Goal: Task Accomplishment & Management: Use online tool/utility

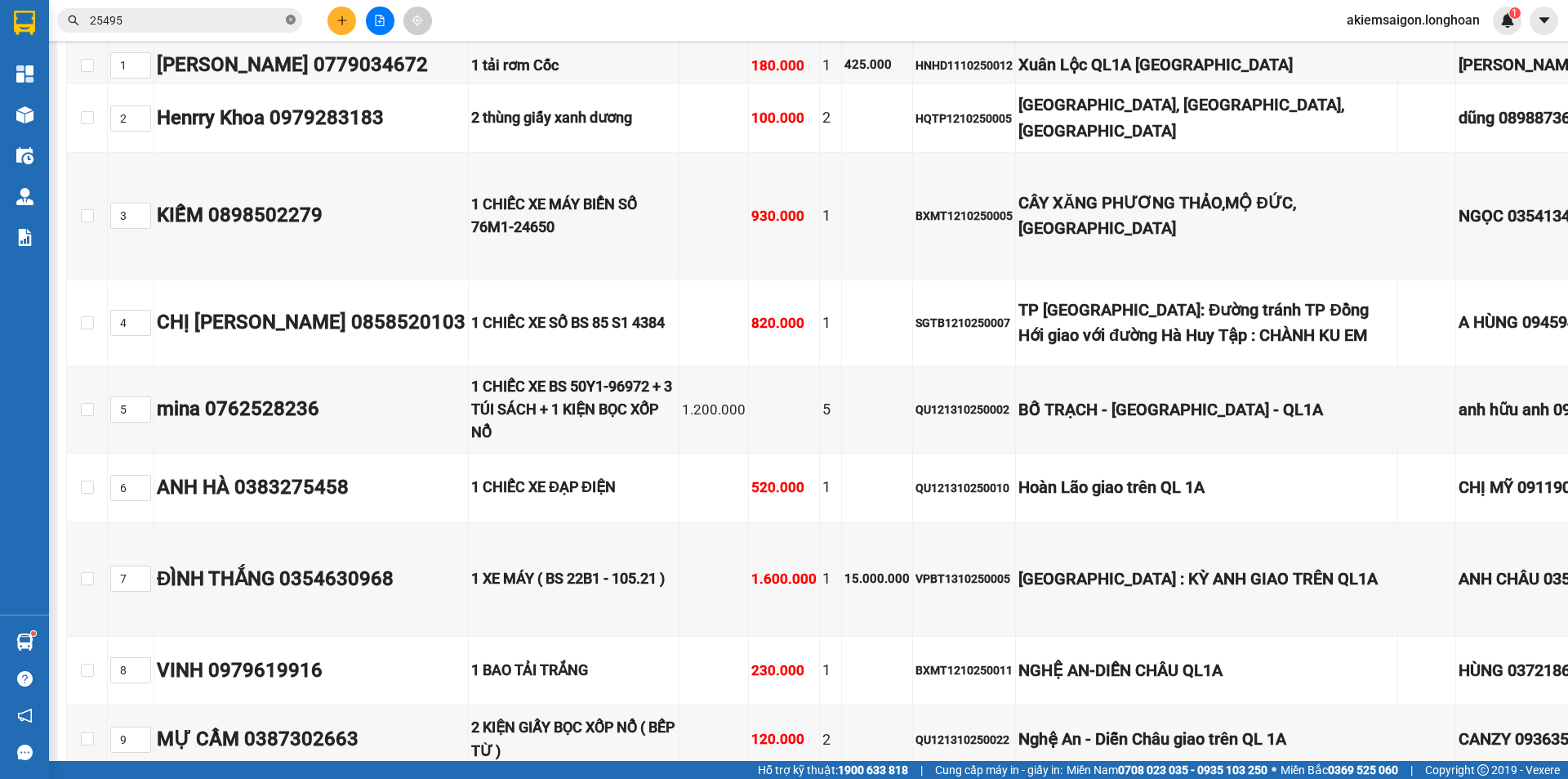
click at [288, 20] on icon "close-circle" at bounding box center [291, 19] width 10 height 10
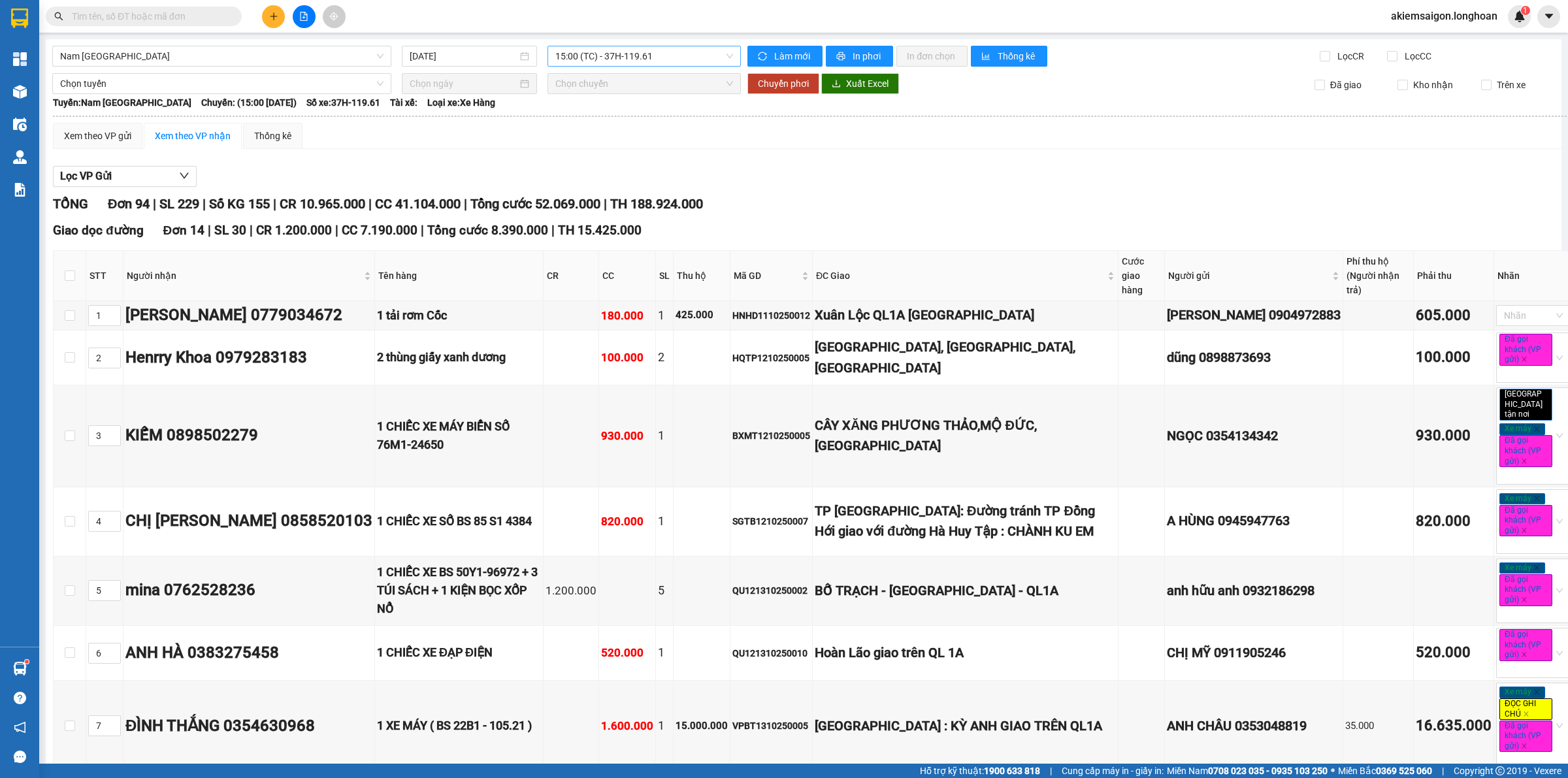
click at [579, 53] on span "15:00 (TC) - 37H-119.61" at bounding box center [644, 56] width 178 height 20
click at [623, 127] on div "22:00 (TC) - 29E-097.92" at bounding box center [602, 124] width 102 height 14
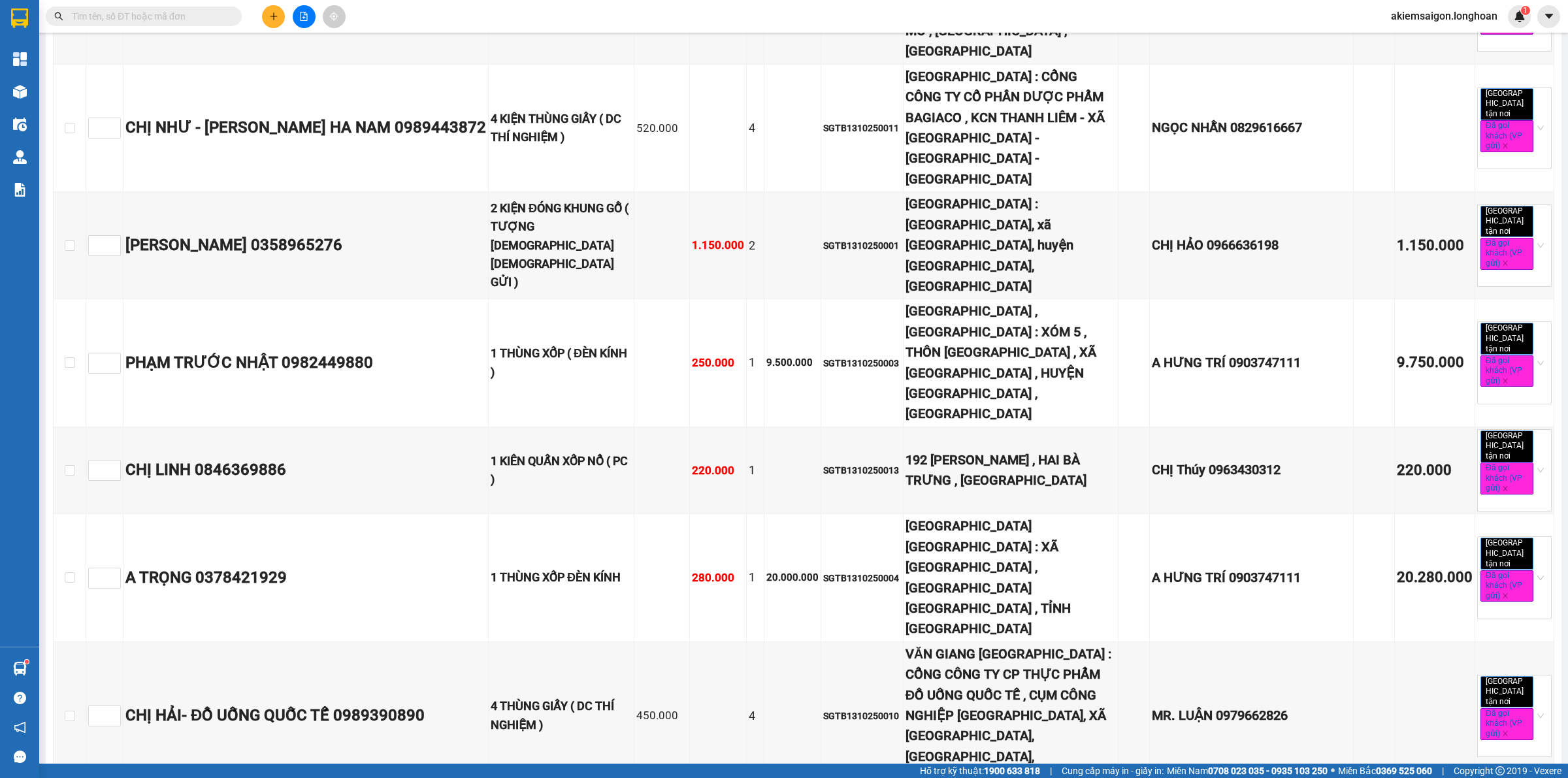
scroll to position [4897, 0]
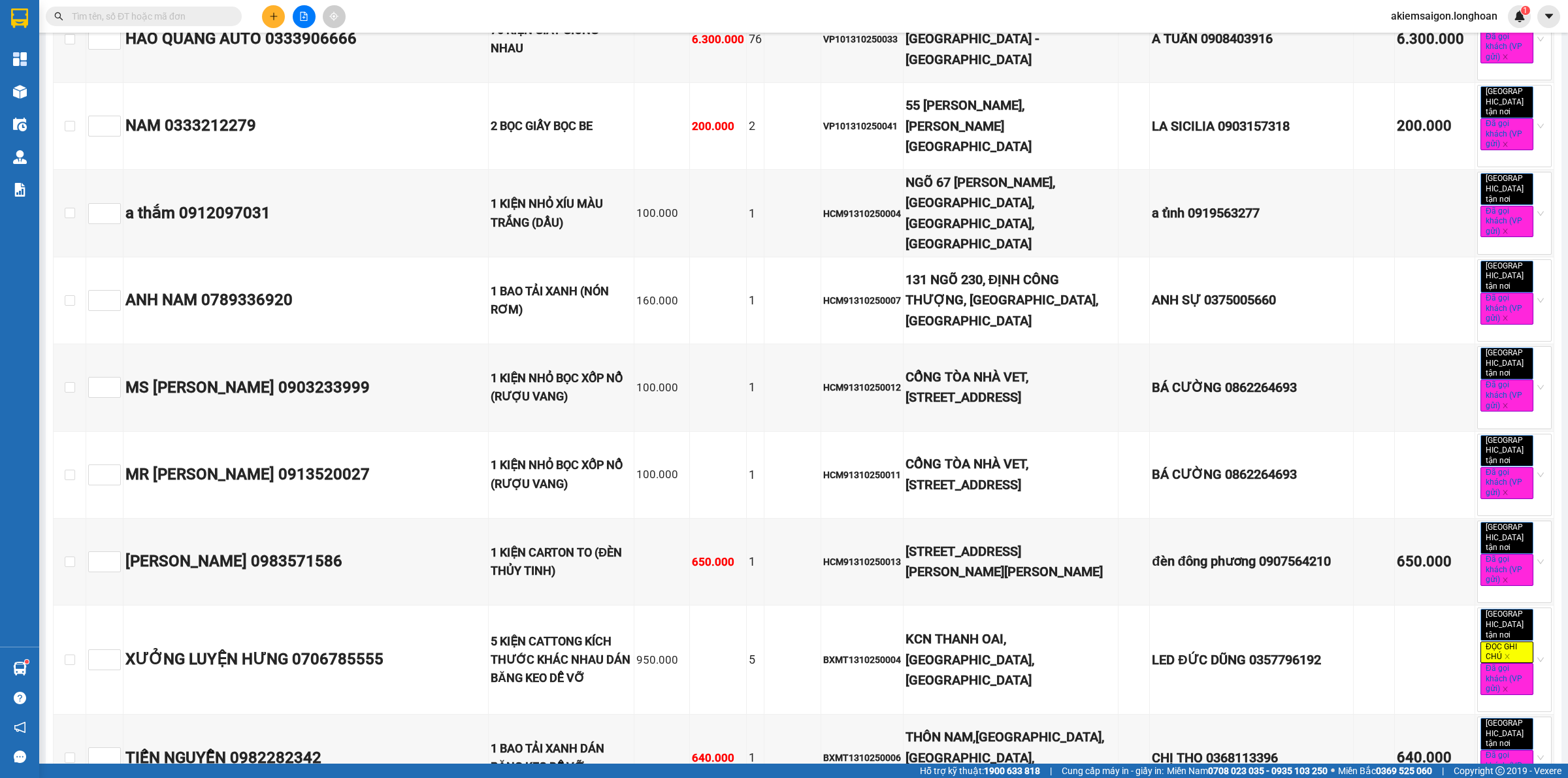
scroll to position [2449, 0]
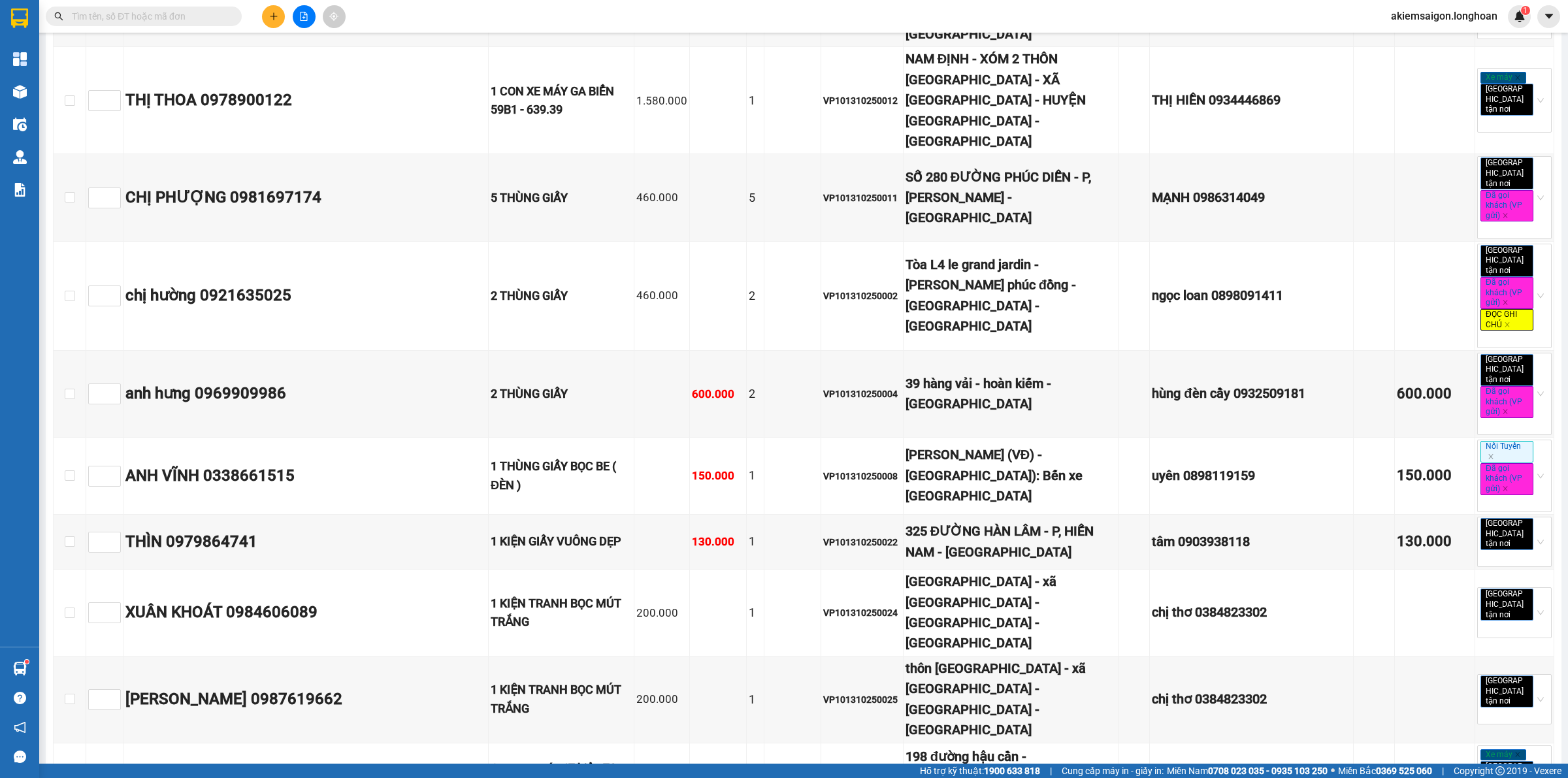
click at [301, 18] on icon "file-add" at bounding box center [304, 16] width 9 height 9
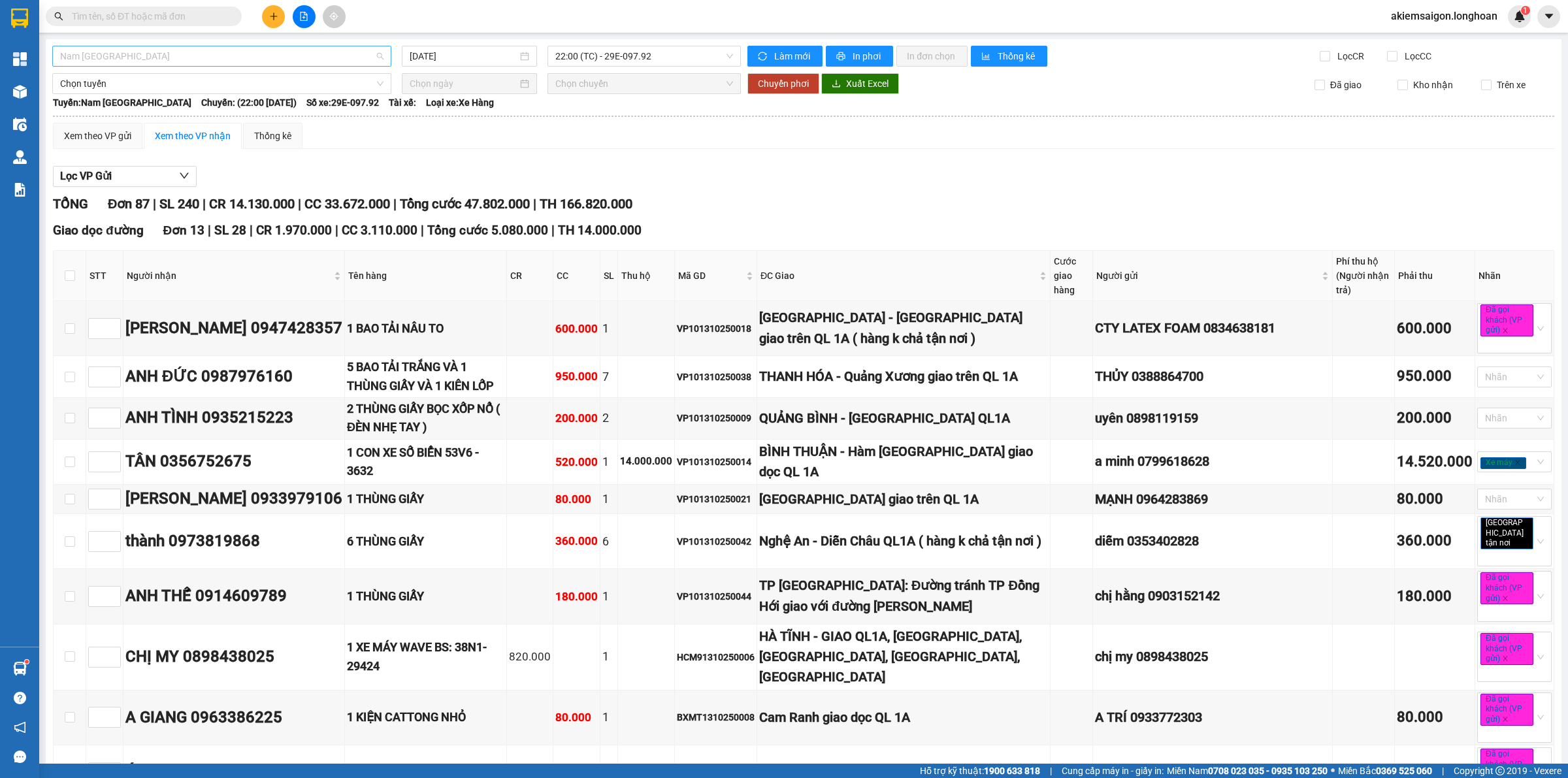
click at [256, 54] on span "Nam [GEOGRAPHIC_DATA]" at bounding box center [222, 56] width 323 height 20
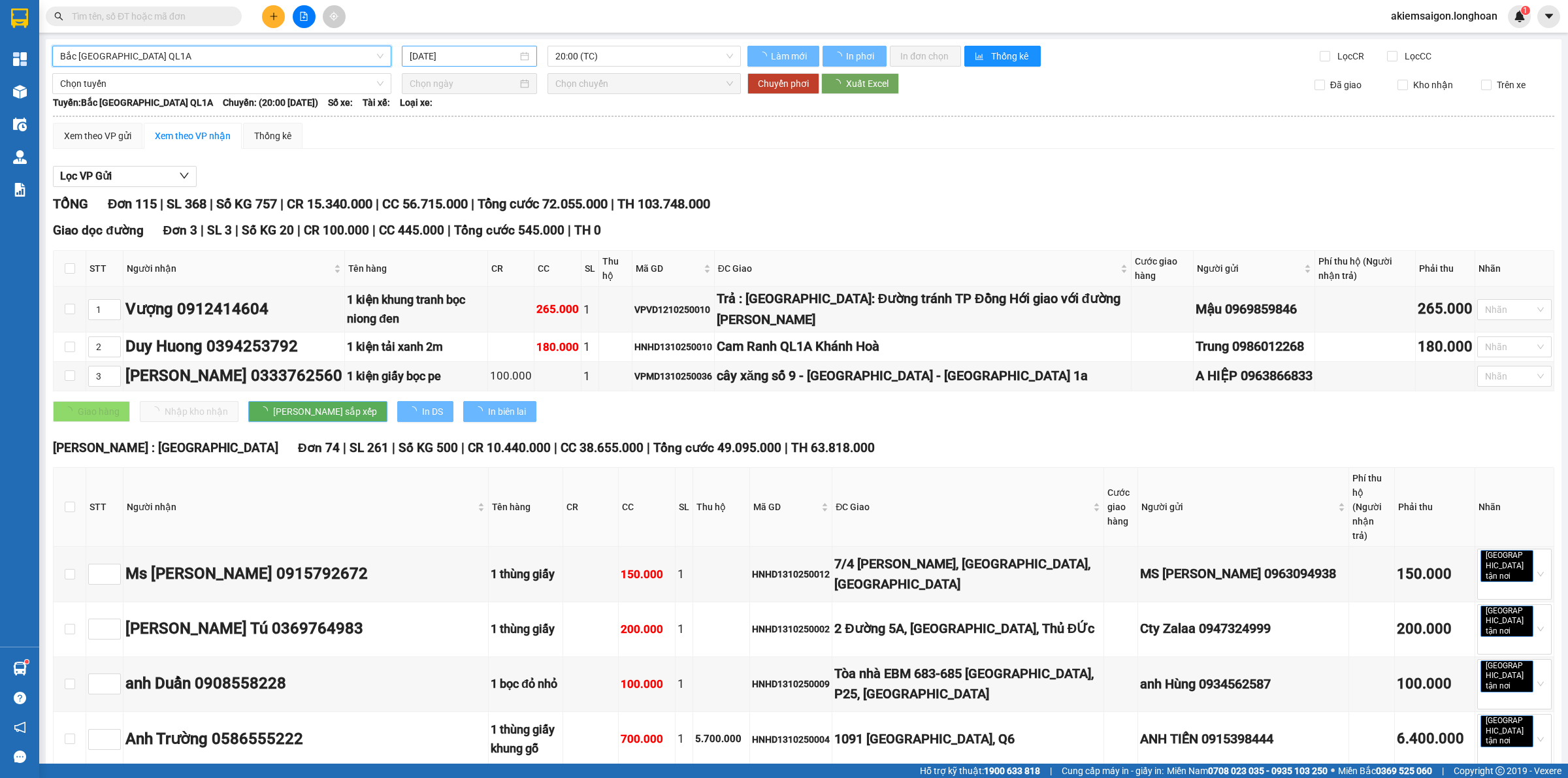
click at [464, 55] on input "[DATE]" at bounding box center [464, 56] width 108 height 14
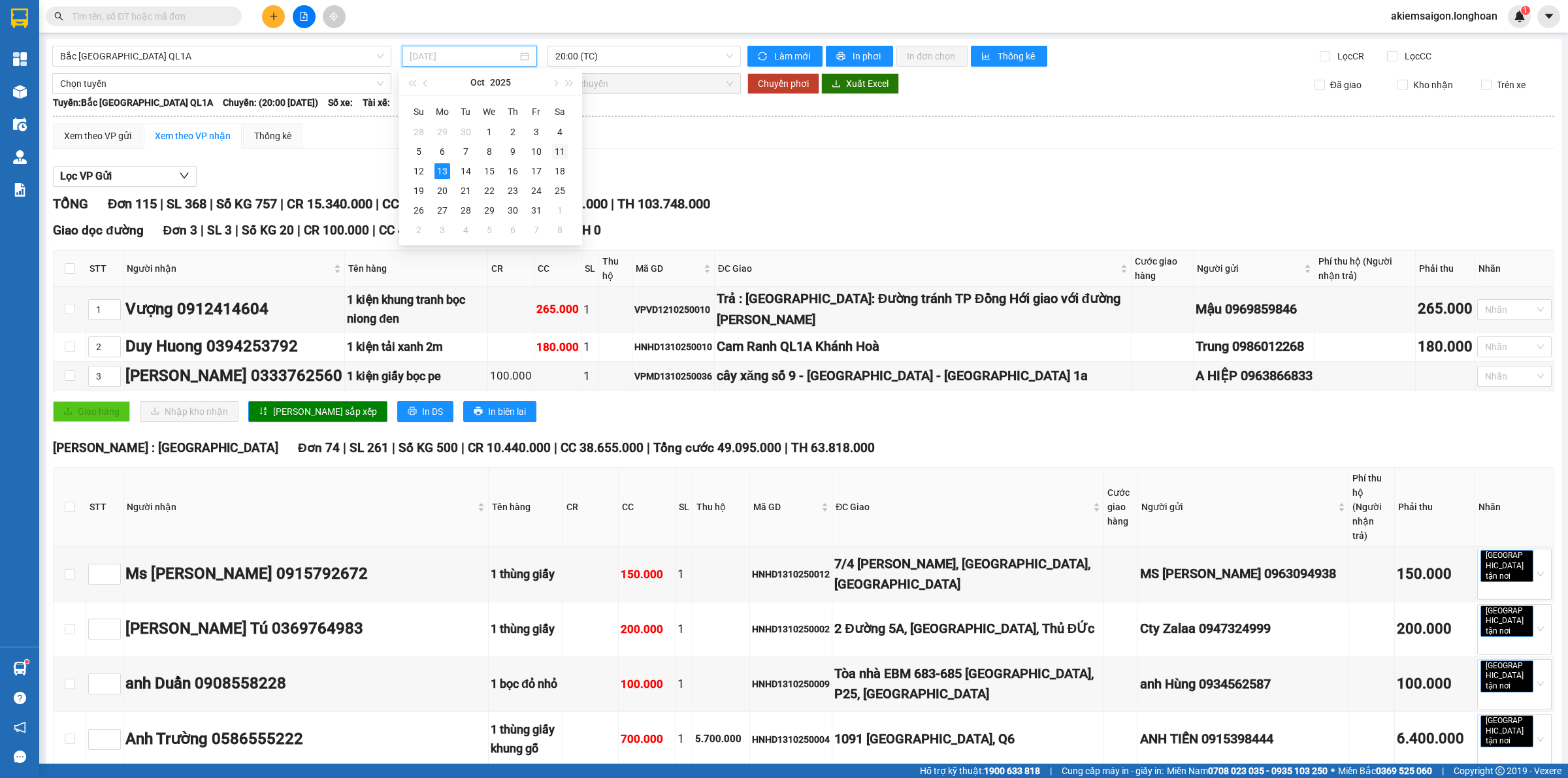
click at [562, 157] on div "11" at bounding box center [559, 151] width 15 height 15
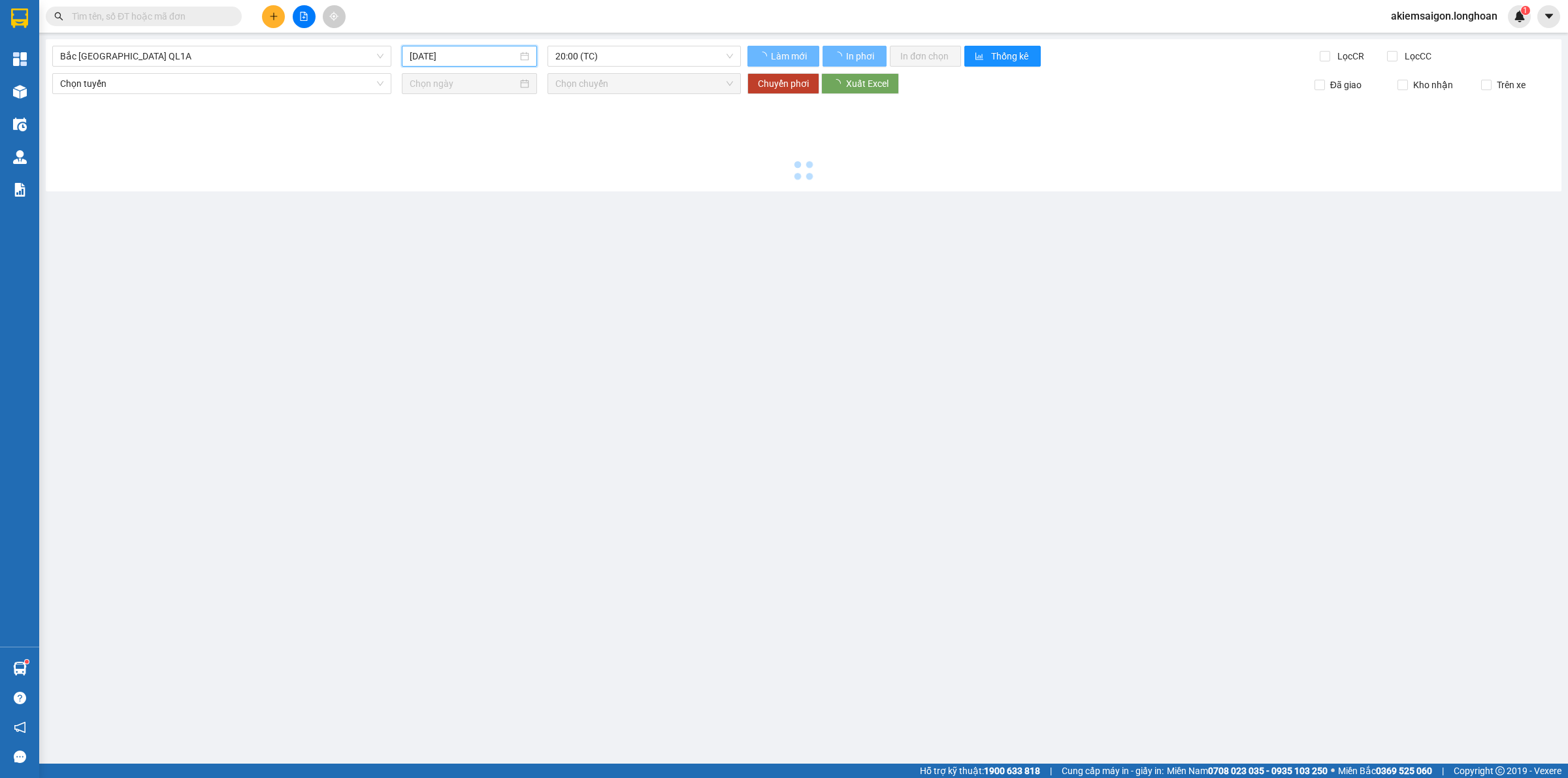
type input "[DATE]"
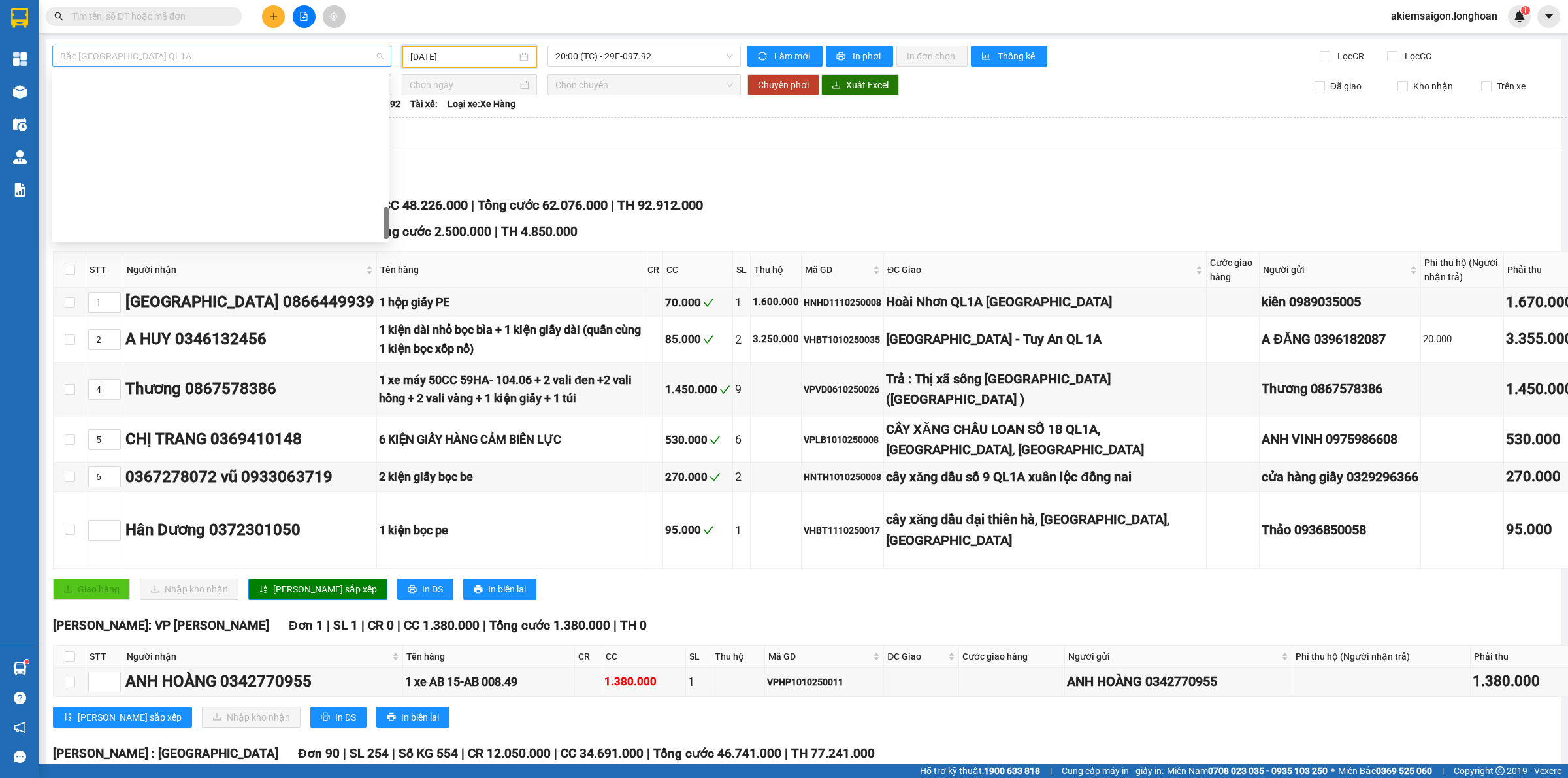
click at [318, 61] on span "Bắc [GEOGRAPHIC_DATA] QL1A" at bounding box center [222, 56] width 323 height 20
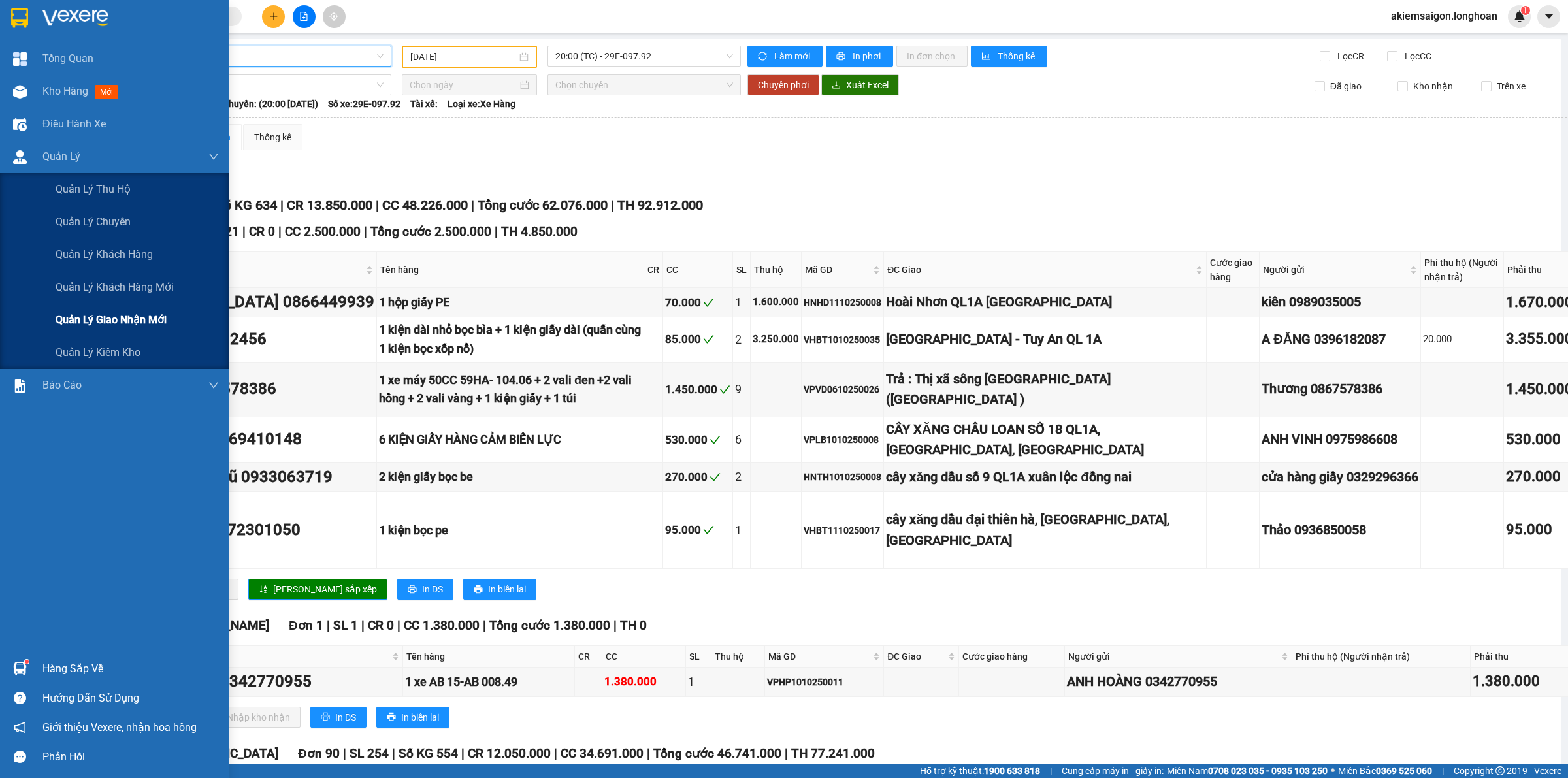
click at [154, 313] on span "Quản lý giao nhận mới" at bounding box center [111, 319] width 111 height 16
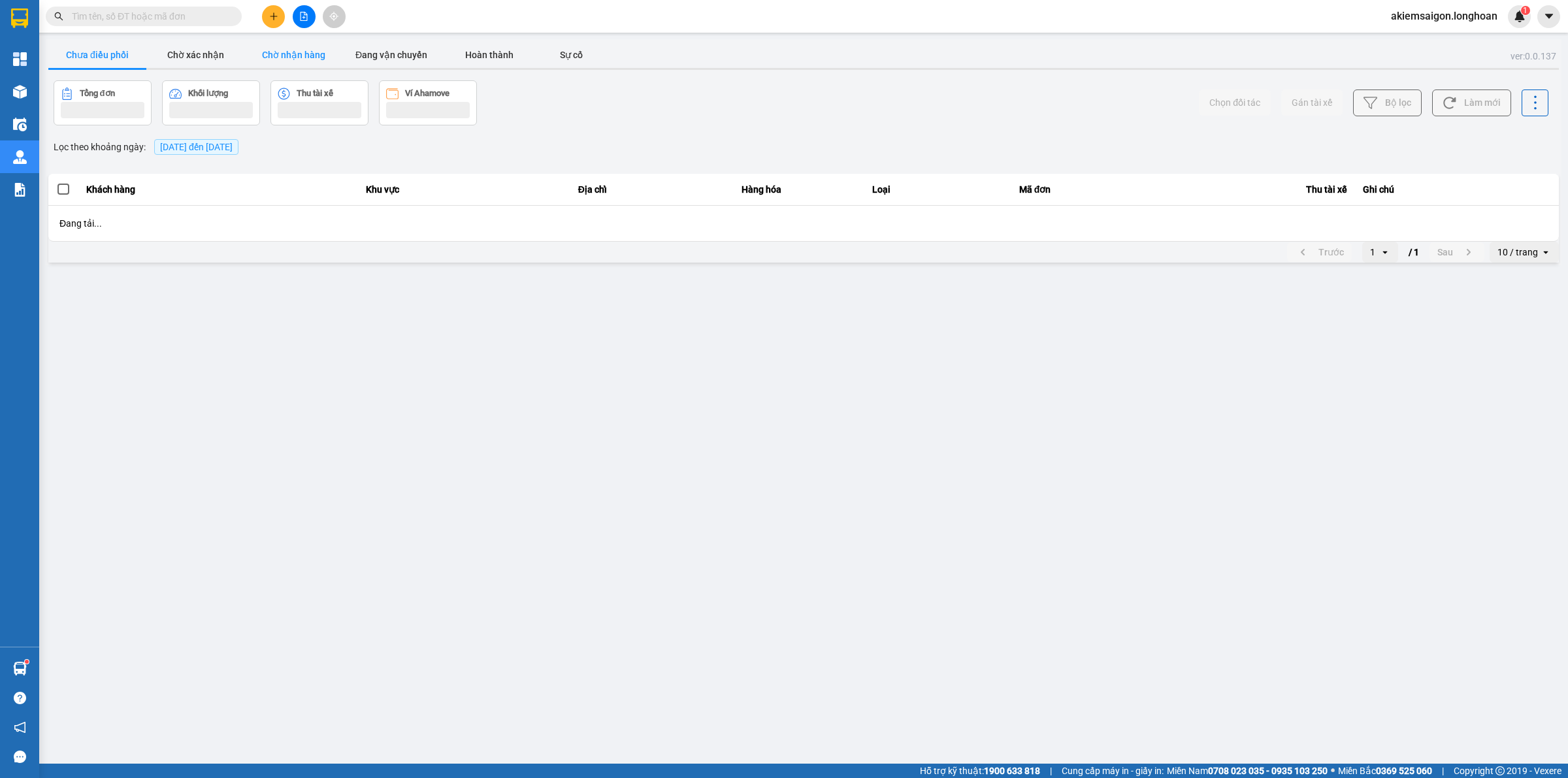
click at [301, 42] on button "Chờ nhận hàng" at bounding box center [293, 55] width 98 height 26
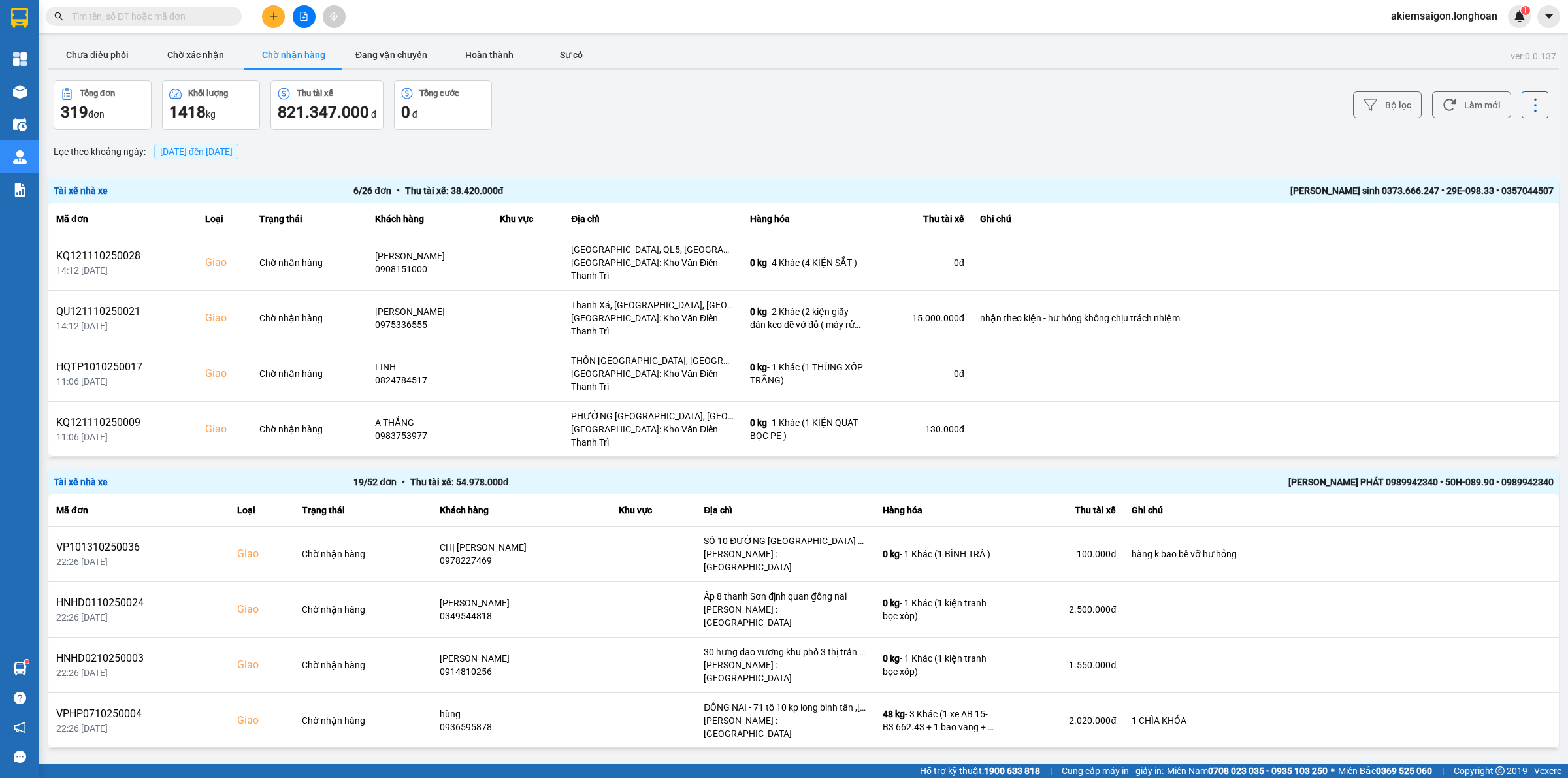
click at [226, 149] on span "[DATE] đến [DATE]" at bounding box center [196, 152] width 73 height 11
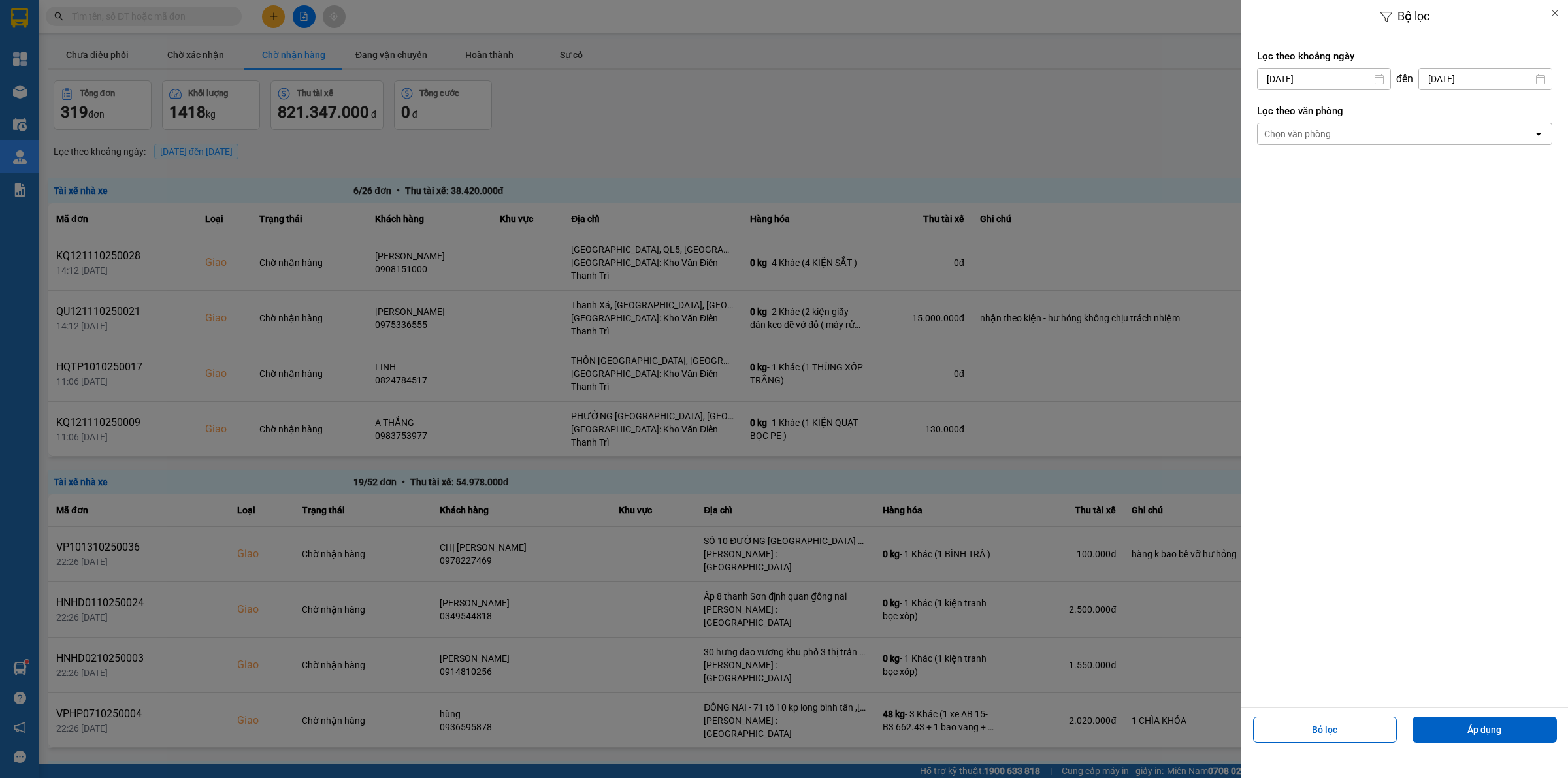
click at [1253, 135] on div "Chọn văn phòng" at bounding box center [1395, 133] width 276 height 21
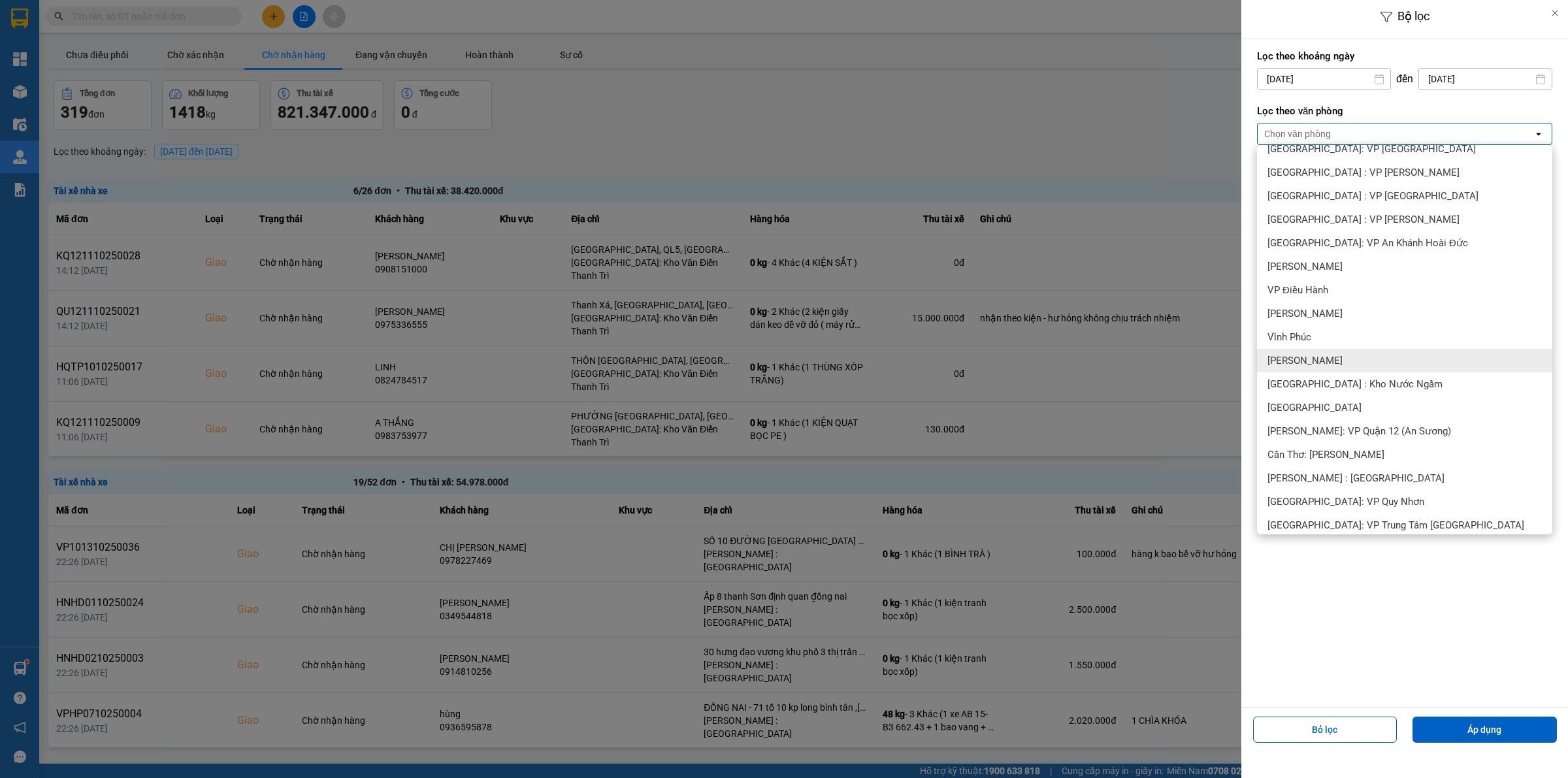
scroll to position [408, 0]
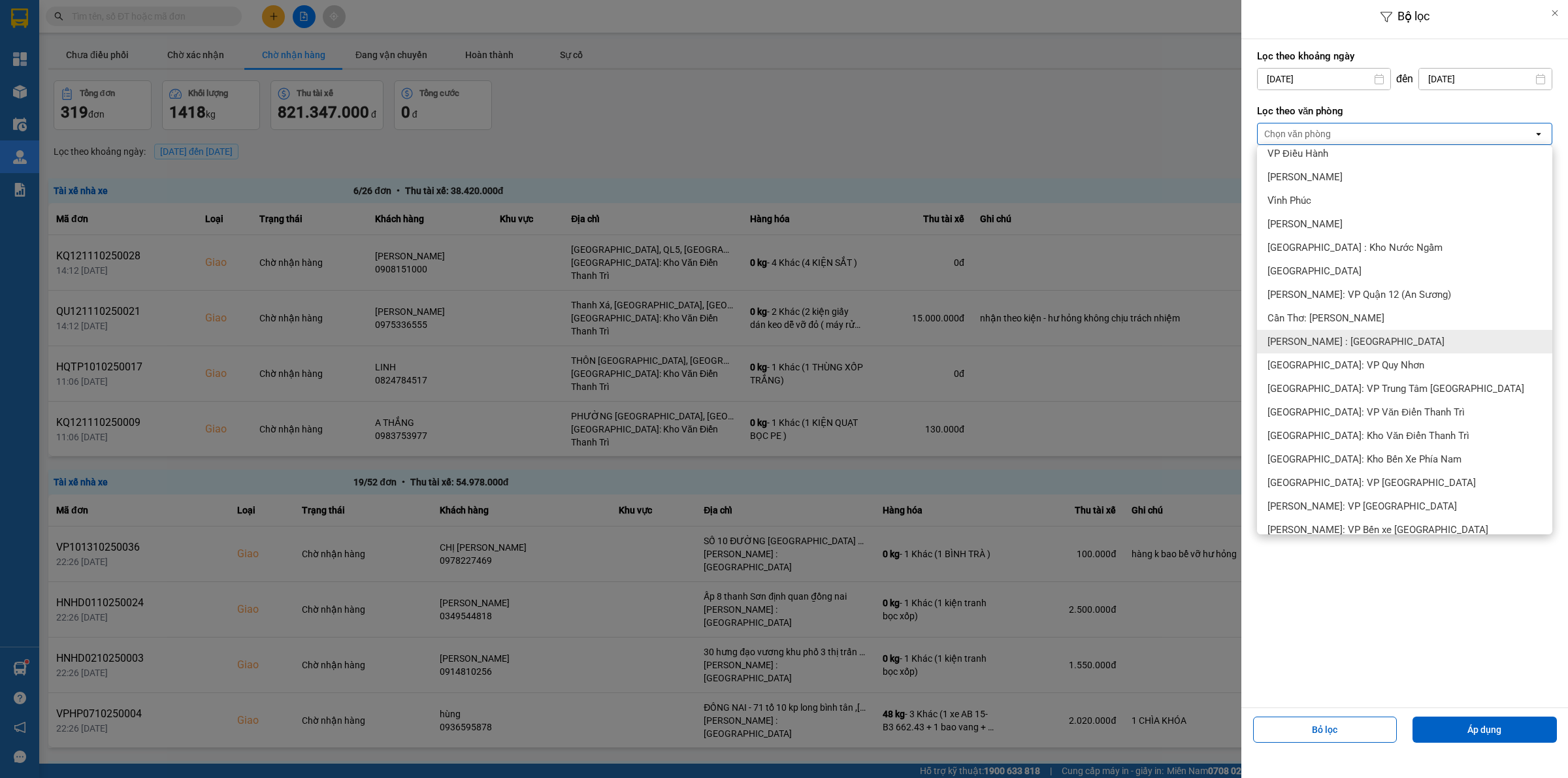
click at [1253, 337] on span "[PERSON_NAME] : [GEOGRAPHIC_DATA]" at bounding box center [1356, 341] width 177 height 13
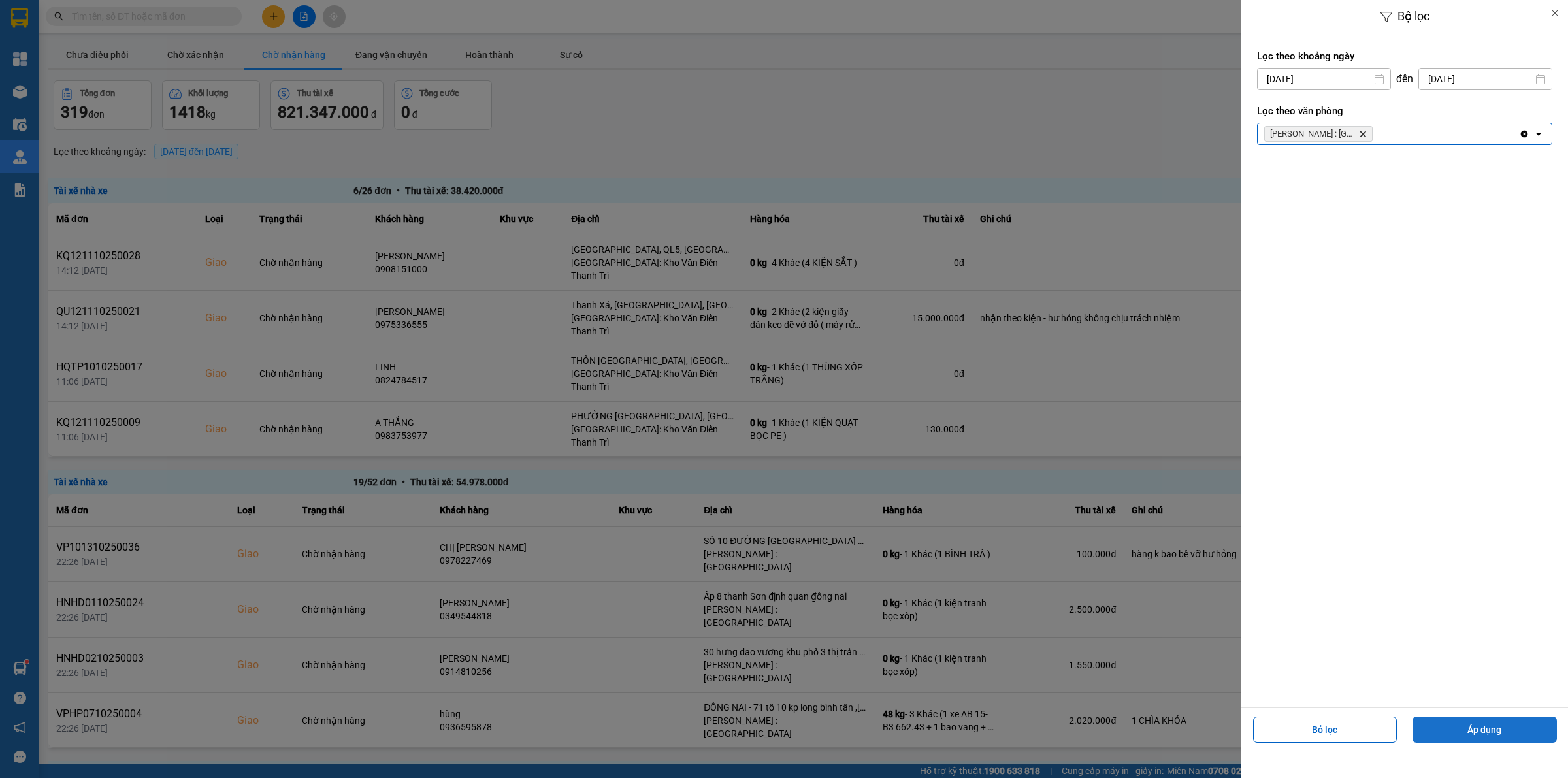
drag, startPoint x: 1494, startPoint y: 723, endPoint x: 1483, endPoint y: 723, distance: 11.0
click at [1253, 622] on button "Áp dụng" at bounding box center [1484, 729] width 144 height 26
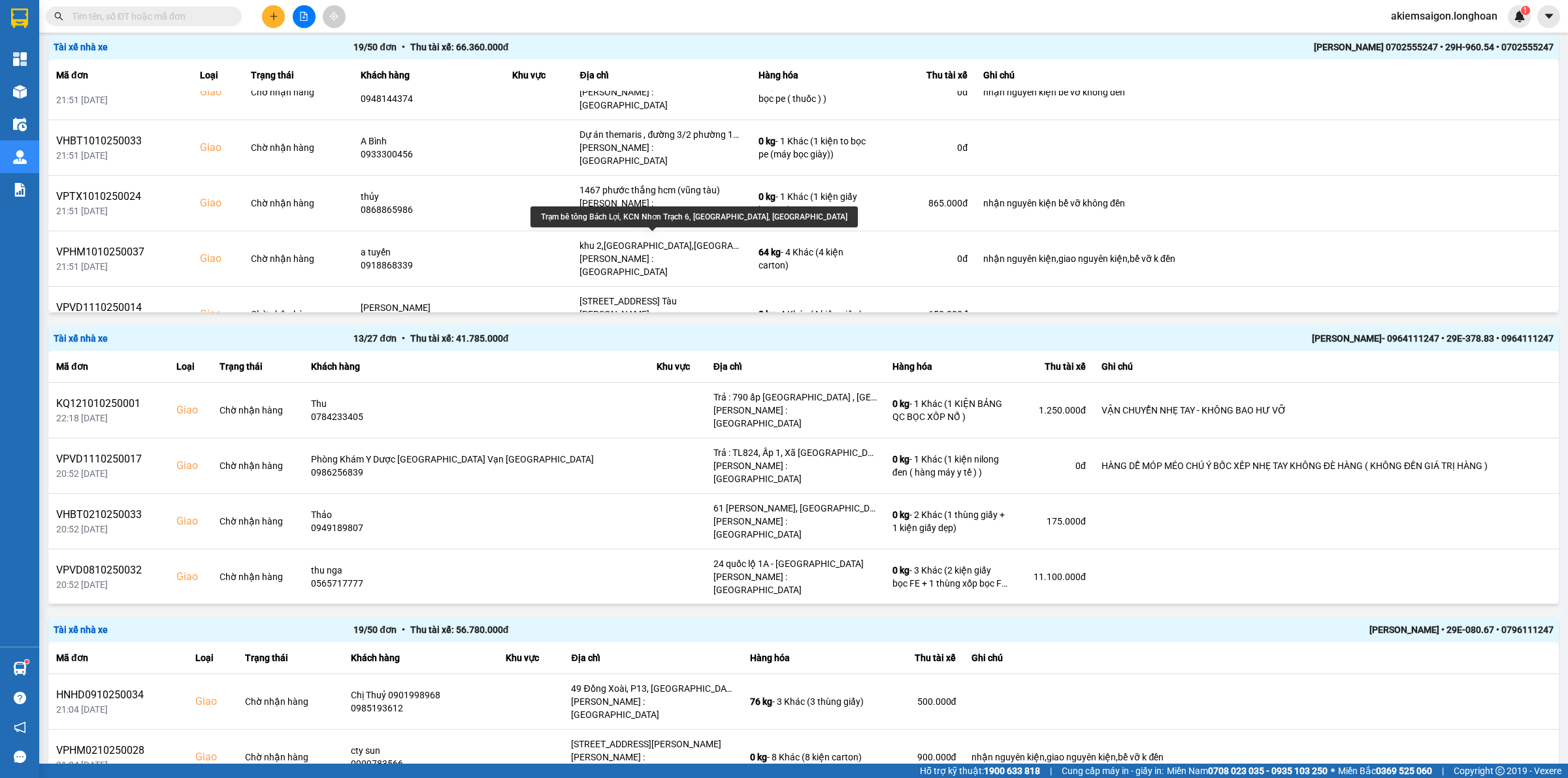
scroll to position [571, 0]
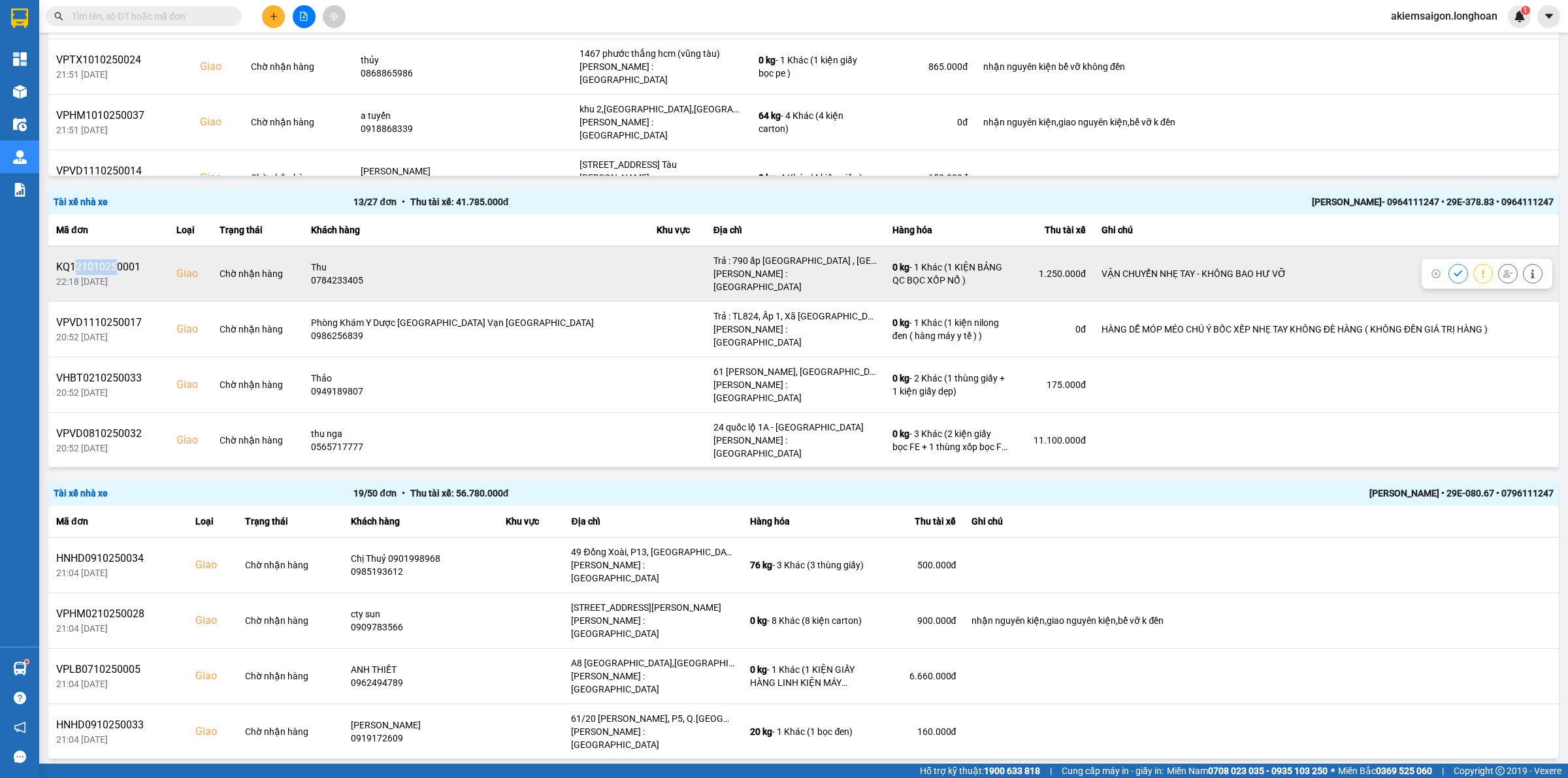
drag, startPoint x: 73, startPoint y: 263, endPoint x: 158, endPoint y: 256, distance: 85.3
click at [122, 263] on div "KQ121010250001" at bounding box center [108, 267] width 104 height 15
click at [102, 259] on div "KQ121010250001" at bounding box center [108, 267] width 104 height 15
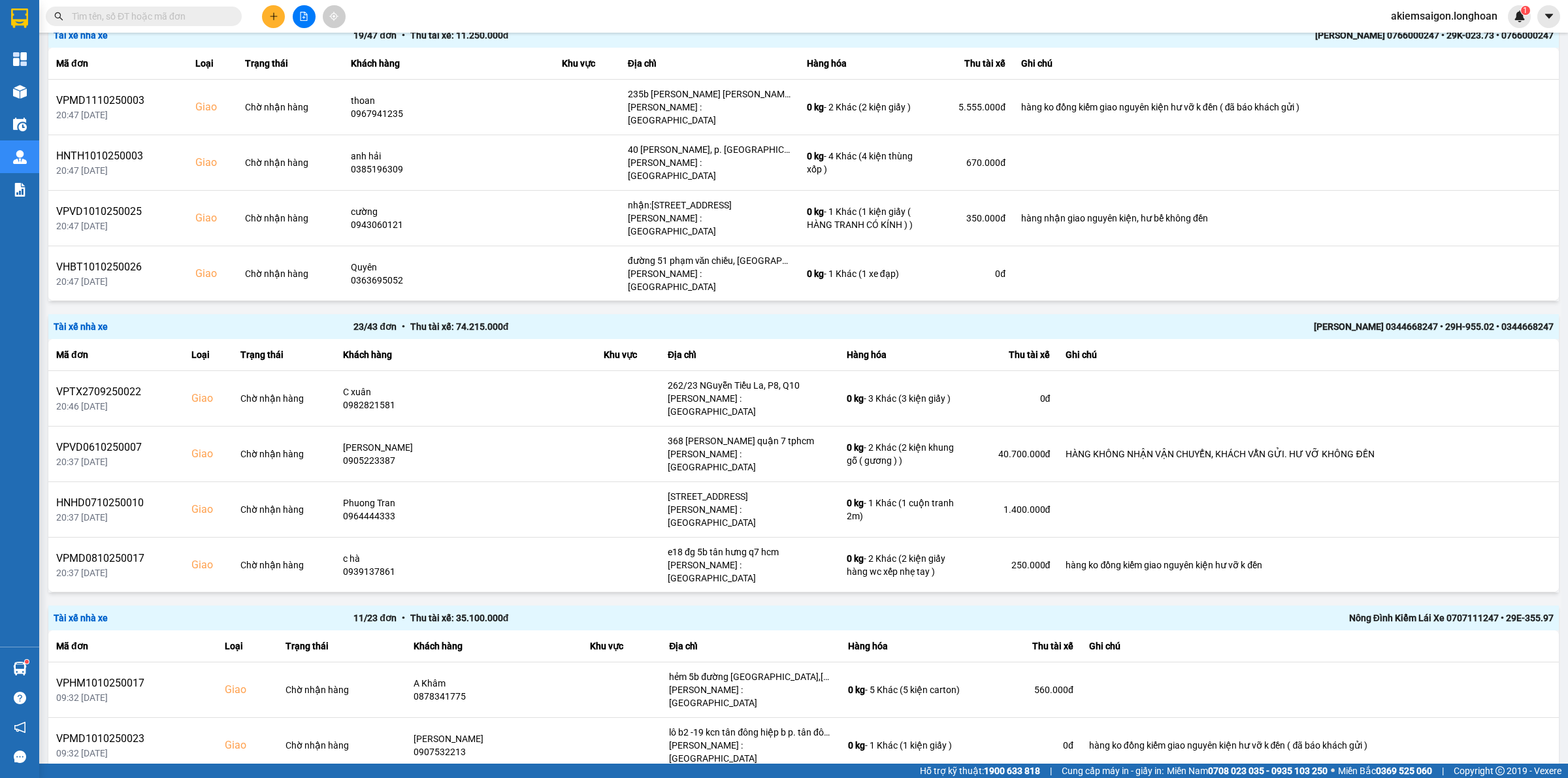
scroll to position [2362, 0]
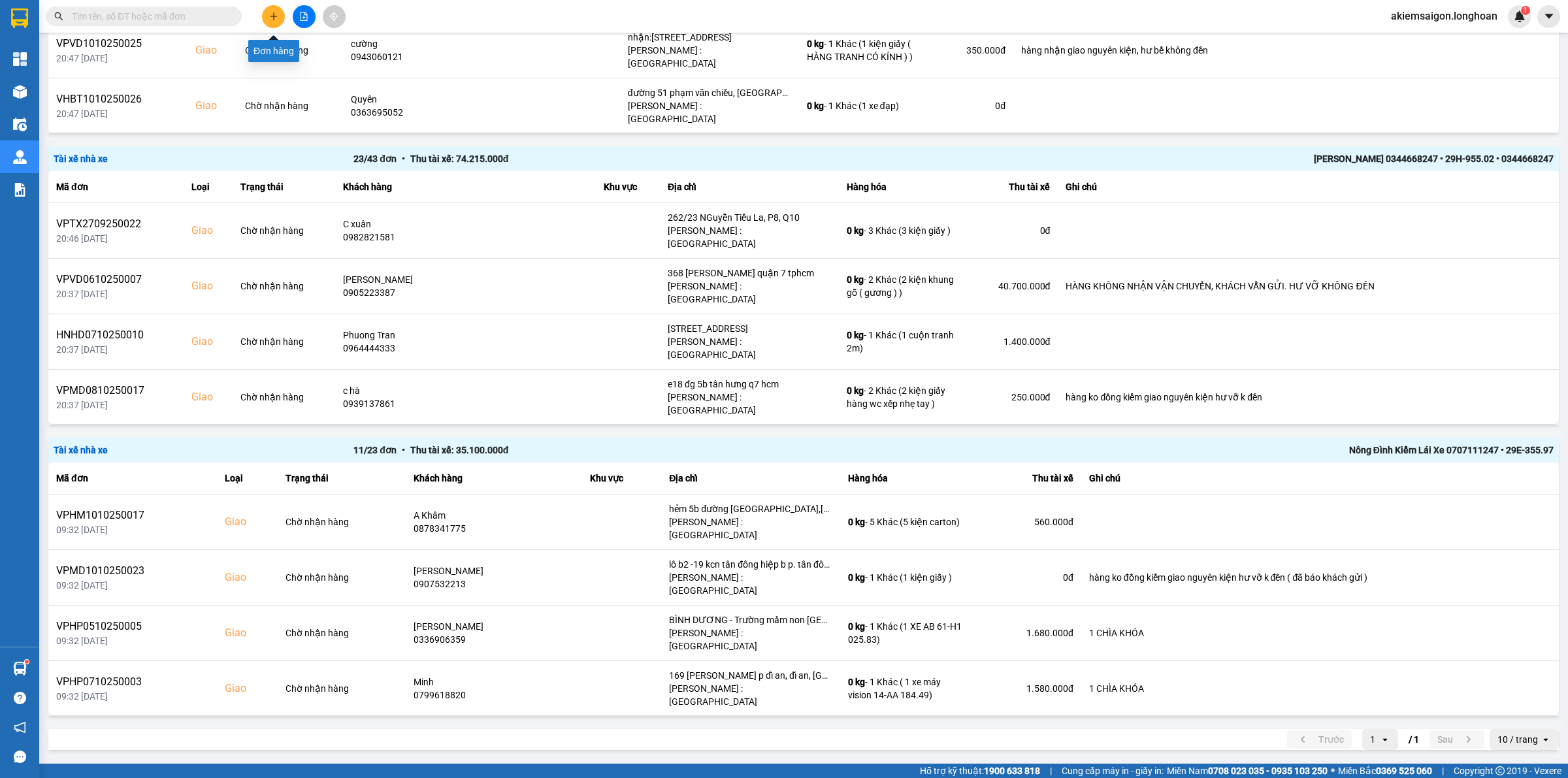
click at [276, 15] on icon "plus" at bounding box center [274, 16] width 9 height 9
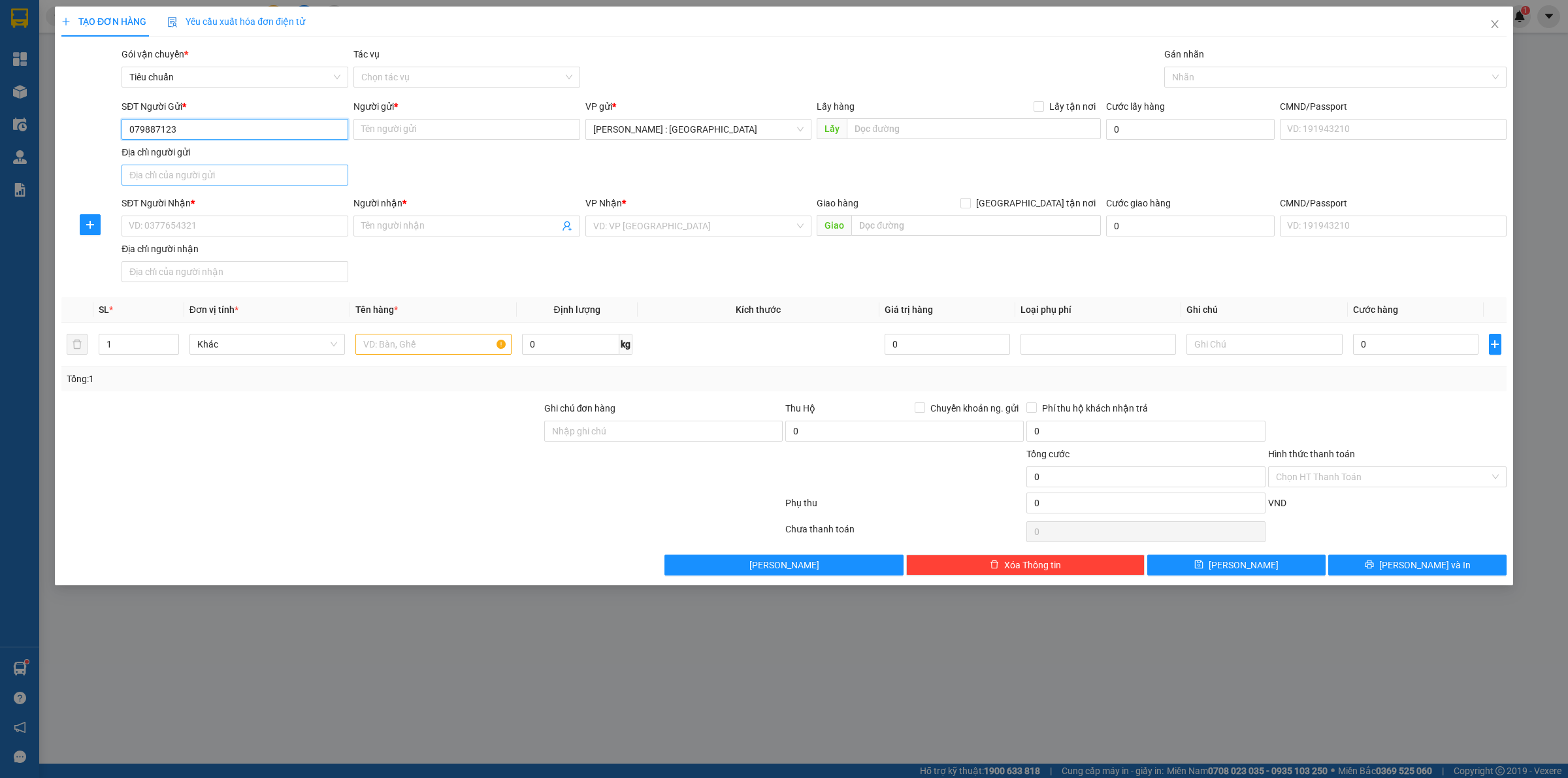
type input "0798871234"
click at [228, 151] on div "0798871234 - A Kiểm" at bounding box center [234, 156] width 211 height 14
type input "A Kiểm"
type input "0798871234"
click at [219, 220] on input "SĐT Người Nhận *" at bounding box center [234, 226] width 226 height 21
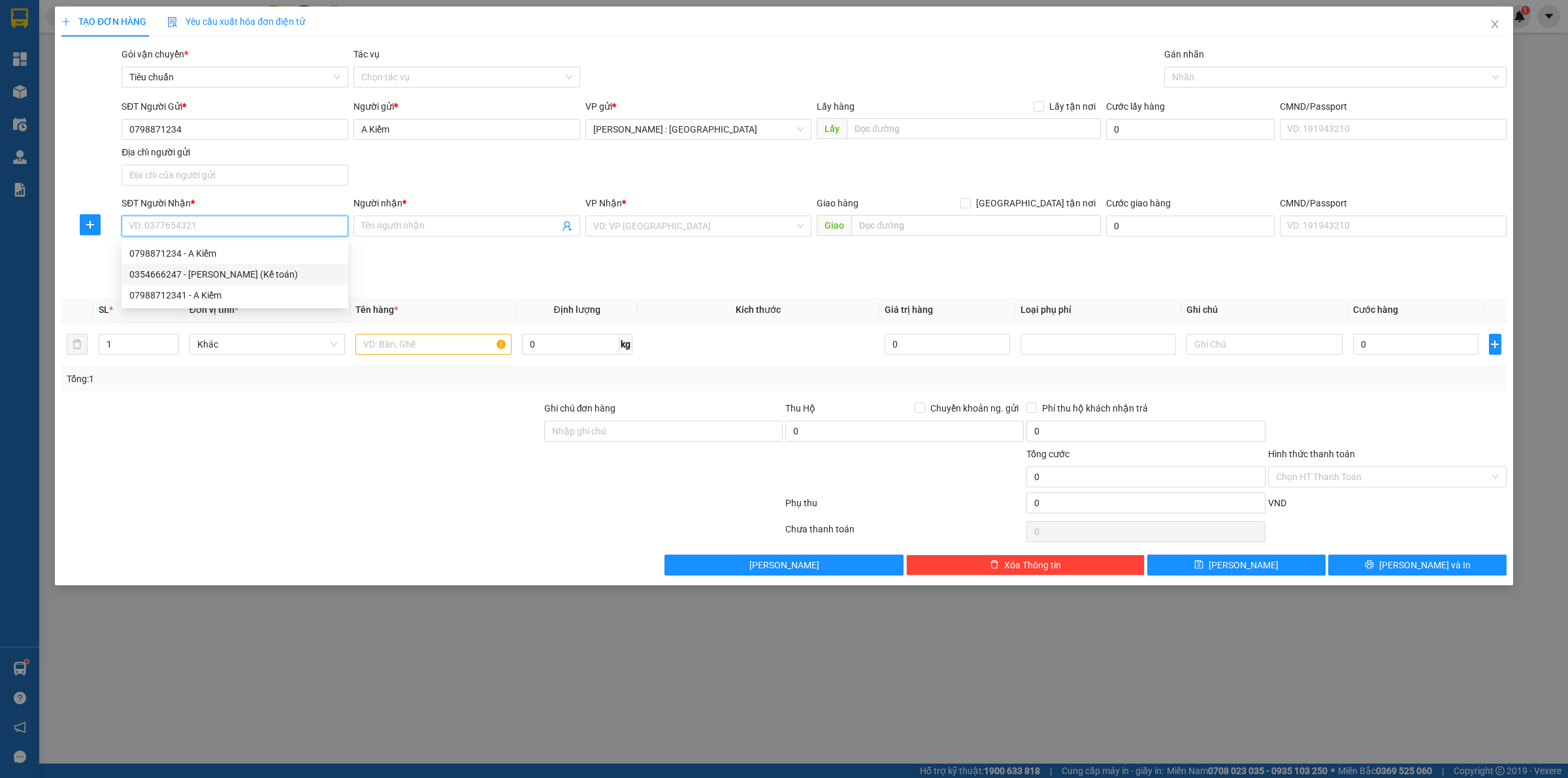
click at [221, 263] on div "0798871234 - A Kiểm" at bounding box center [234, 253] width 226 height 21
type input "0798871234"
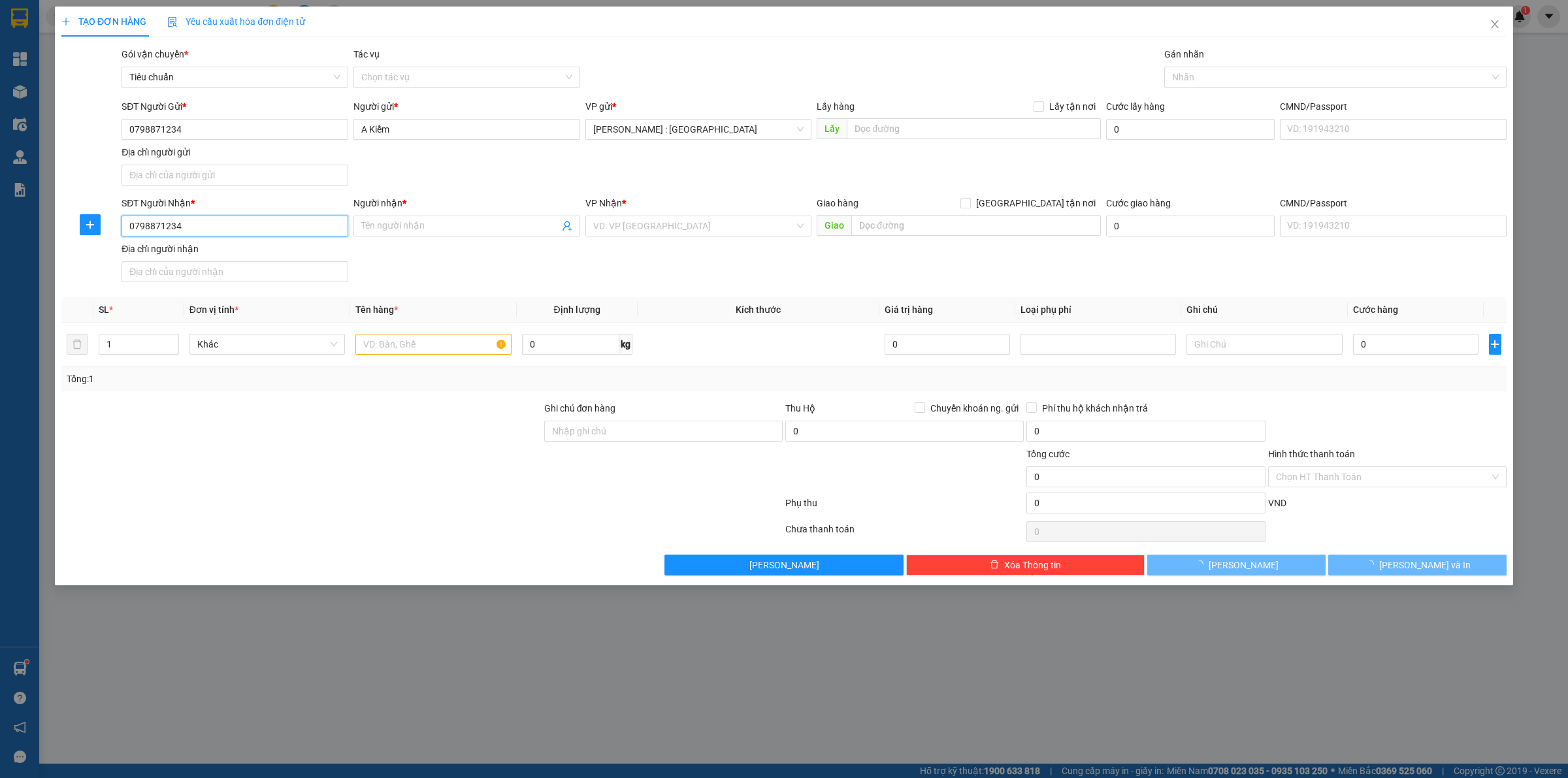
click at [226, 229] on input "0798871234" at bounding box center [234, 226] width 226 height 21
type input "A Kiểm"
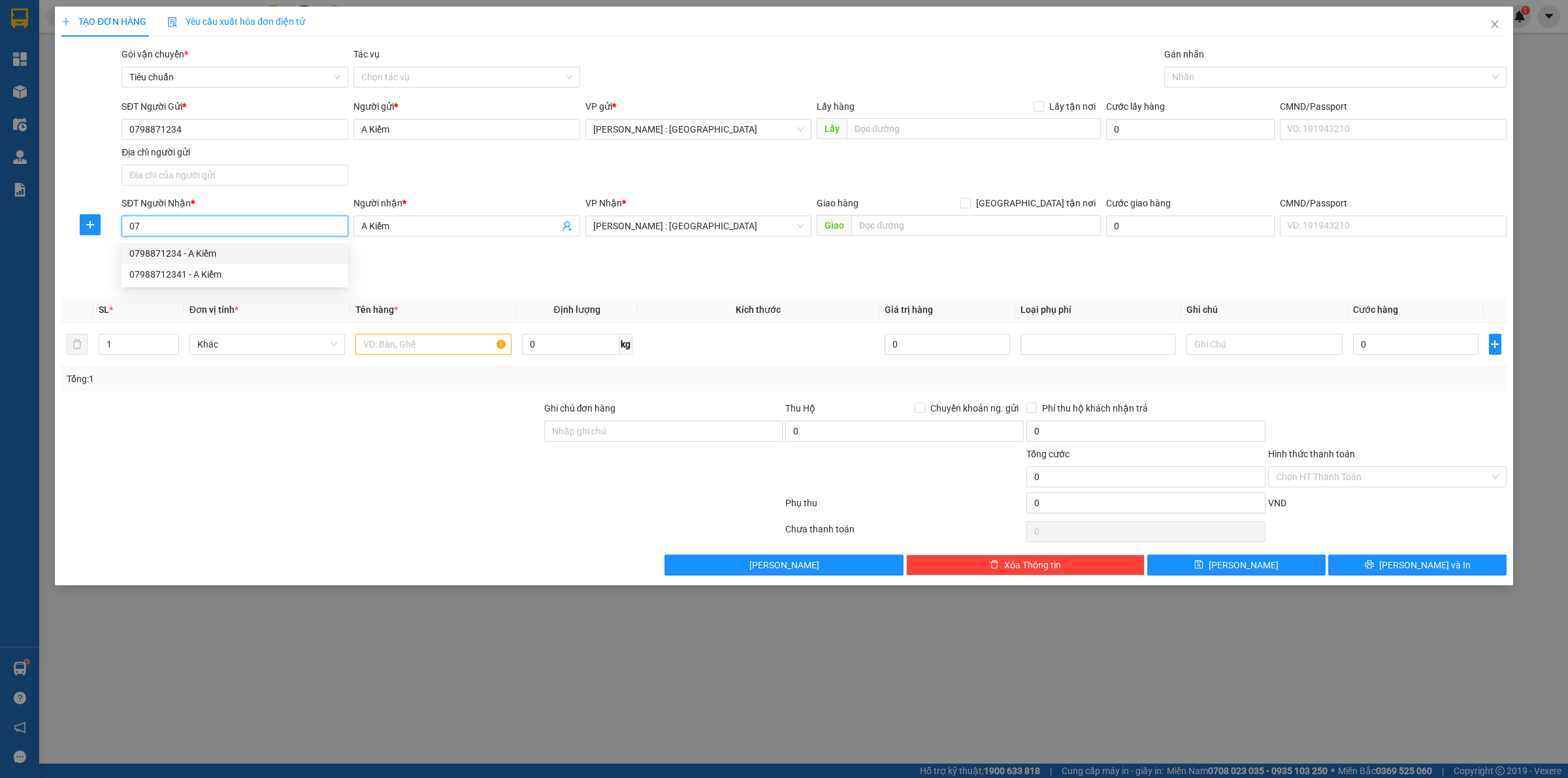
type input "0"
click at [229, 274] on div "0354666247 - [PERSON_NAME] (Kế toán)" at bounding box center [234, 273] width 211 height 14
type input "0354666247"
type input "[PERSON_NAME] (Kế toán)"
checkbox input "true"
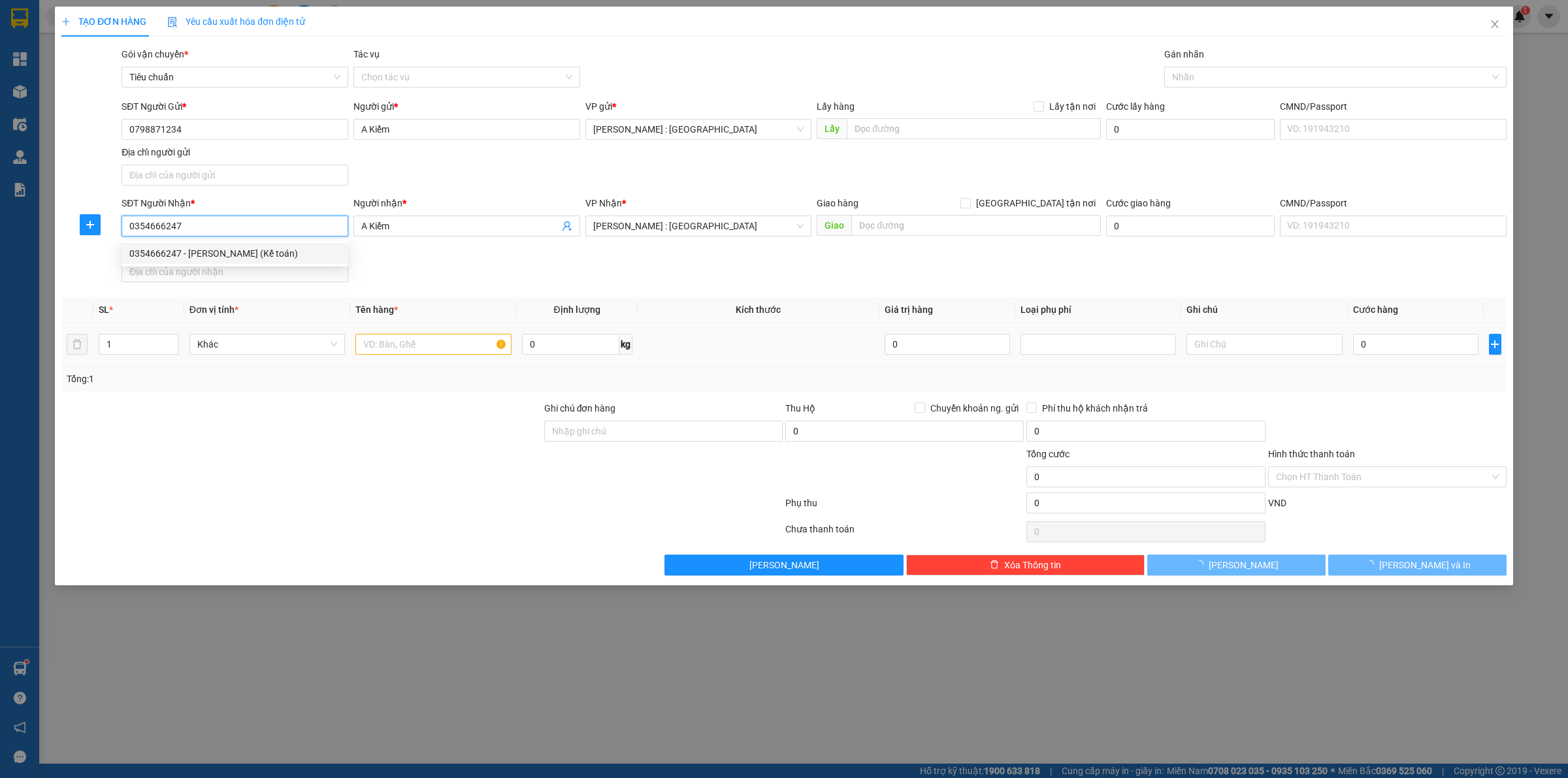
type input "[STREET_ADDRESS]"
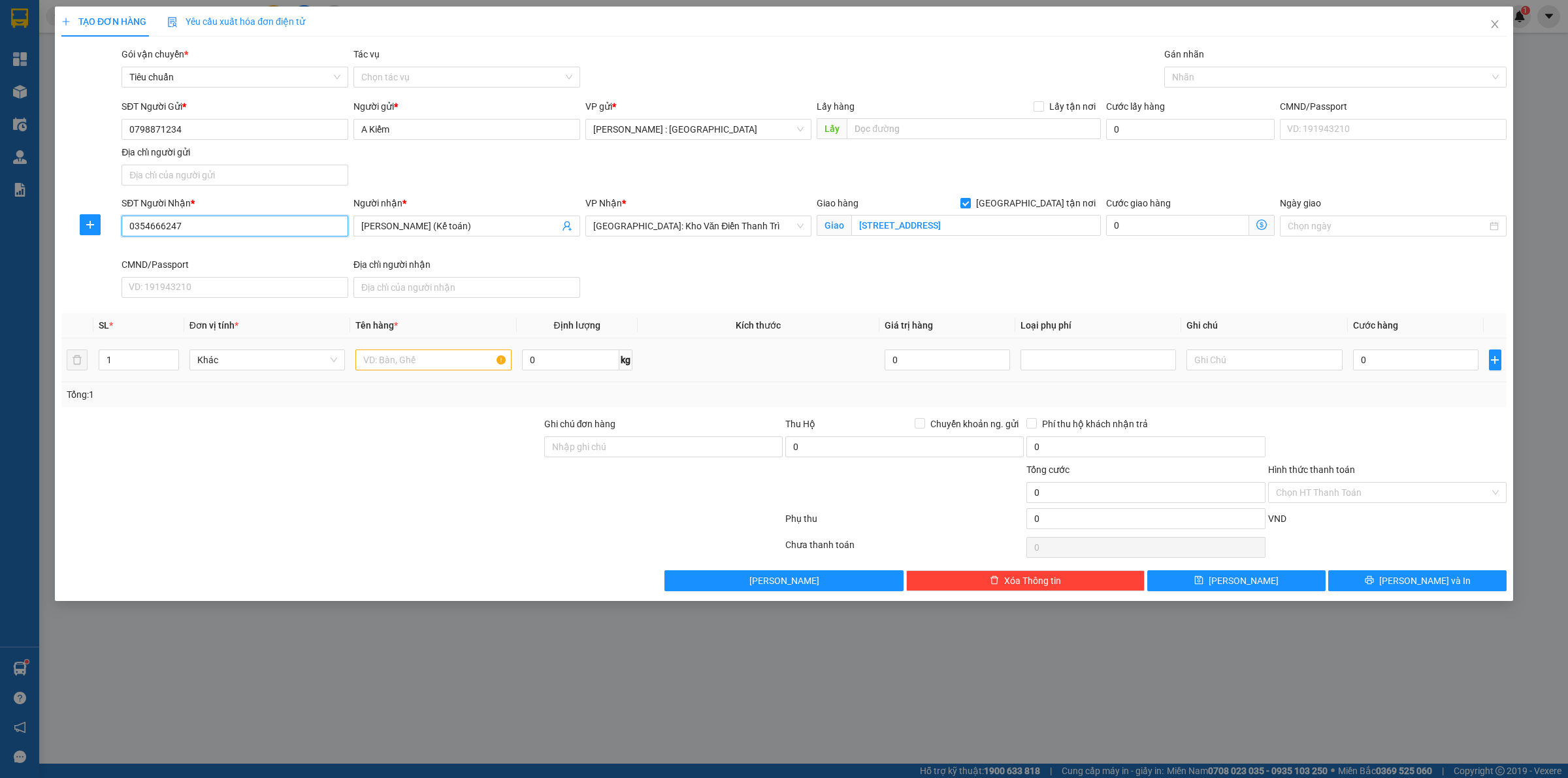
type input "0354666247"
click at [404, 348] on div at bounding box center [433, 360] width 156 height 26
click at [402, 362] on input "text" at bounding box center [433, 360] width 156 height 21
click at [1212, 72] on div at bounding box center [1328, 77] width 323 height 15
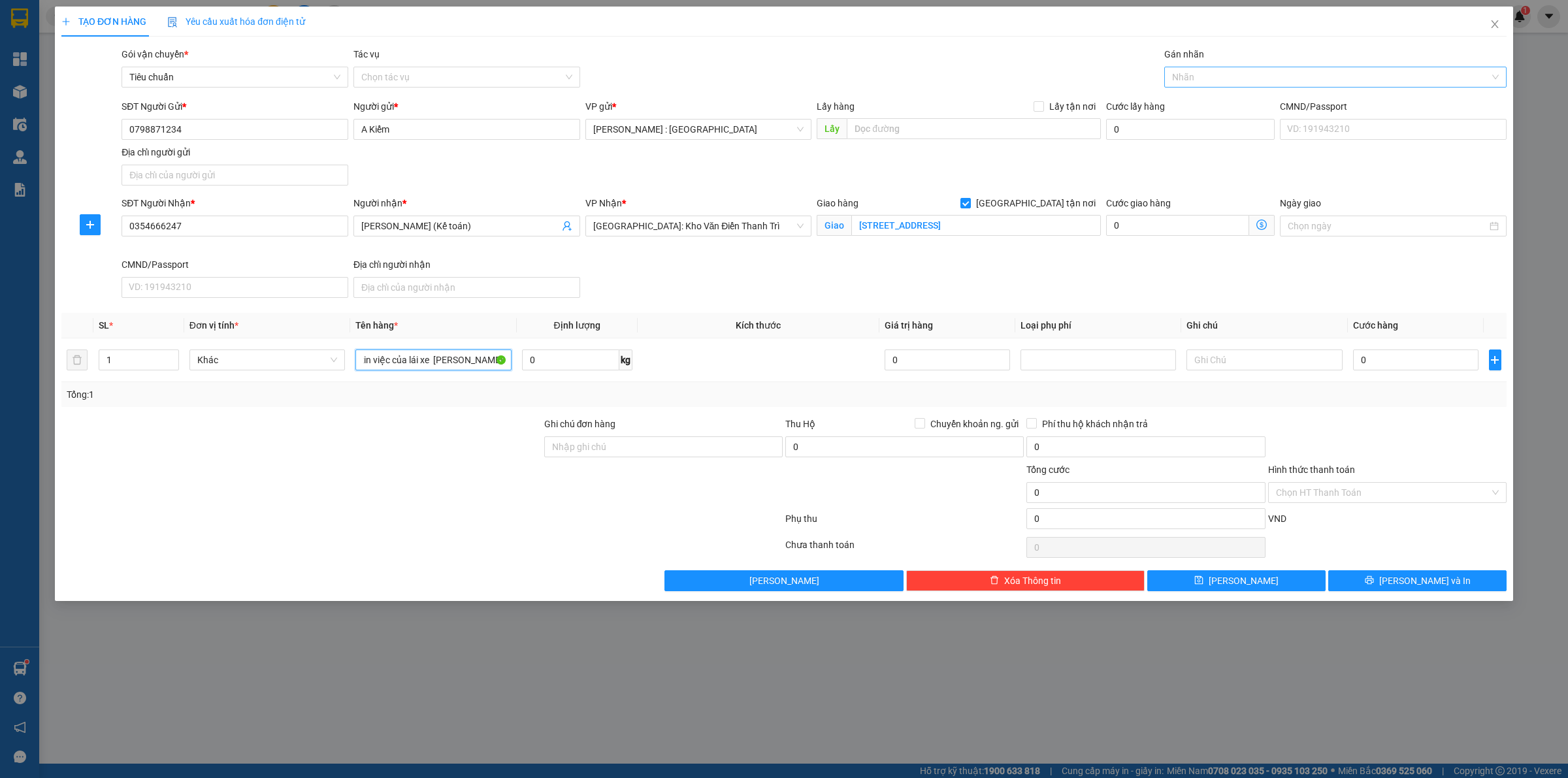
type input "1 bộ hồ sơ xin việc của lái xe [PERSON_NAME]"
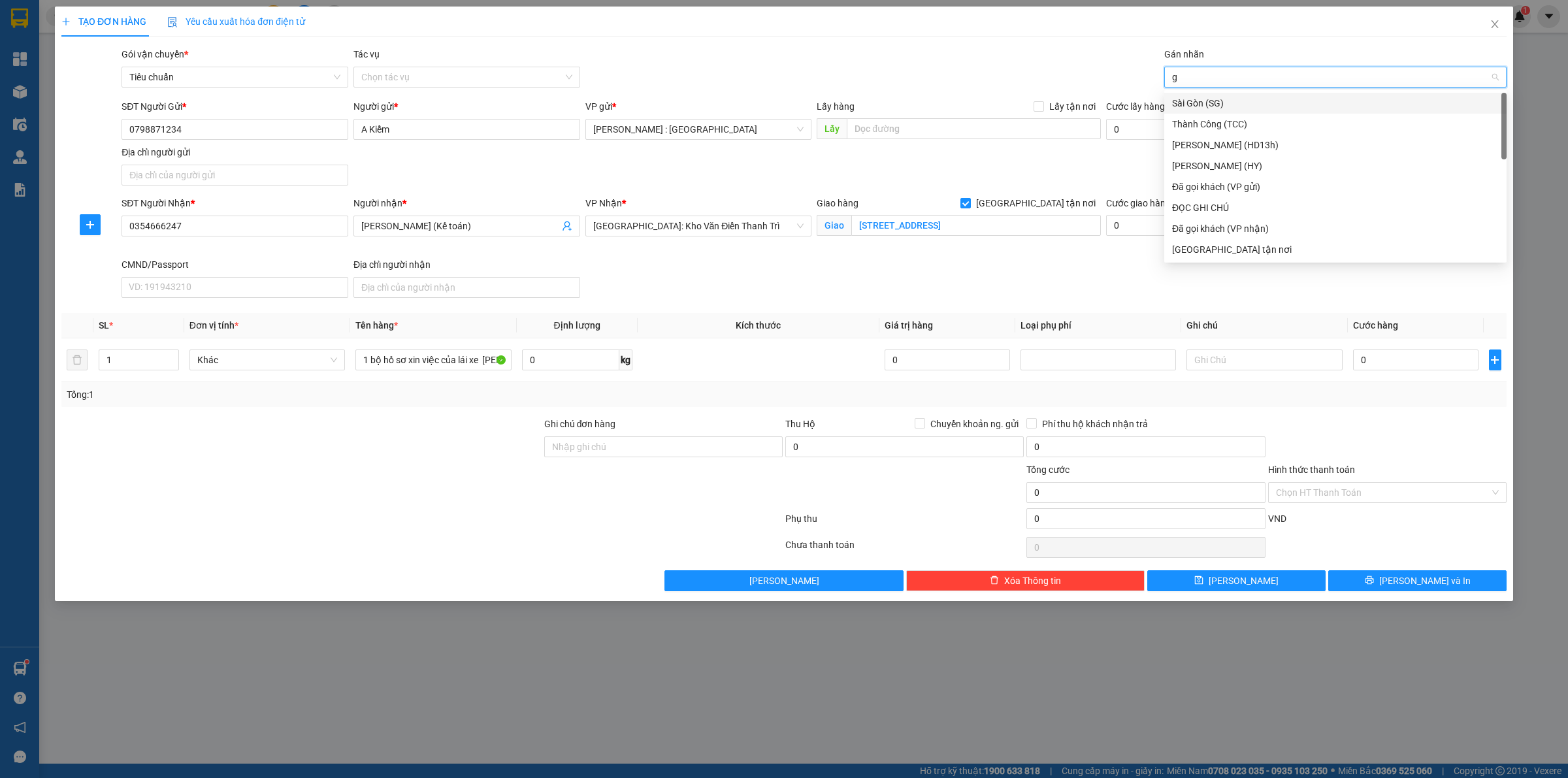
type input "gi"
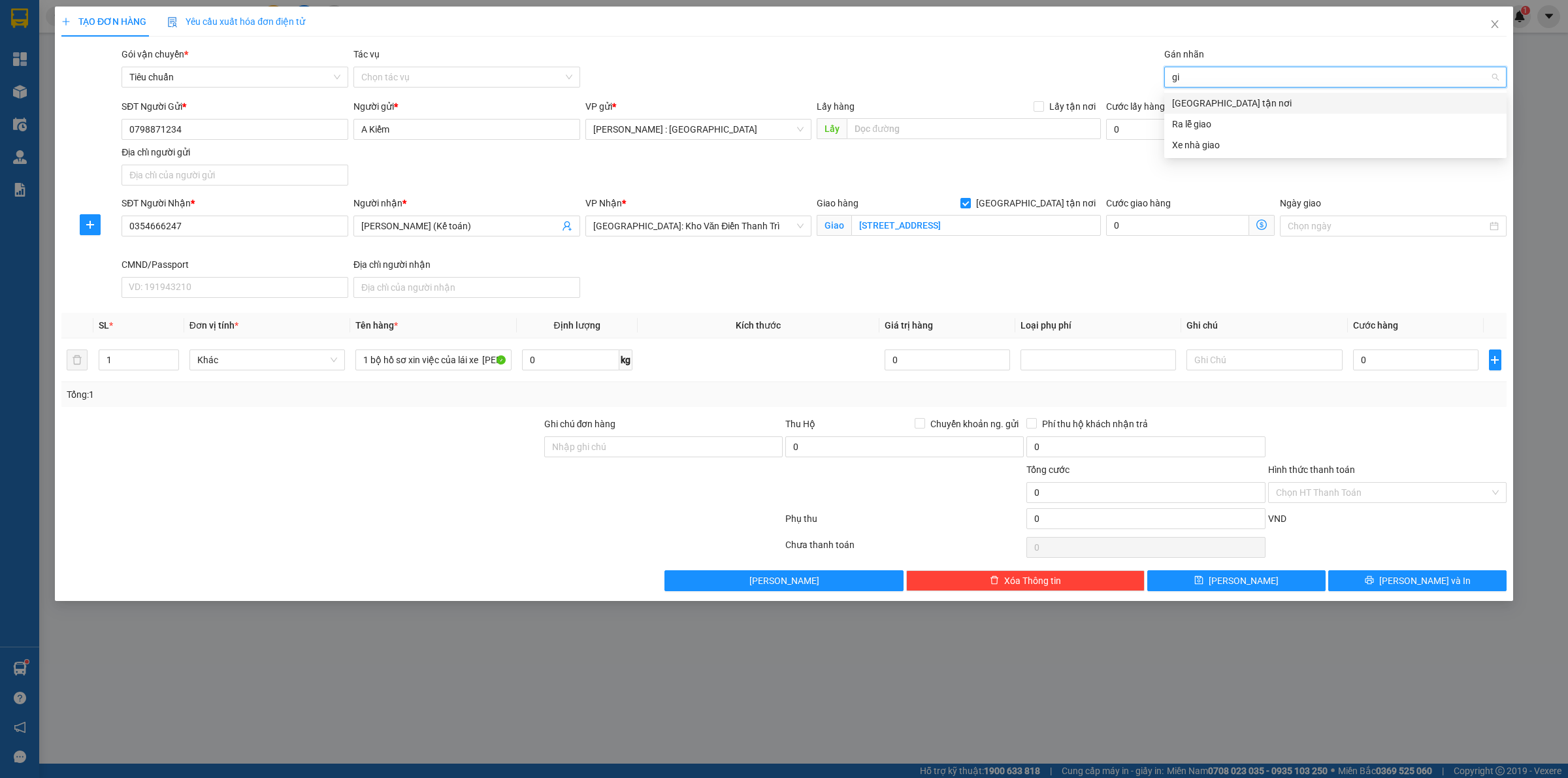
drag, startPoint x: 1231, startPoint y: 101, endPoint x: 1044, endPoint y: 47, distance: 194.6
click at [1228, 100] on div "[GEOGRAPHIC_DATA] tận nơi" at bounding box center [1335, 102] width 327 height 14
click at [1042, 47] on div "Gói vận chuyển * Tiêu chuẩn Tác vụ Chọn tác vụ Gán nhãn Giao tận nơi" at bounding box center [813, 70] width 1390 height 46
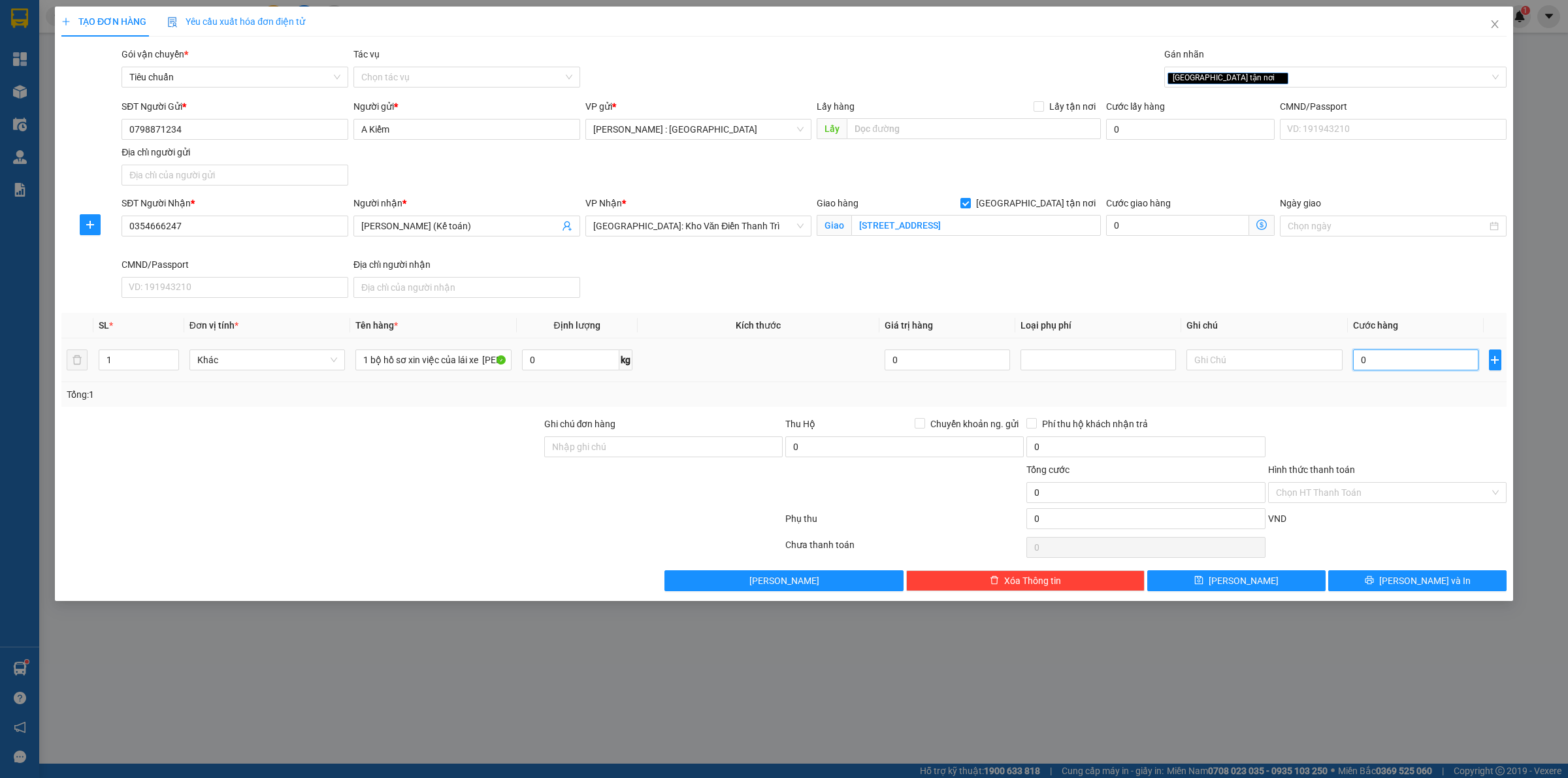
click at [1253, 360] on input "0" at bounding box center [1416, 360] width 125 height 21
type input "1"
type input "1.000"
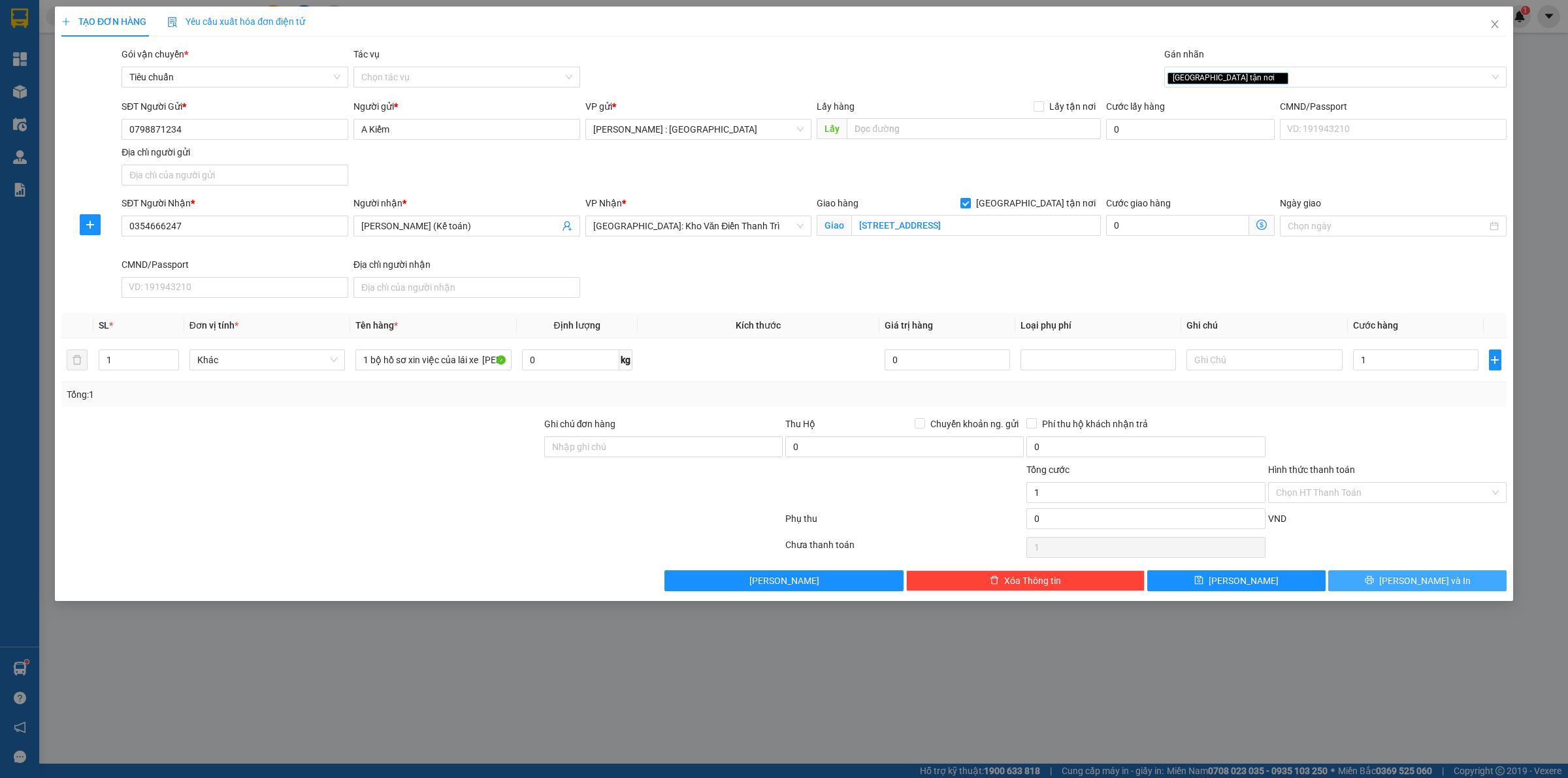
type input "1.000"
click at [1253, 581] on button "[PERSON_NAME] và In" at bounding box center [1417, 580] width 179 height 21
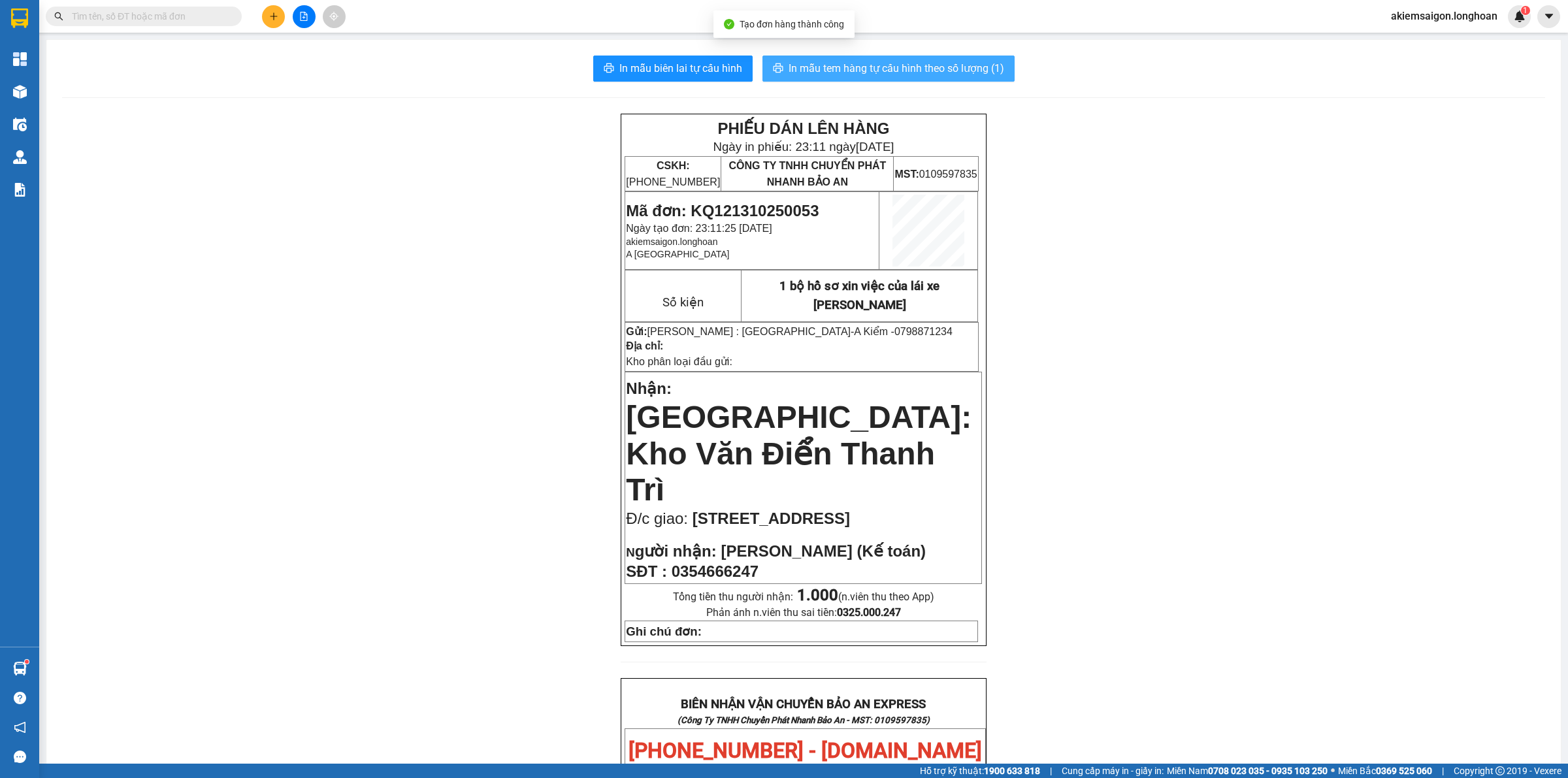
click at [883, 69] on span "In mẫu tem hàng tự cấu hình theo số lượng (1)" at bounding box center [896, 68] width 216 height 16
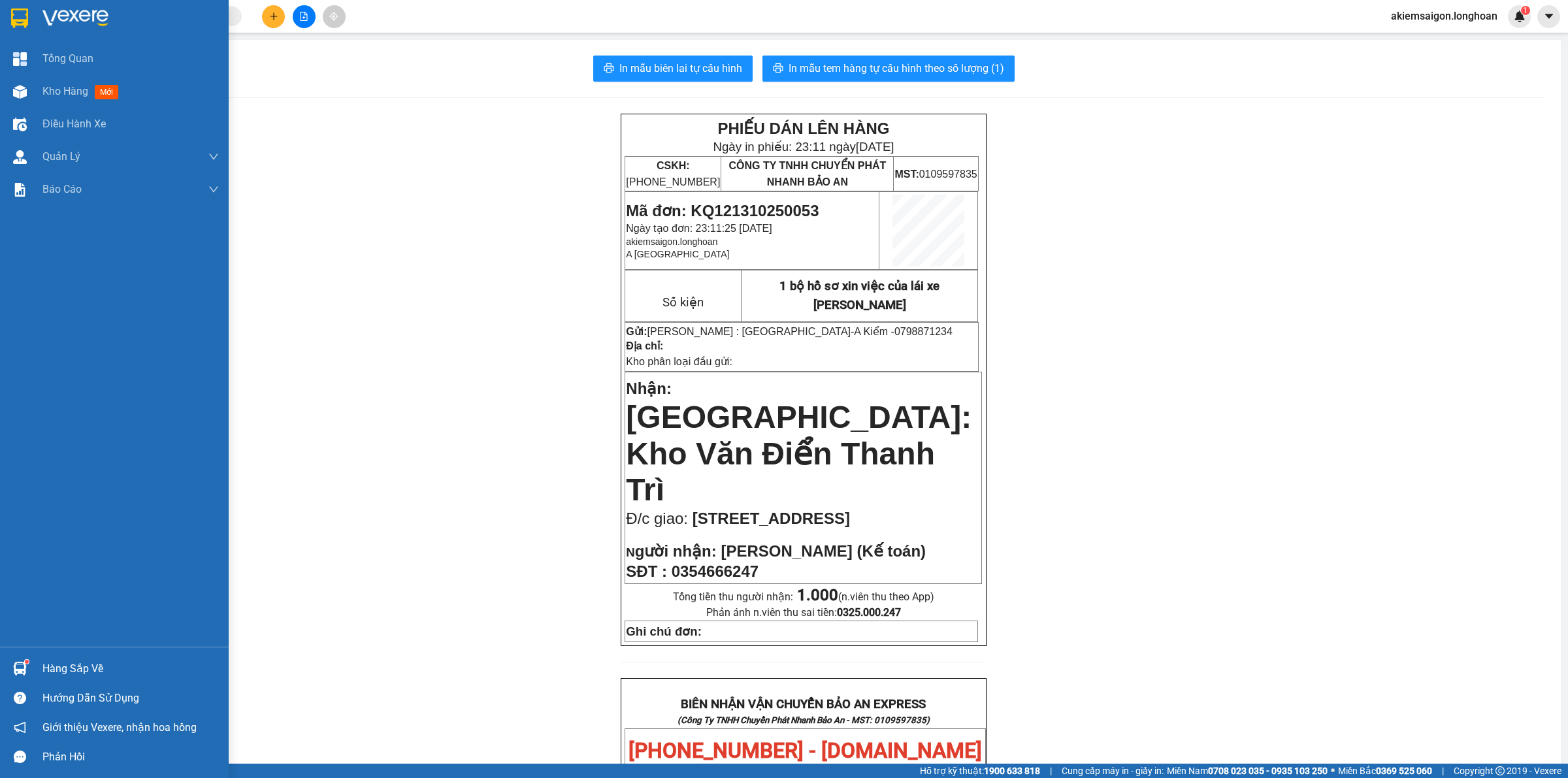
click at [25, 14] on img at bounding box center [19, 18] width 17 height 20
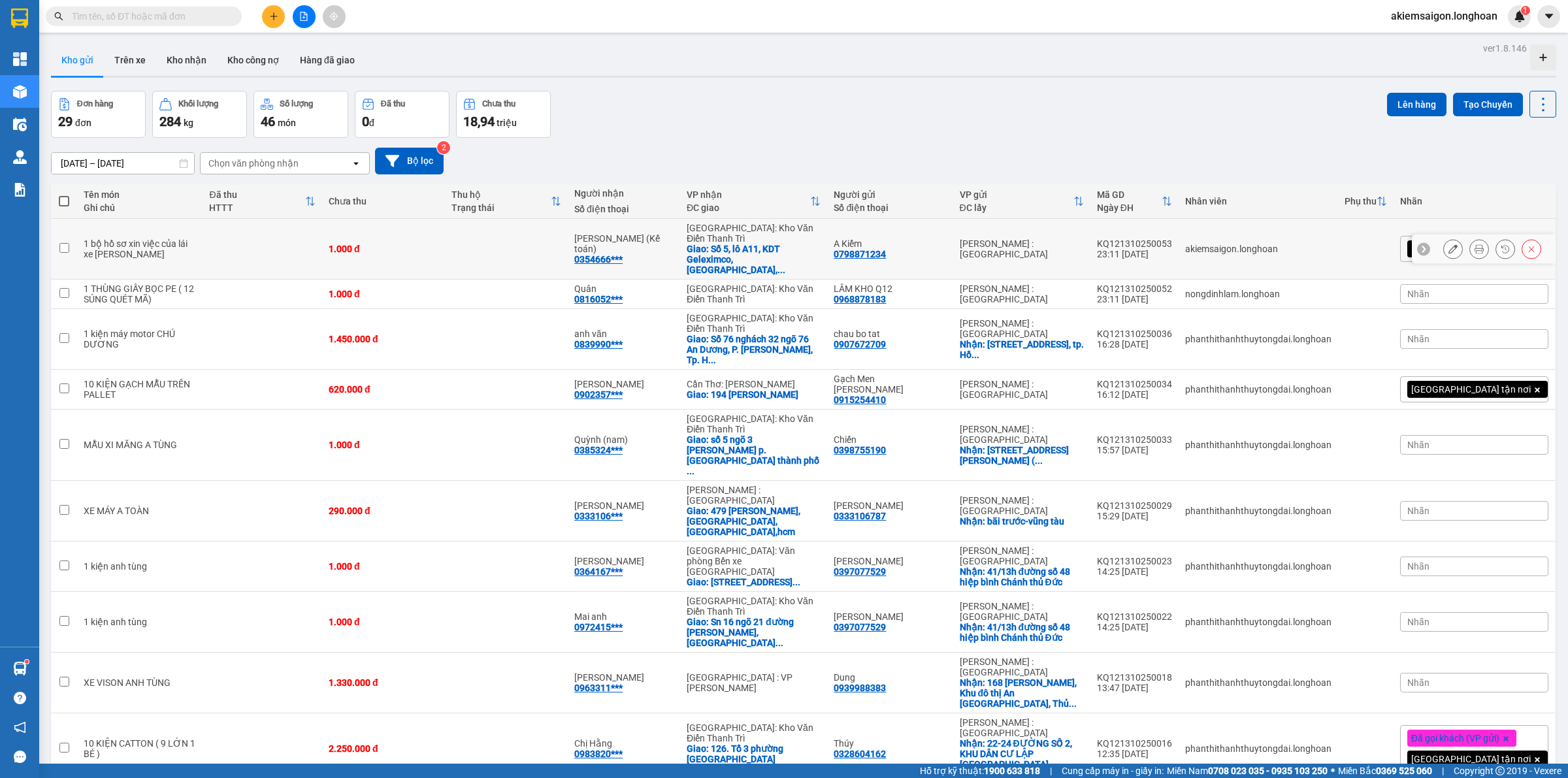
click at [433, 244] on div "1.000 đ" at bounding box center [383, 249] width 110 height 11
checkbox input "true"
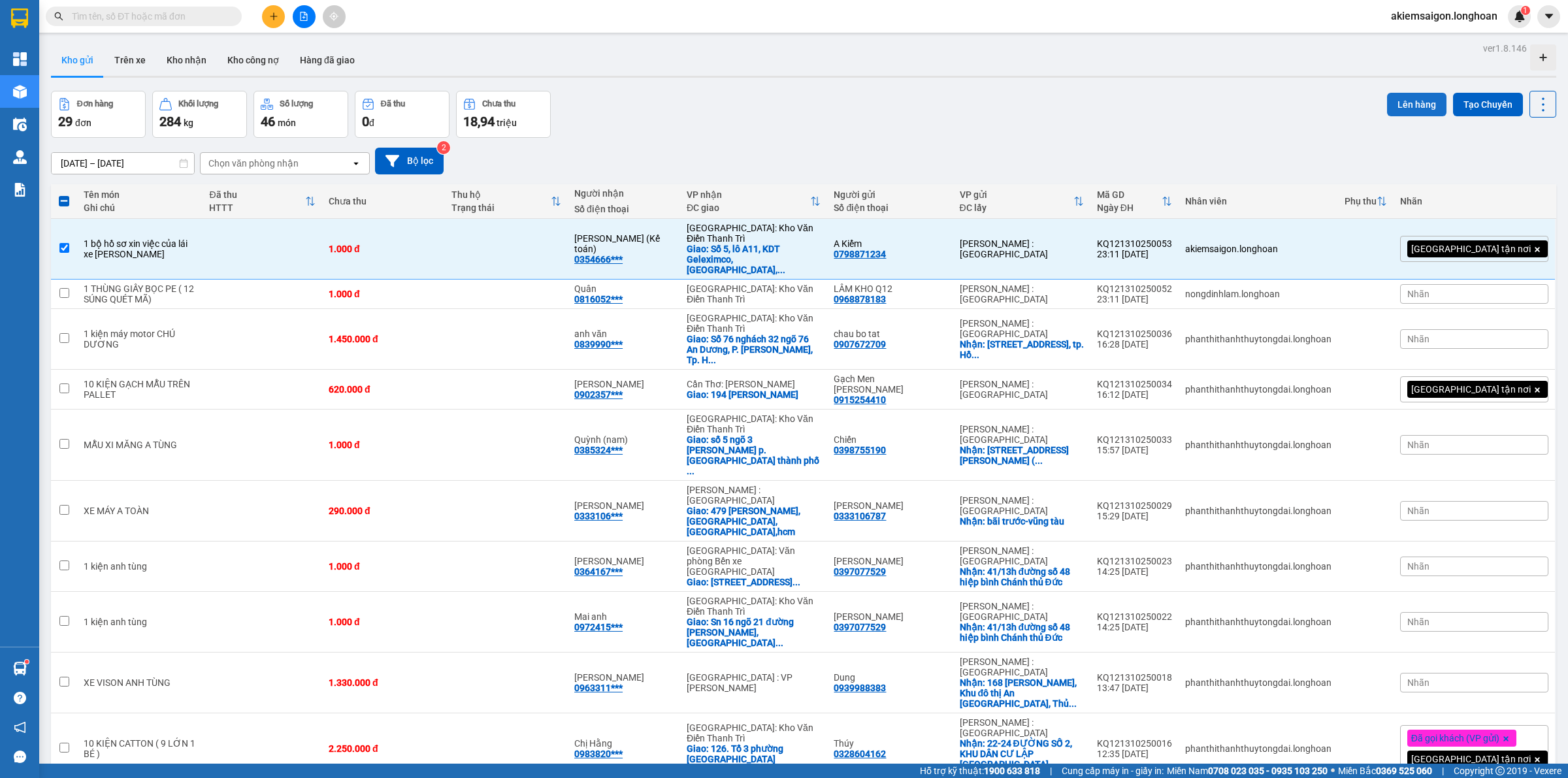
click at [1253, 108] on button "Lên hàng" at bounding box center [1416, 104] width 59 height 24
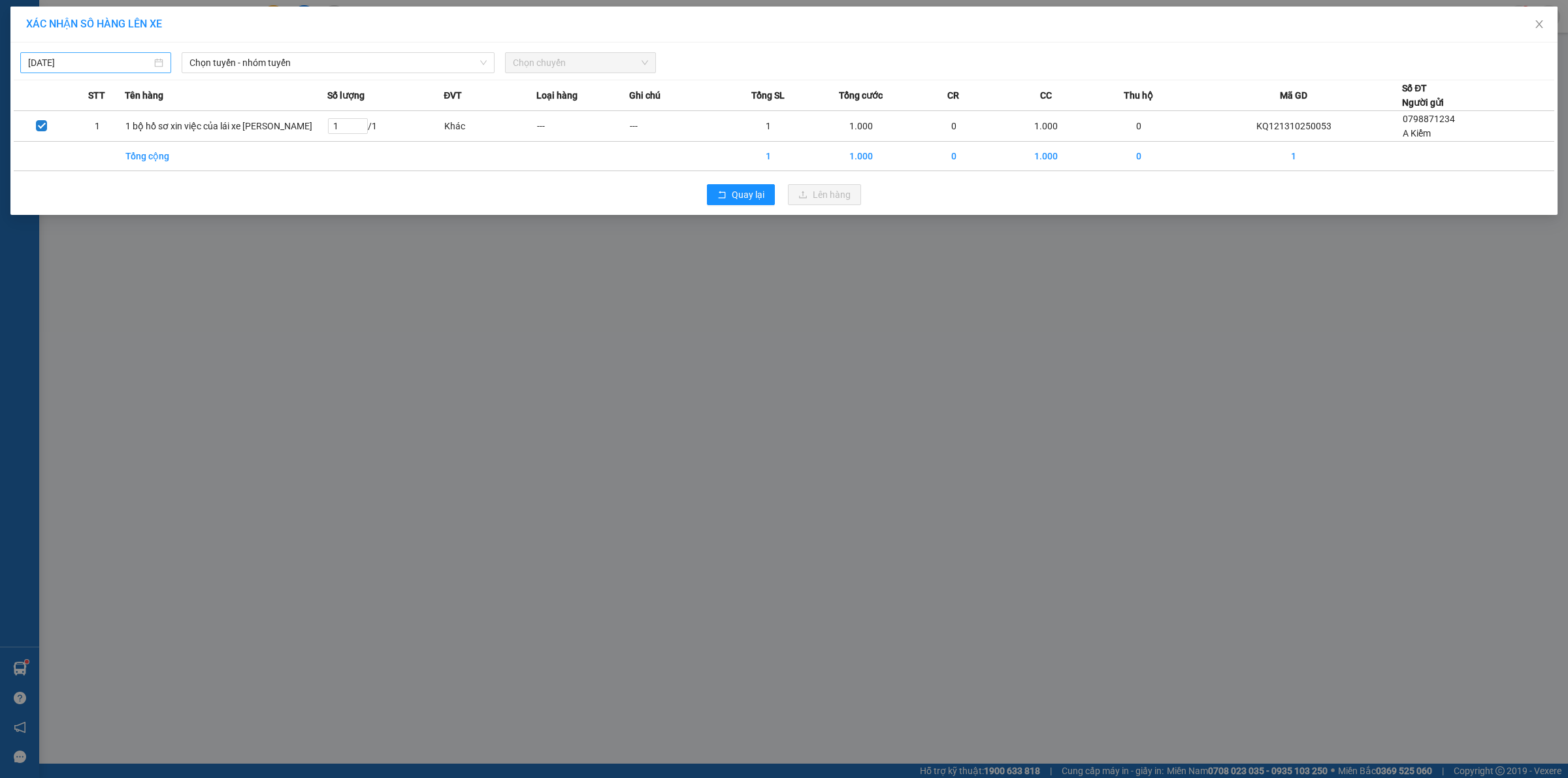
type input "[DATE]"
click at [102, 62] on input "[DATE]" at bounding box center [90, 62] width 123 height 14
click at [317, 57] on span "Chọn tuyến - nhóm tuyến" at bounding box center [338, 63] width 297 height 20
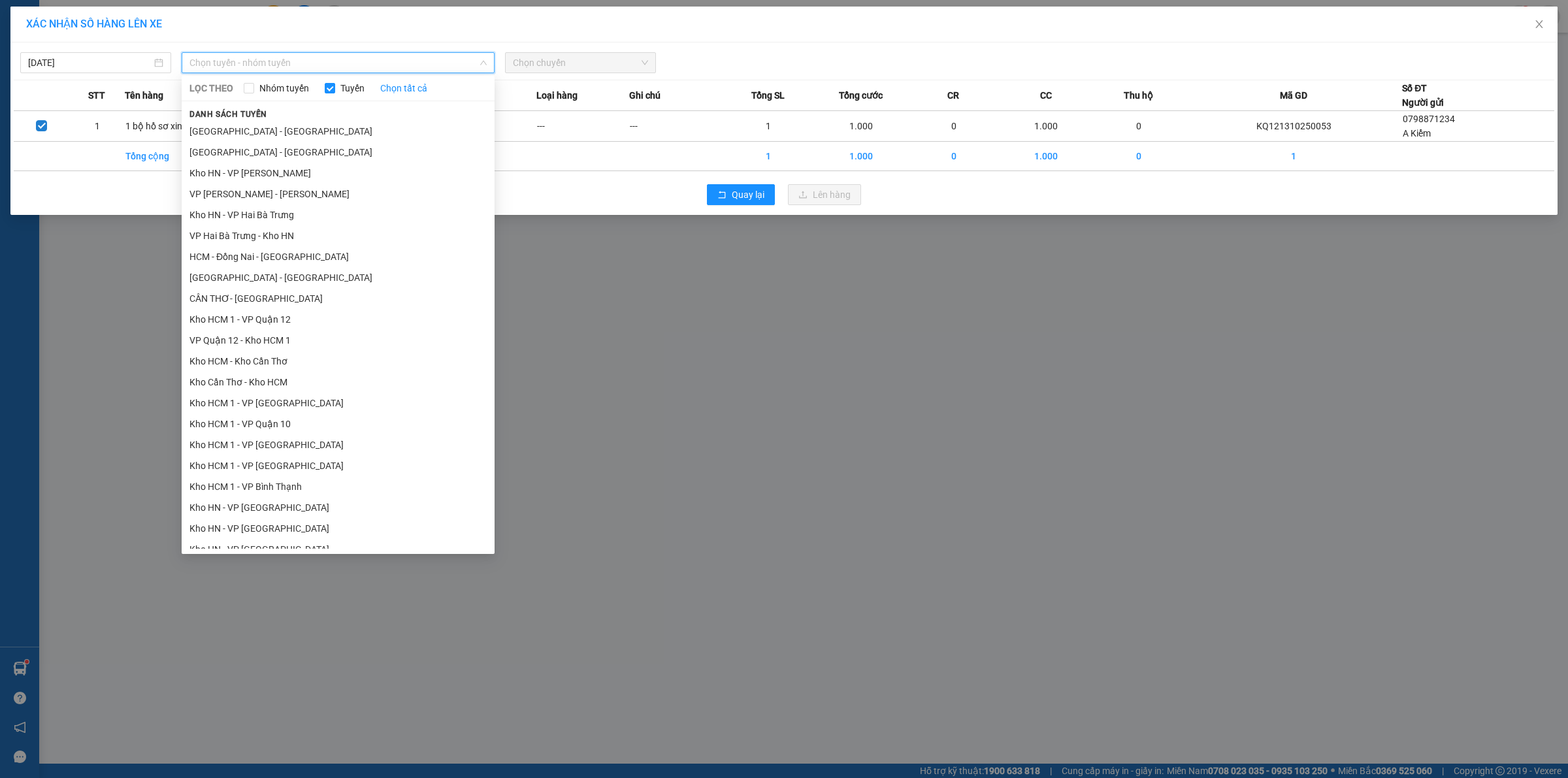
scroll to position [637, 0]
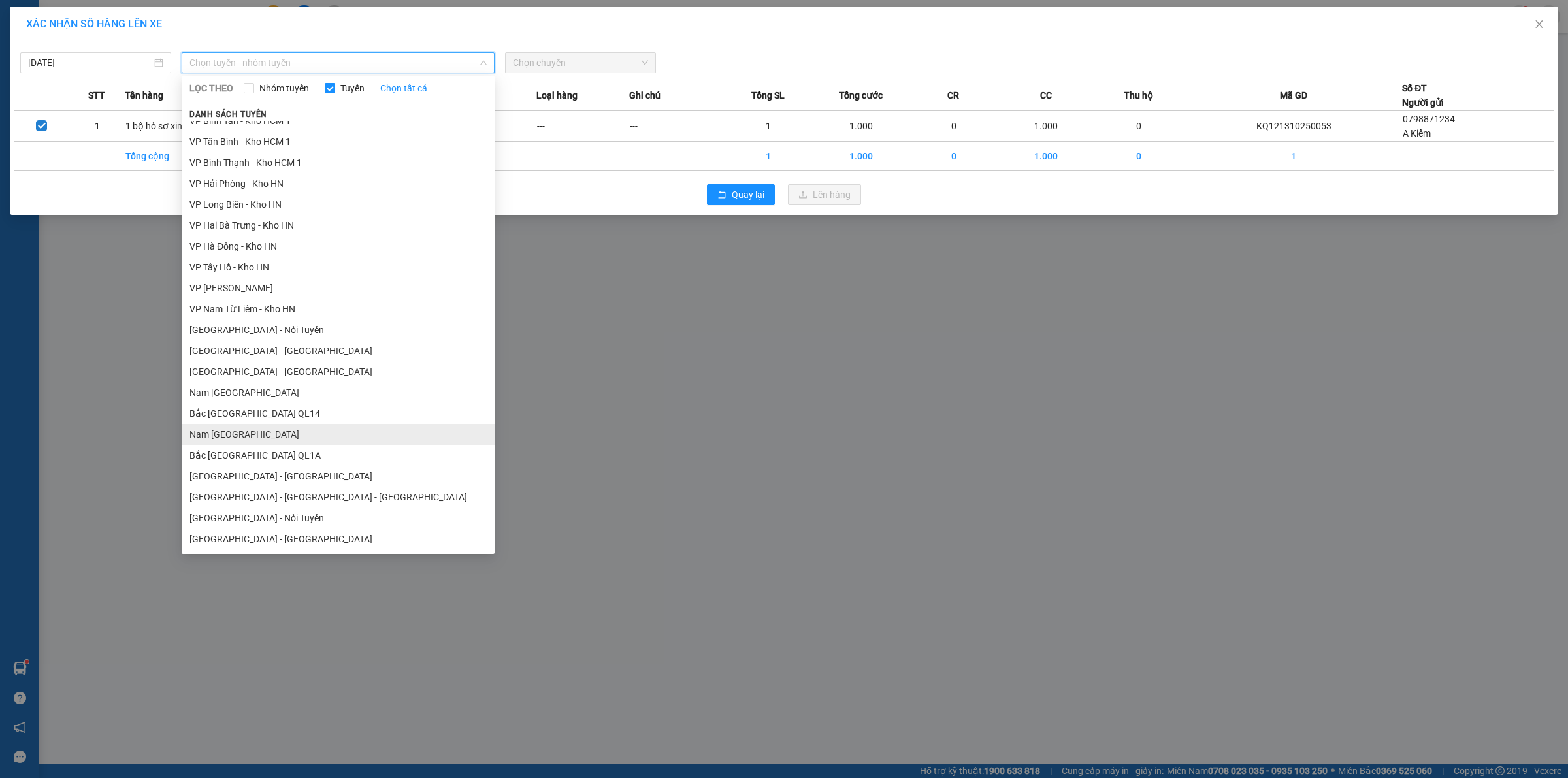
click at [288, 433] on li "Nam [GEOGRAPHIC_DATA]" at bounding box center [338, 434] width 313 height 21
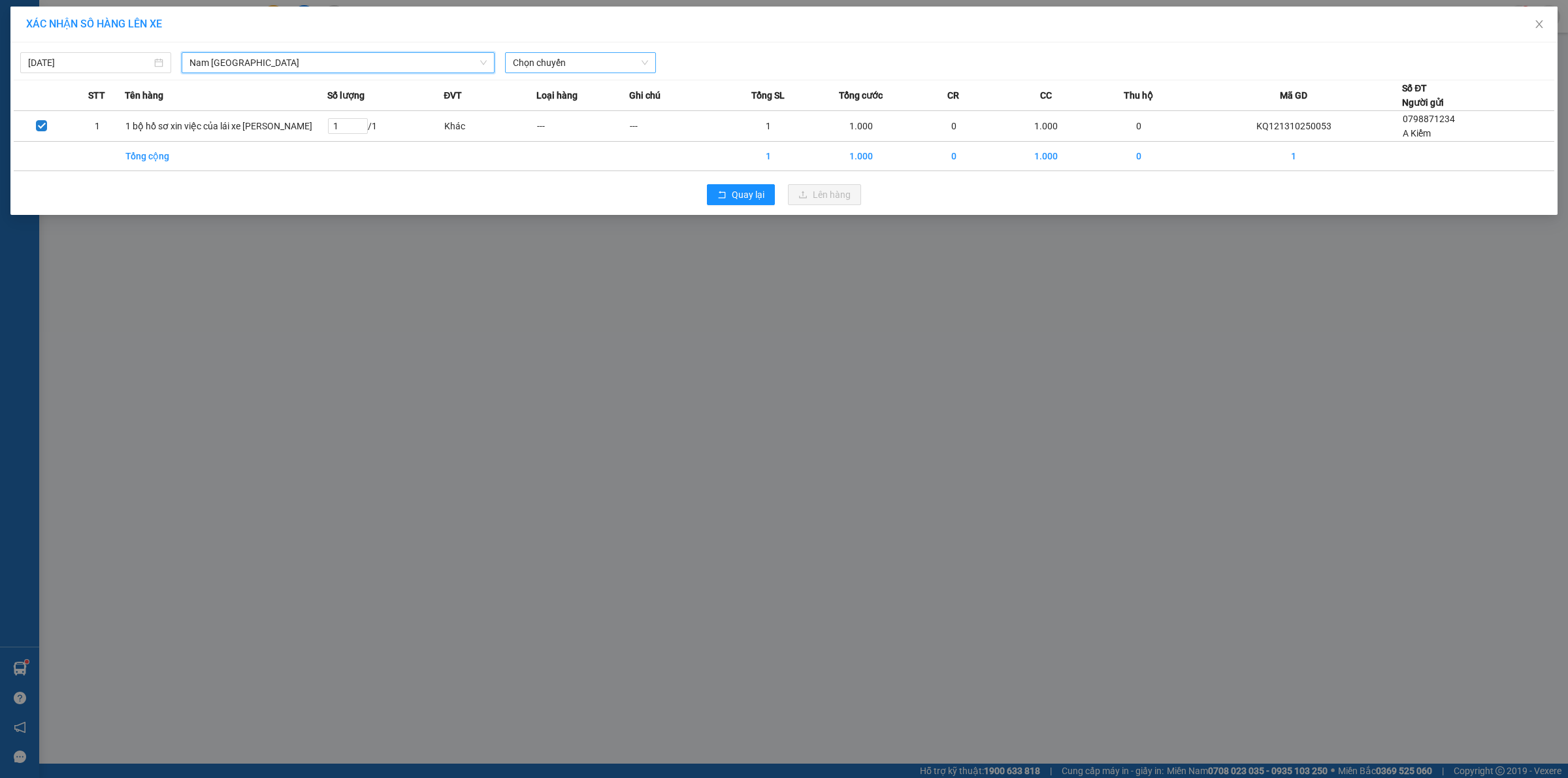
click at [542, 63] on span "Chọn chuyến" at bounding box center [580, 63] width 135 height 20
click at [539, 131] on div "22:00 (TC) - 29K-024.94" at bounding box center [563, 130] width 102 height 14
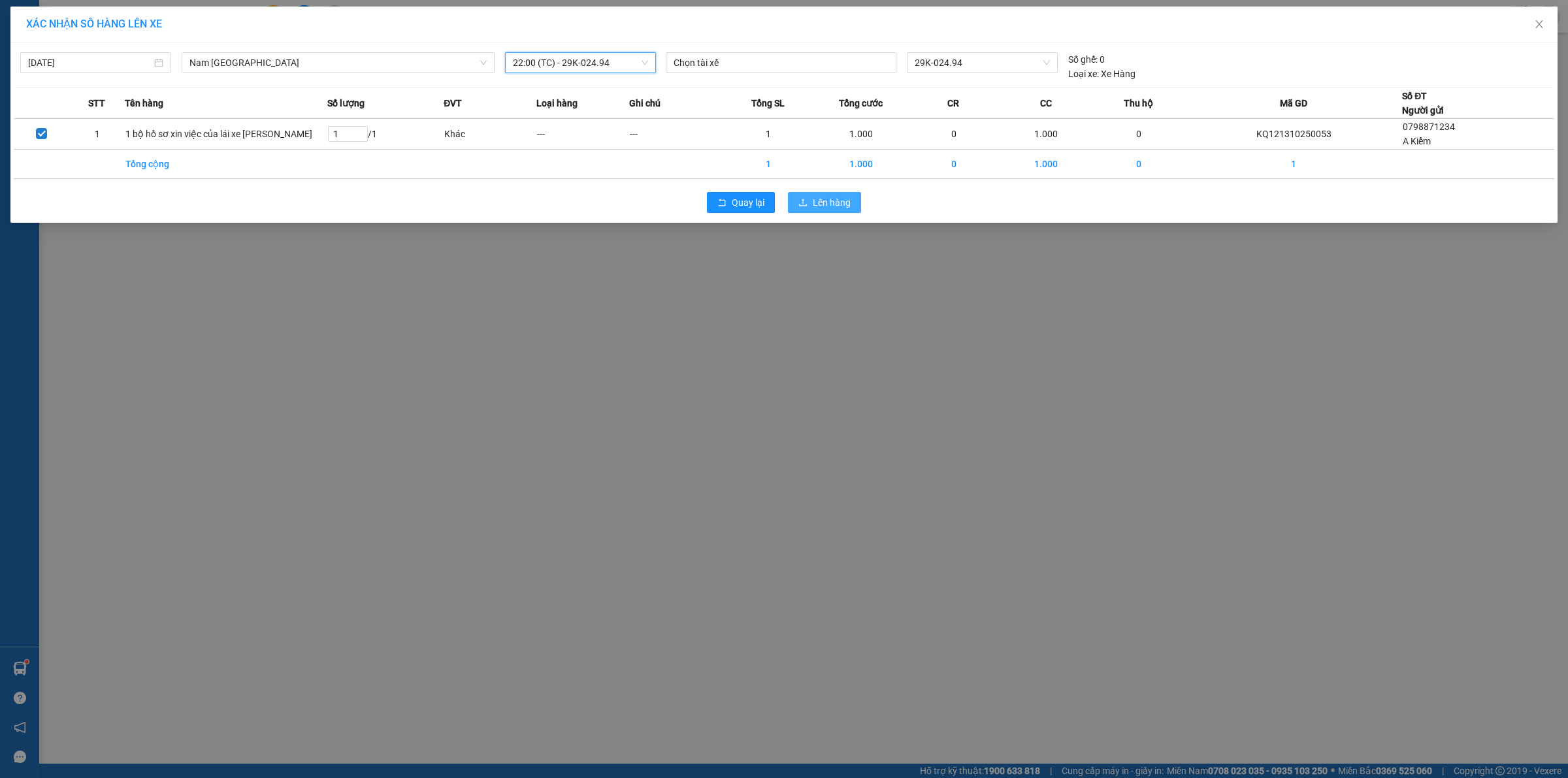
click at [844, 197] on span "Lên hàng" at bounding box center [832, 202] width 38 height 14
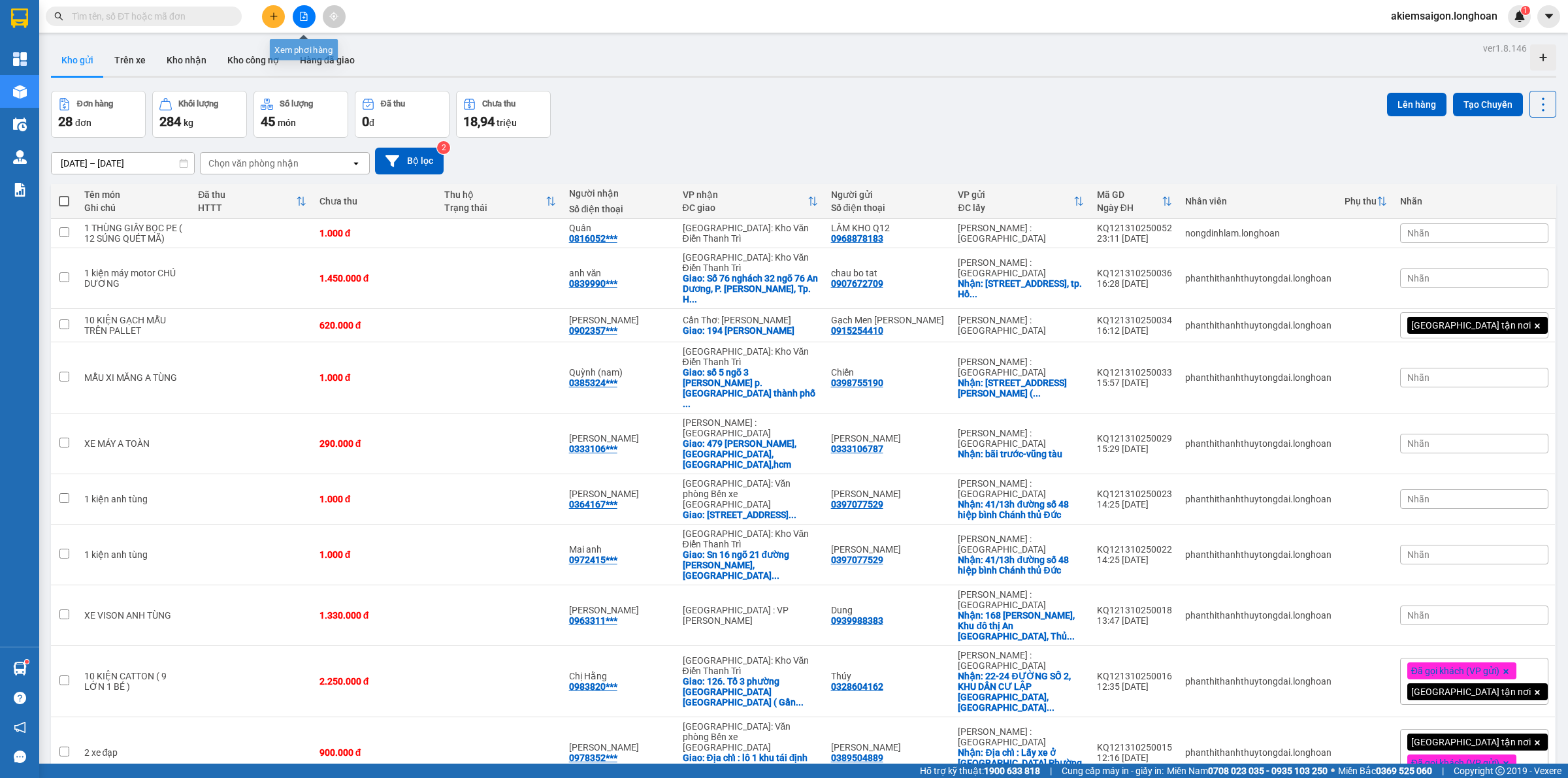
click at [305, 20] on icon "file-add" at bounding box center [304, 16] width 9 height 9
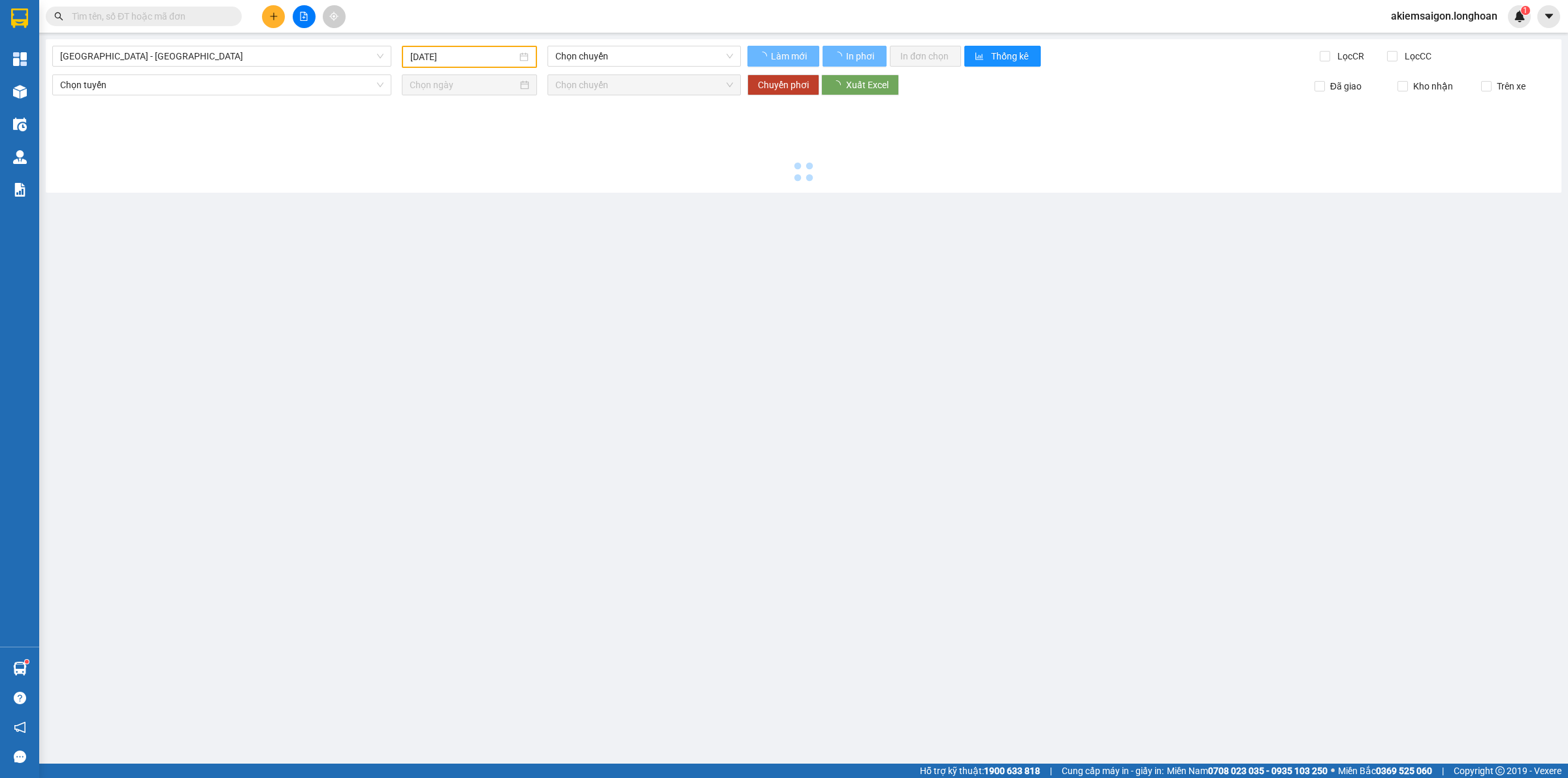
click at [200, 59] on span "[GEOGRAPHIC_DATA] - [GEOGRAPHIC_DATA]" at bounding box center [222, 56] width 323 height 20
type input "[DATE]"
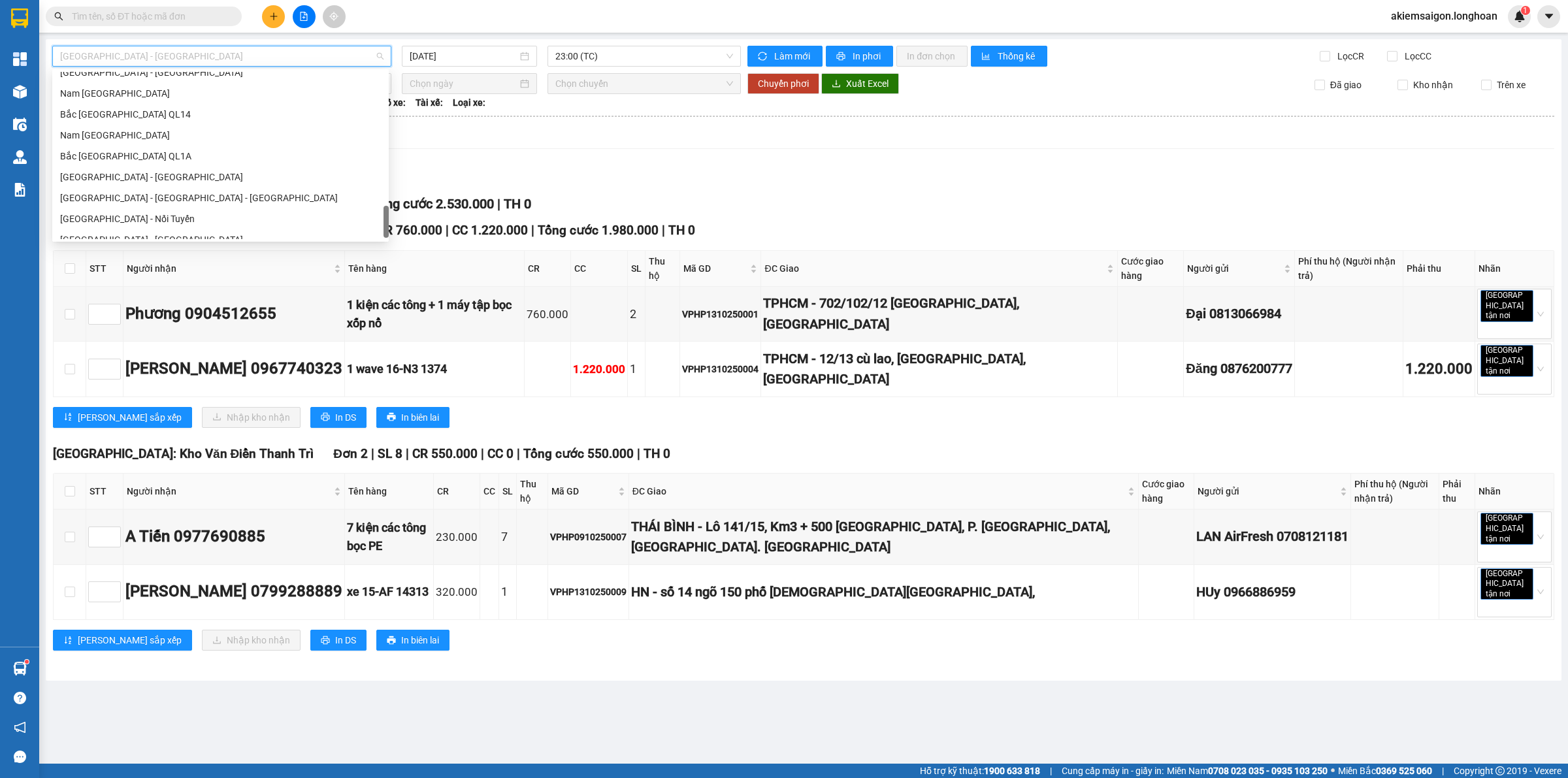
scroll to position [919, 0]
click at [134, 126] on div "Nam [GEOGRAPHIC_DATA]" at bounding box center [220, 124] width 321 height 14
type input "[DATE]"
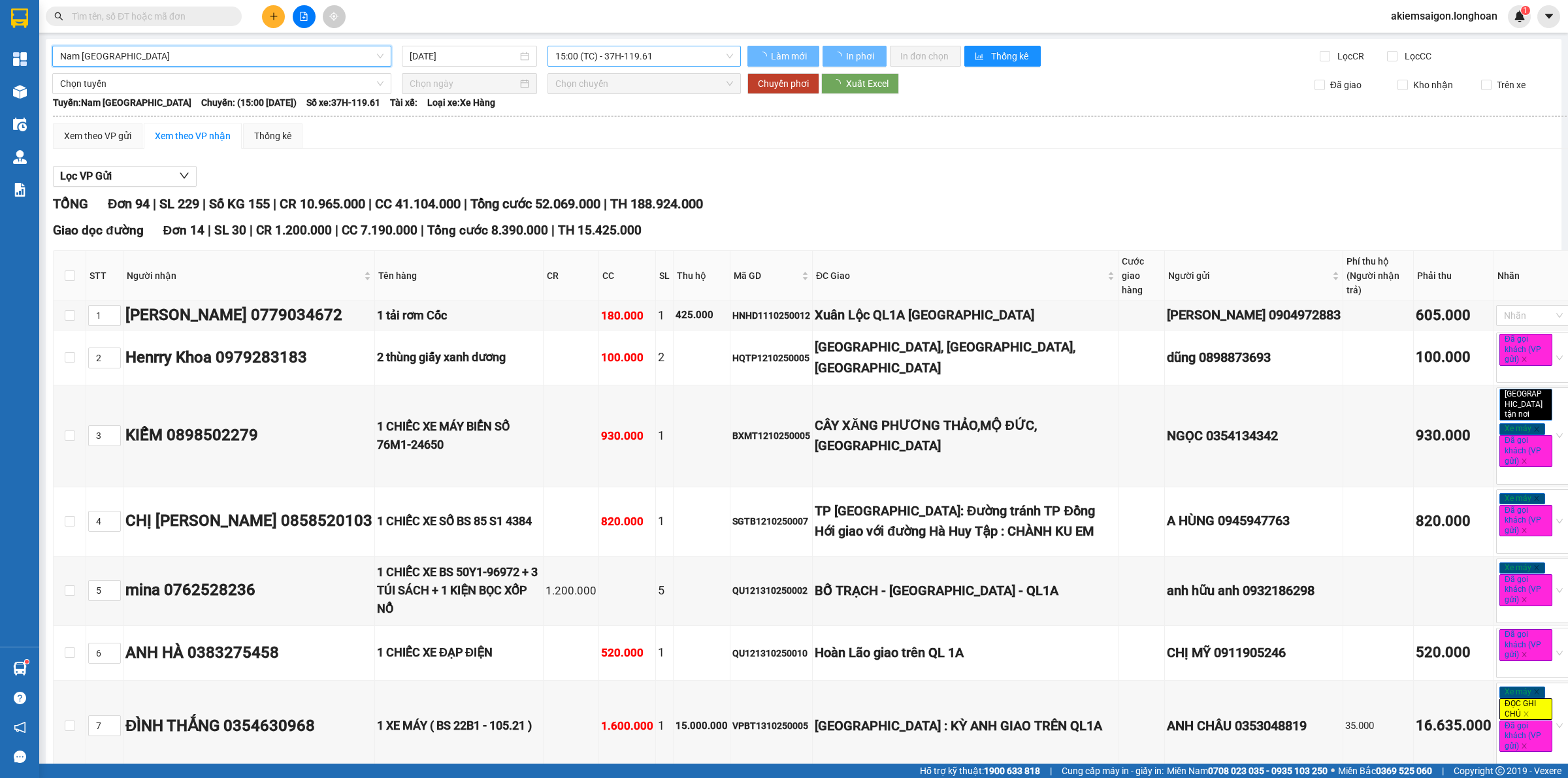
click at [610, 57] on span "15:00 (TC) - 37H-119.61" at bounding box center [644, 56] width 178 height 20
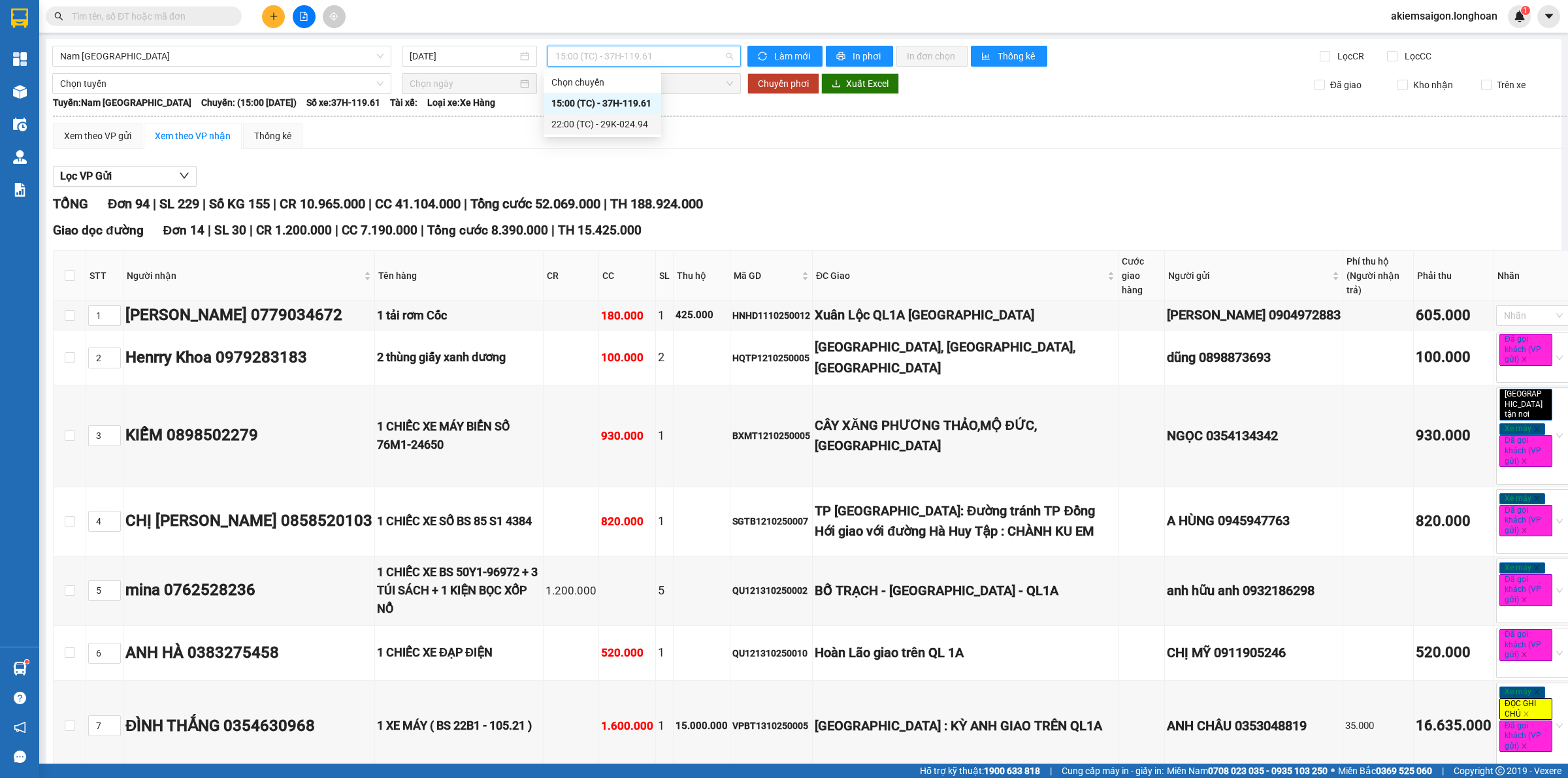
click at [634, 119] on div "22:00 (TC) - 29K-024.94" at bounding box center [602, 124] width 102 height 14
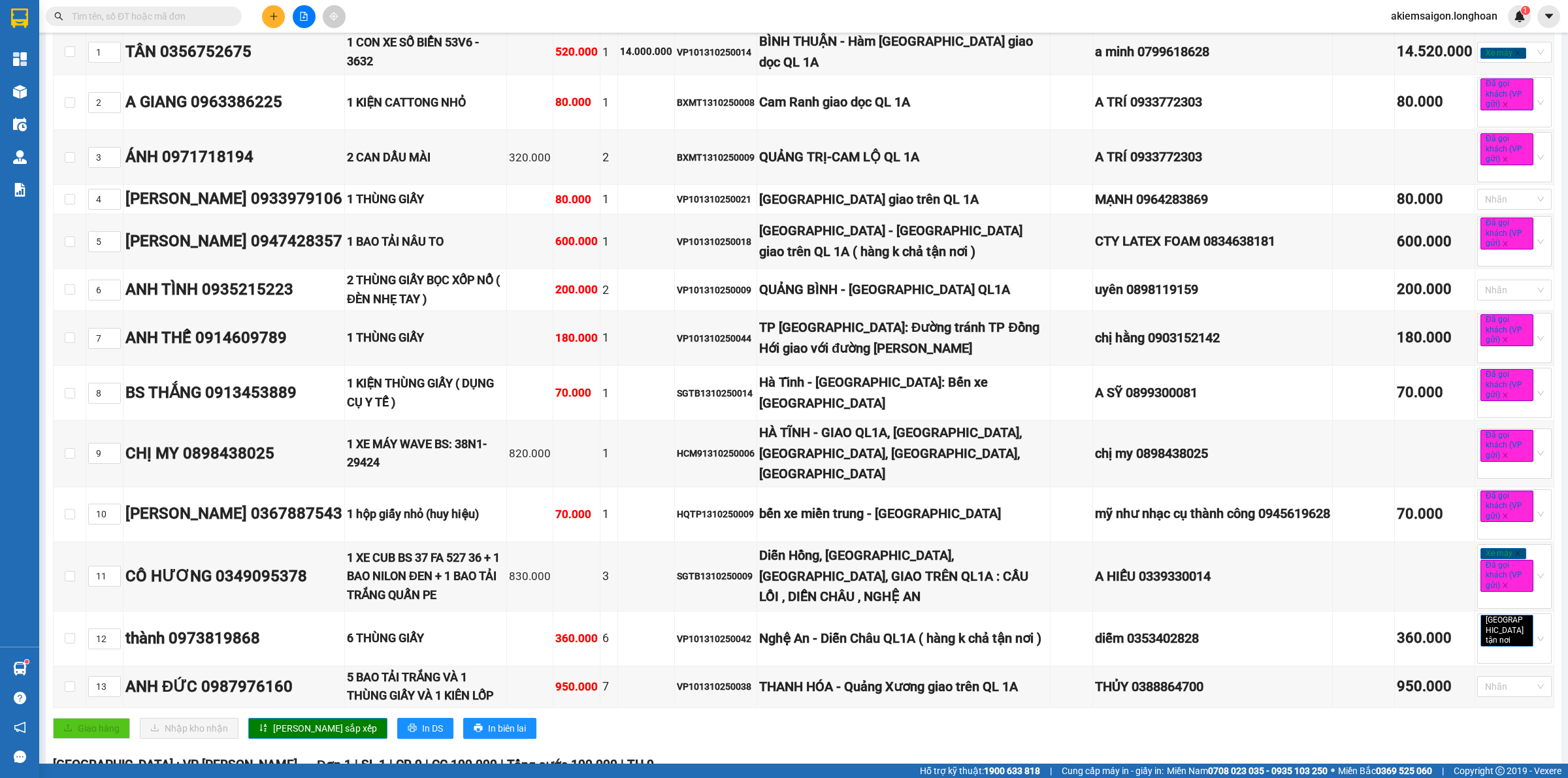
scroll to position [544, 0]
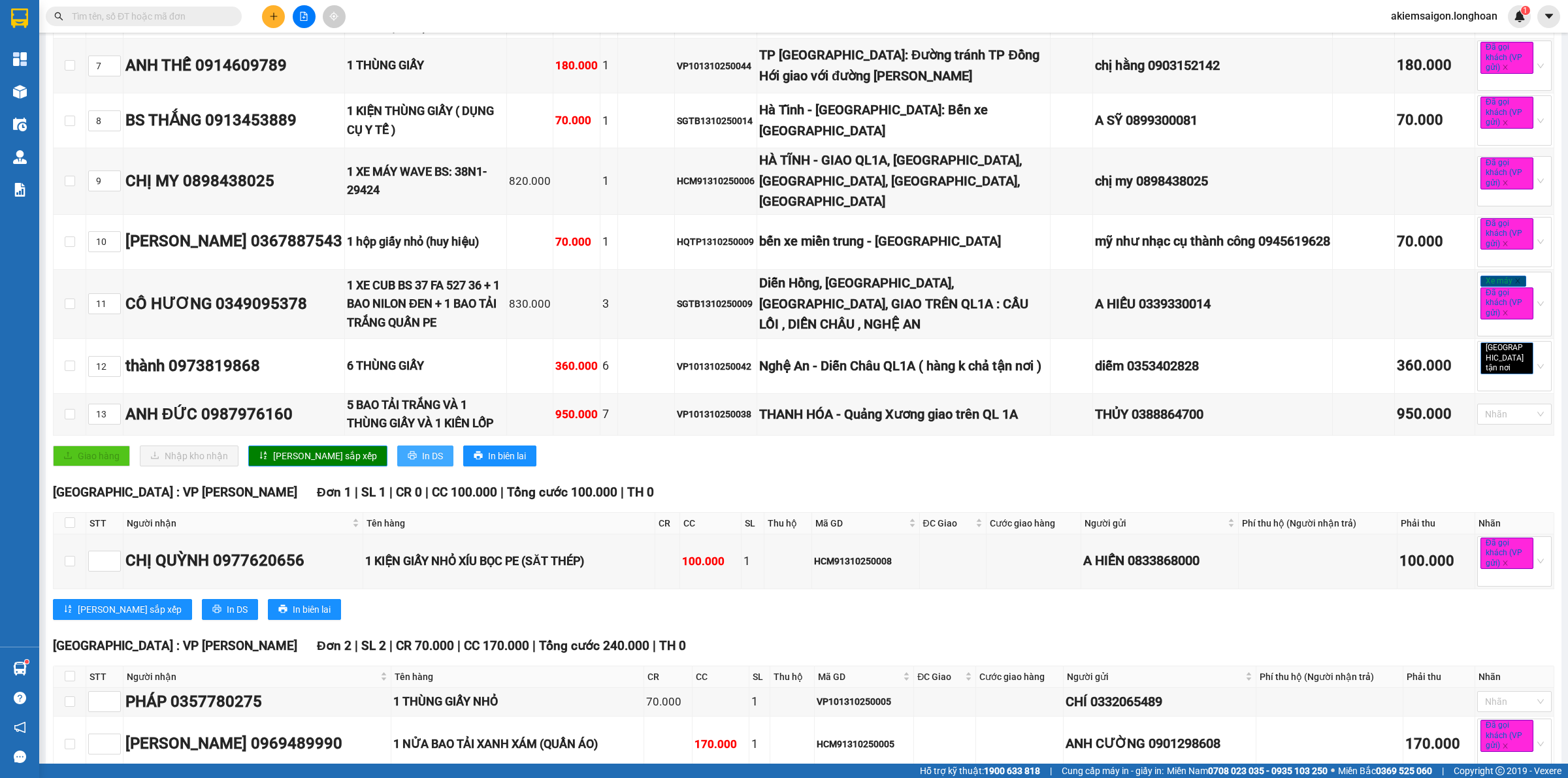
click at [422, 454] on span "In DS" at bounding box center [432, 455] width 21 height 14
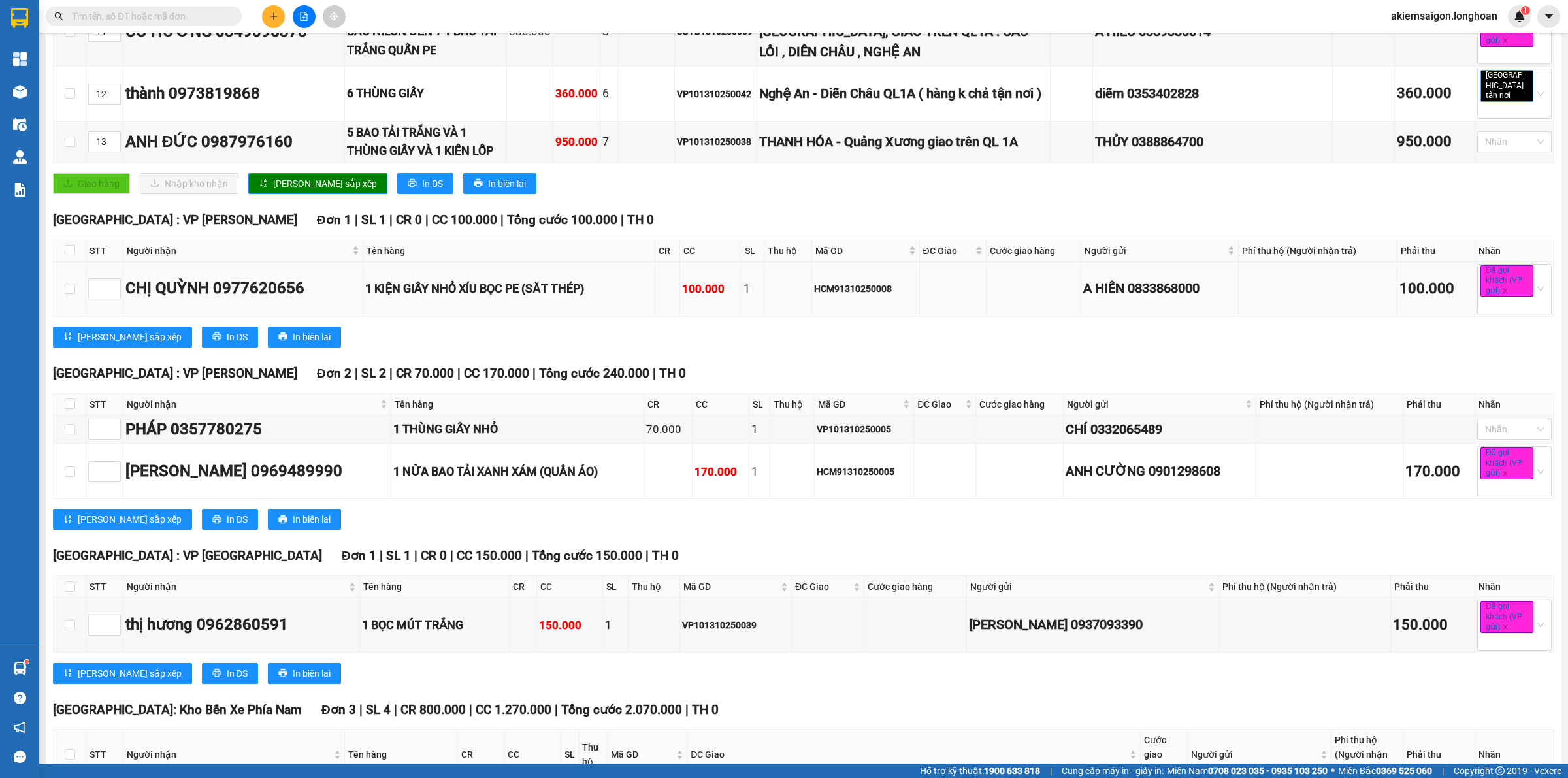
scroll to position [1360, 0]
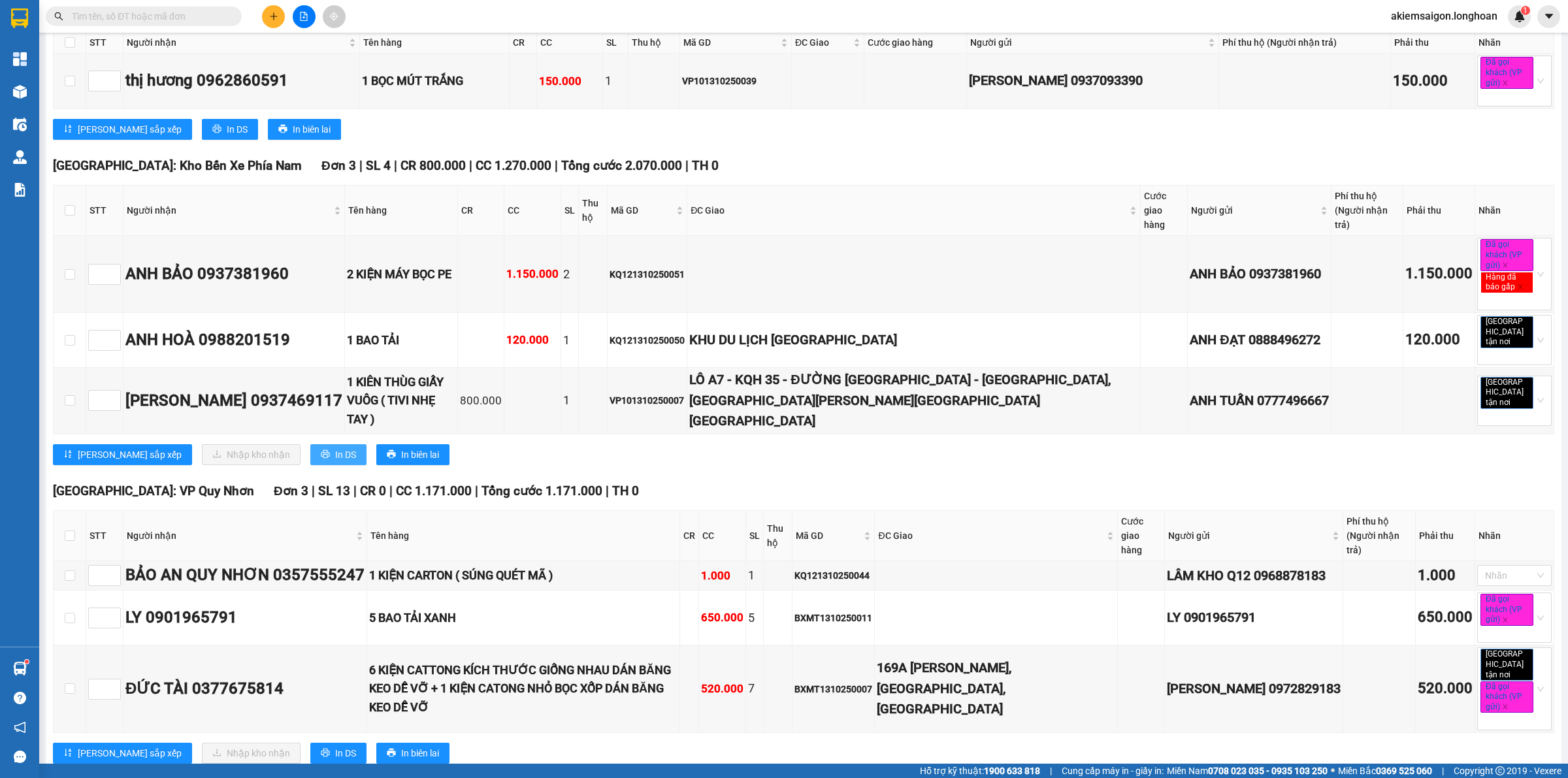
click at [310, 444] on button "In DS" at bounding box center [338, 454] width 56 height 21
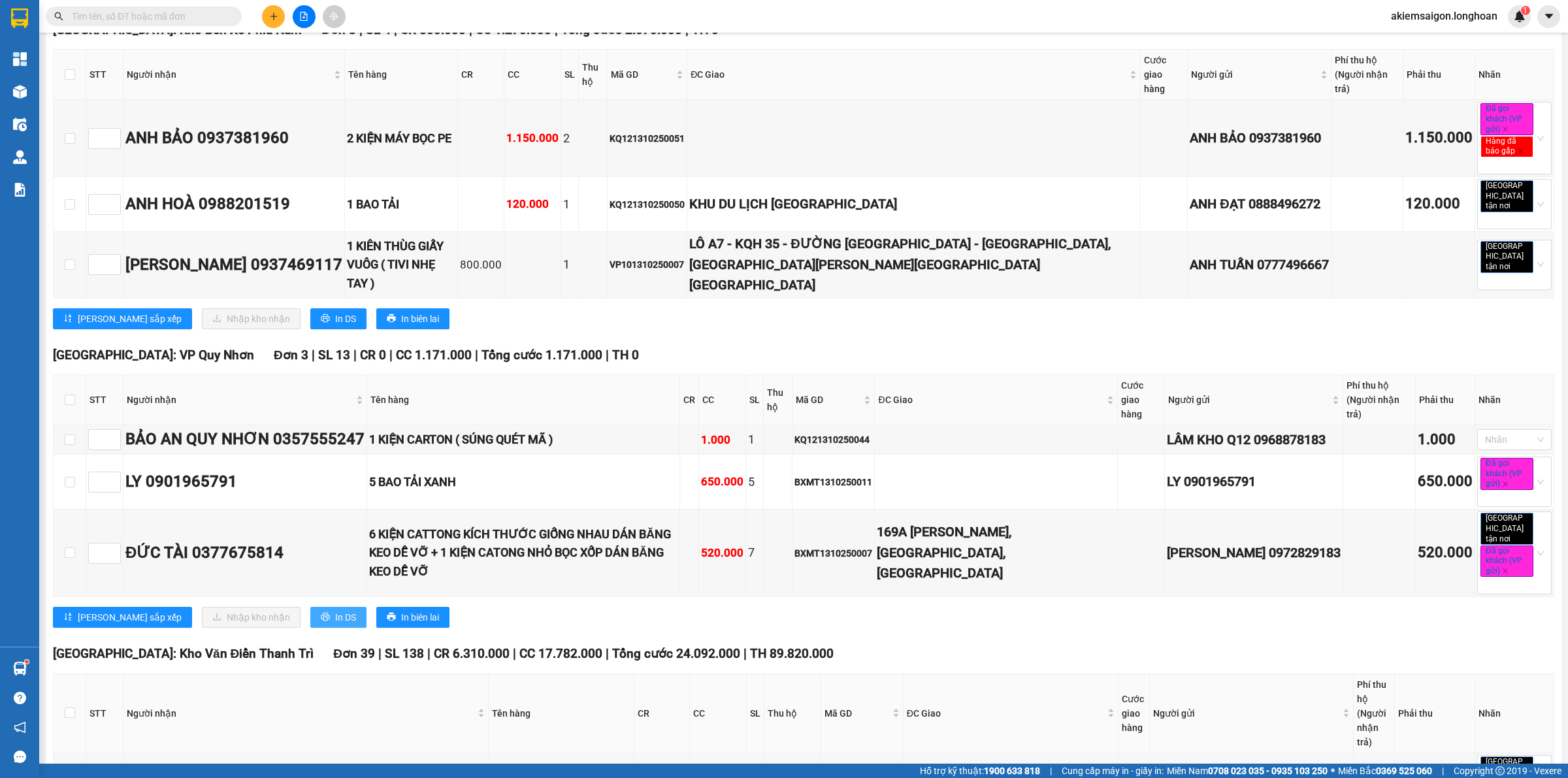
click at [335, 610] on span "In DS" at bounding box center [345, 616] width 21 height 14
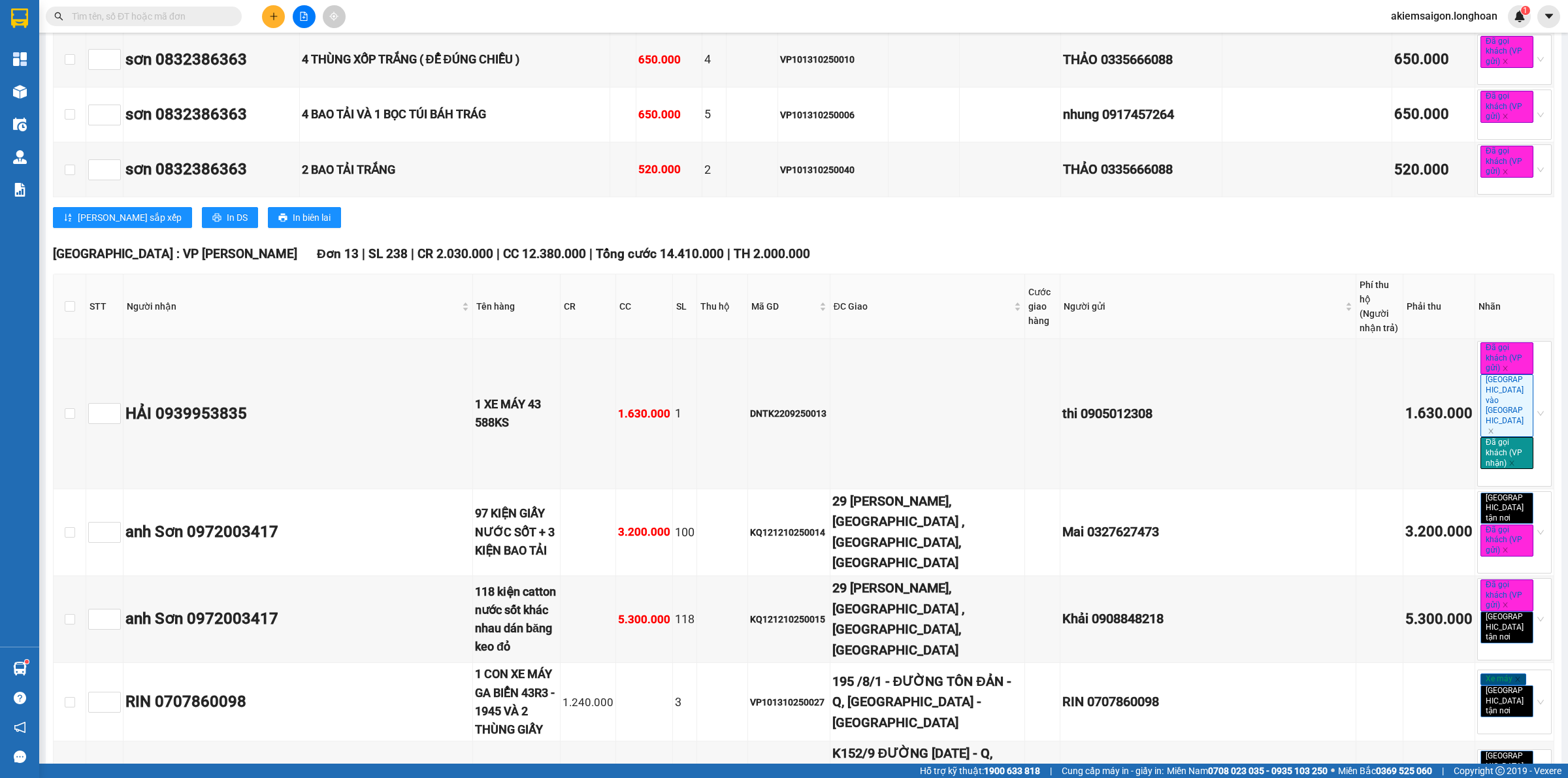
scroll to position [5849, 0]
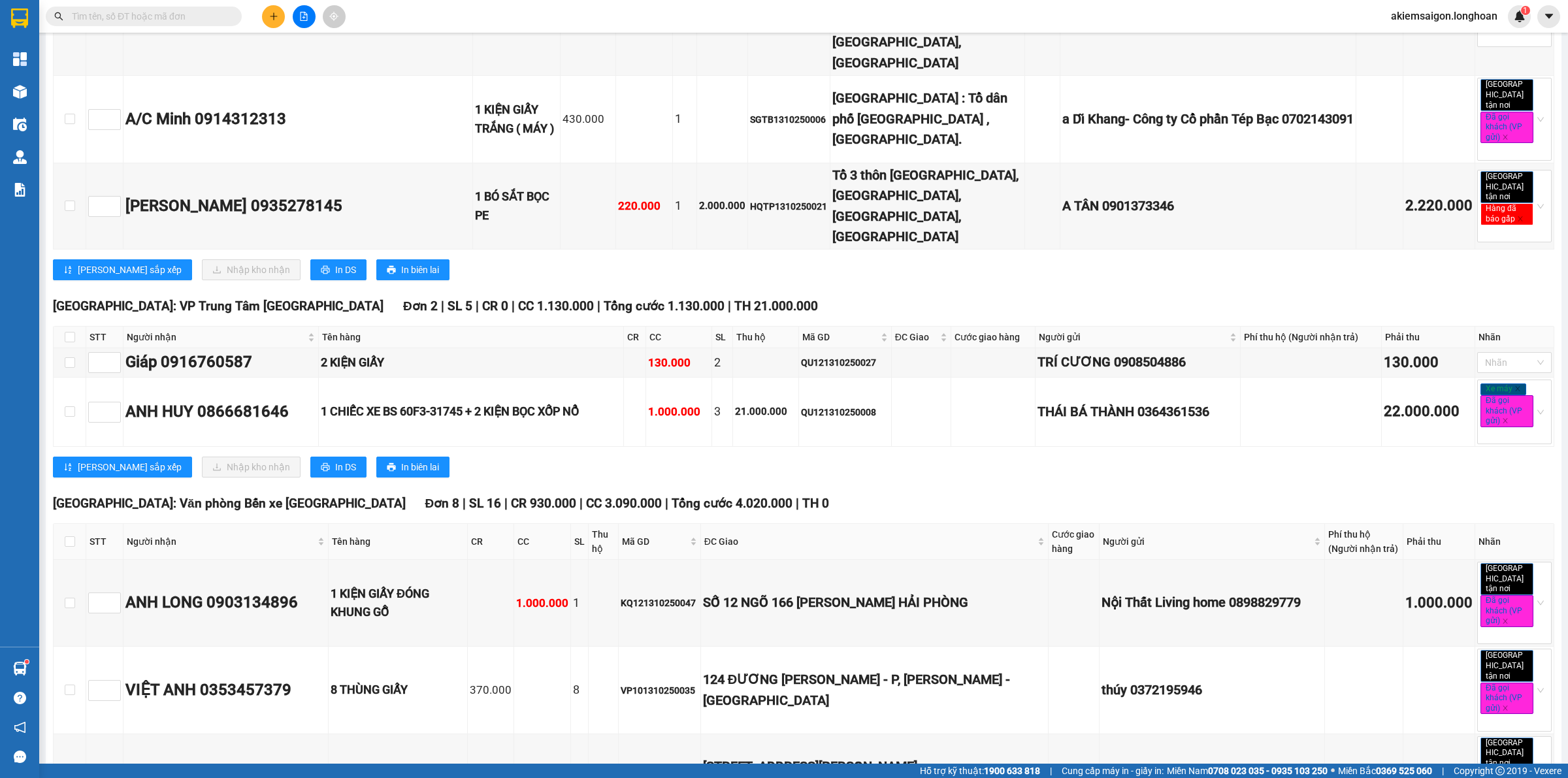
scroll to position [6961, 0]
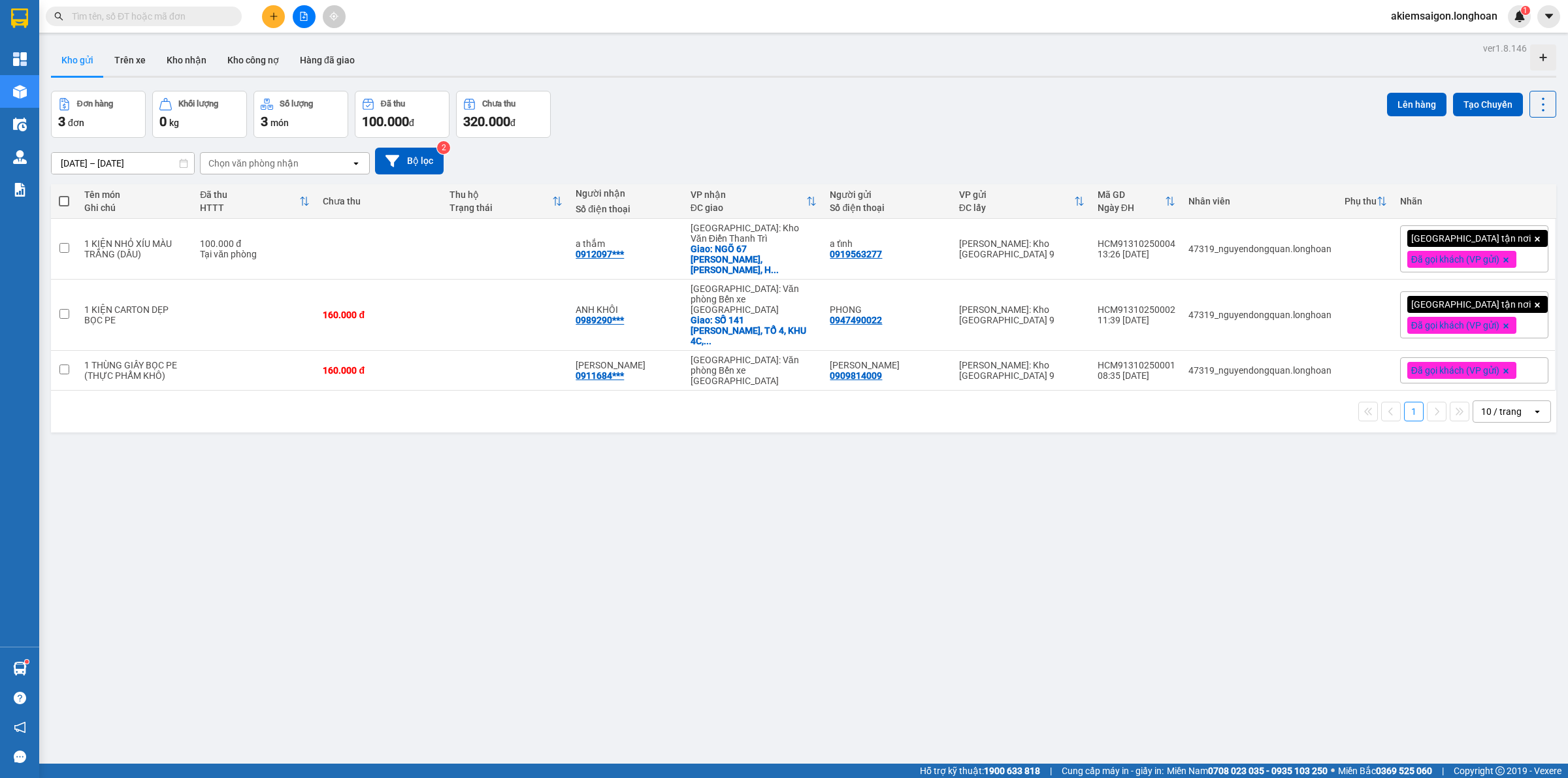
scroll to position [60, 0]
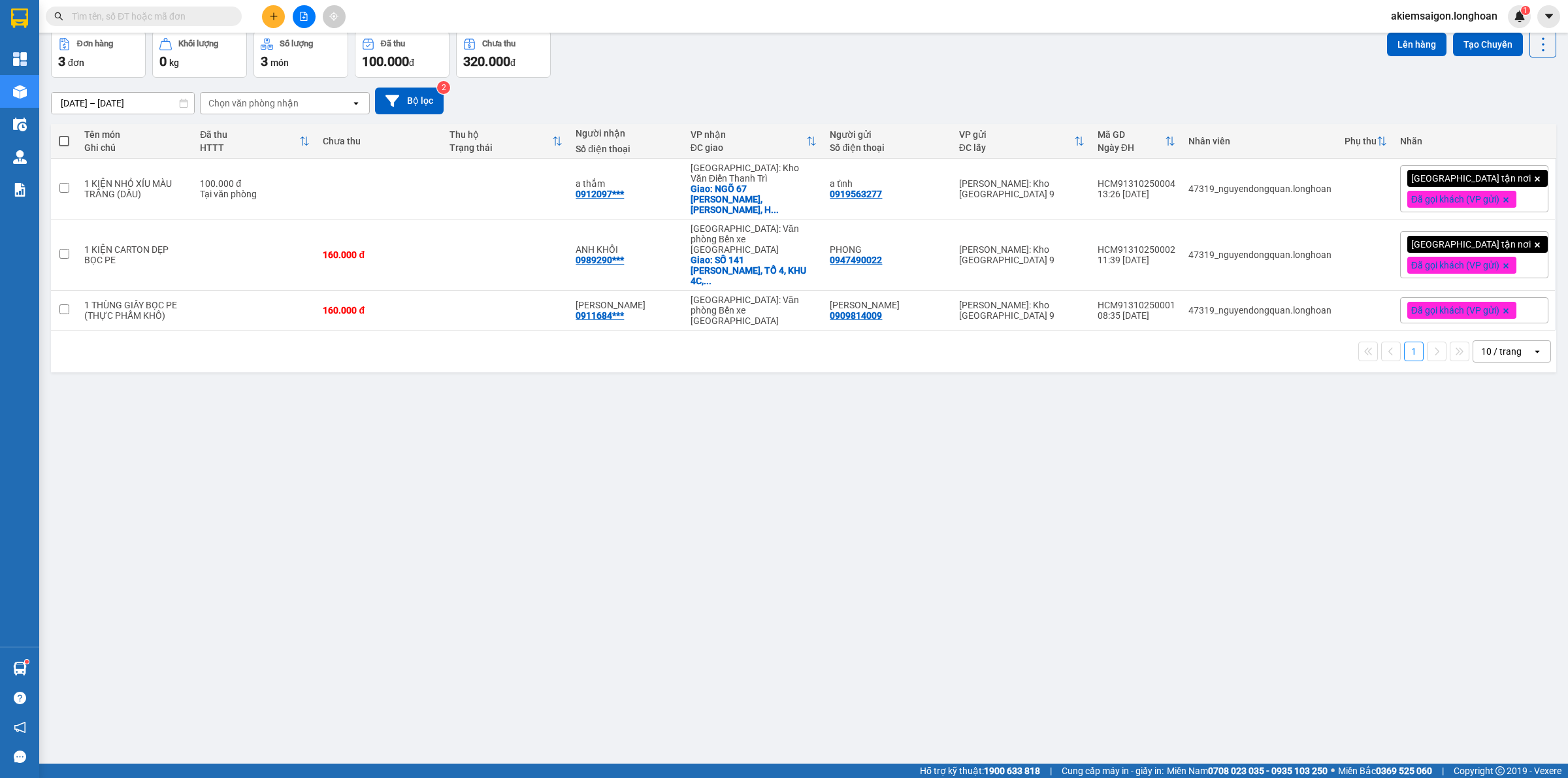
drag, startPoint x: 0, startPoint y: 0, endPoint x: 142, endPoint y: 17, distance: 143.0
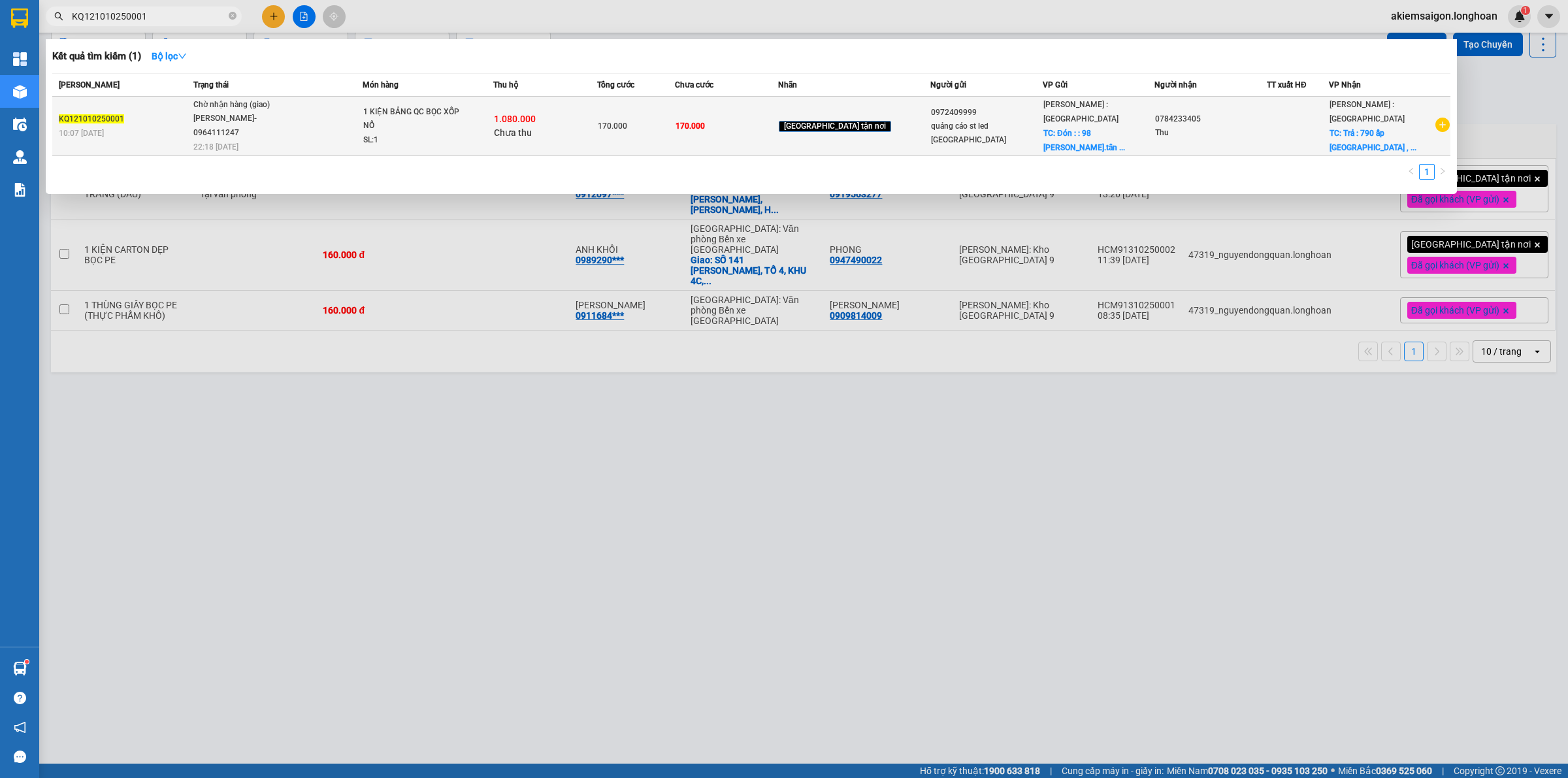
type input "KQ121010250001"
click at [282, 121] on div "TRẦN THANH XUÂN- 0964111247" at bounding box center [242, 126] width 98 height 28
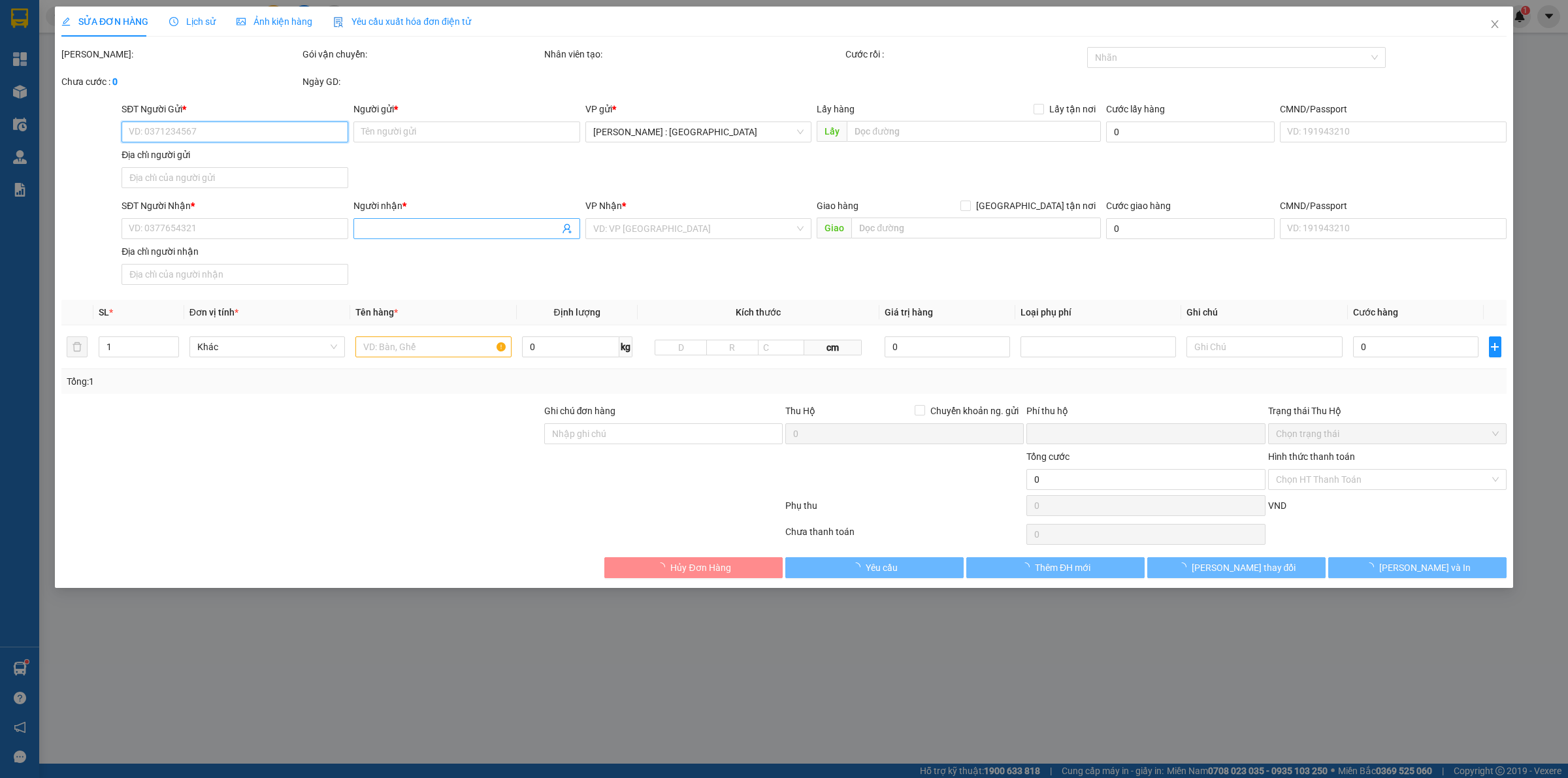
type input "0972409999"
type input "quảng cáo st led việt nam"
checkbox input "true"
type input "Đón : : 98 đỗ văn dậy.tân hiệp.hóc môn.hcm"
type input "0784233405"
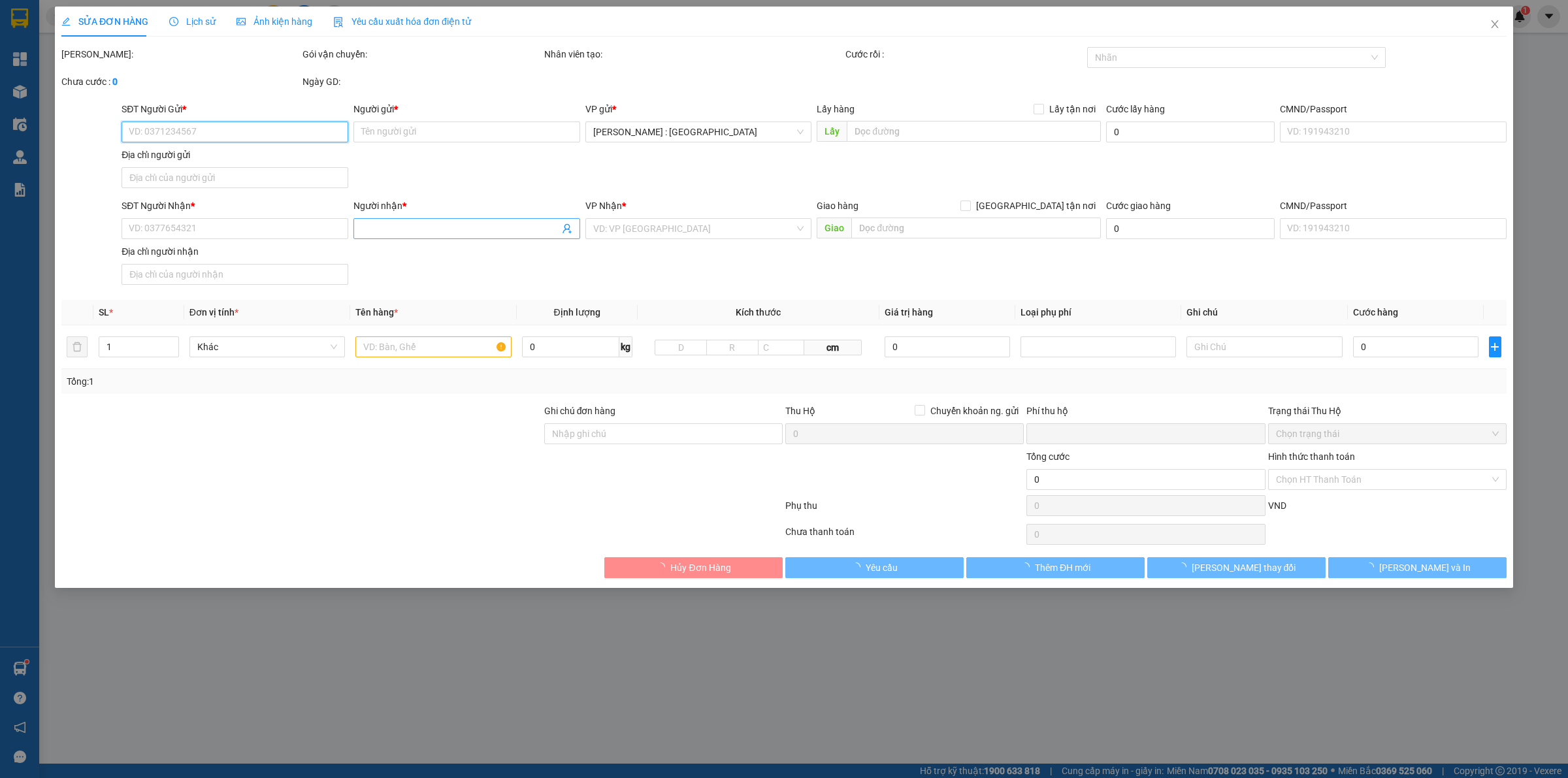
type input "Thu"
checkbox input "true"
type input "Trả : 790 ấp [GEOGRAPHIC_DATA] , [GEOGRAPHIC_DATA], [GEOGRAPHIC_DATA] , [GEOGRA…"
type input "VẬN CHUYỂN NHẸ TAY - KHÔNG BAO HƯ VỠ"
type input "170.000"
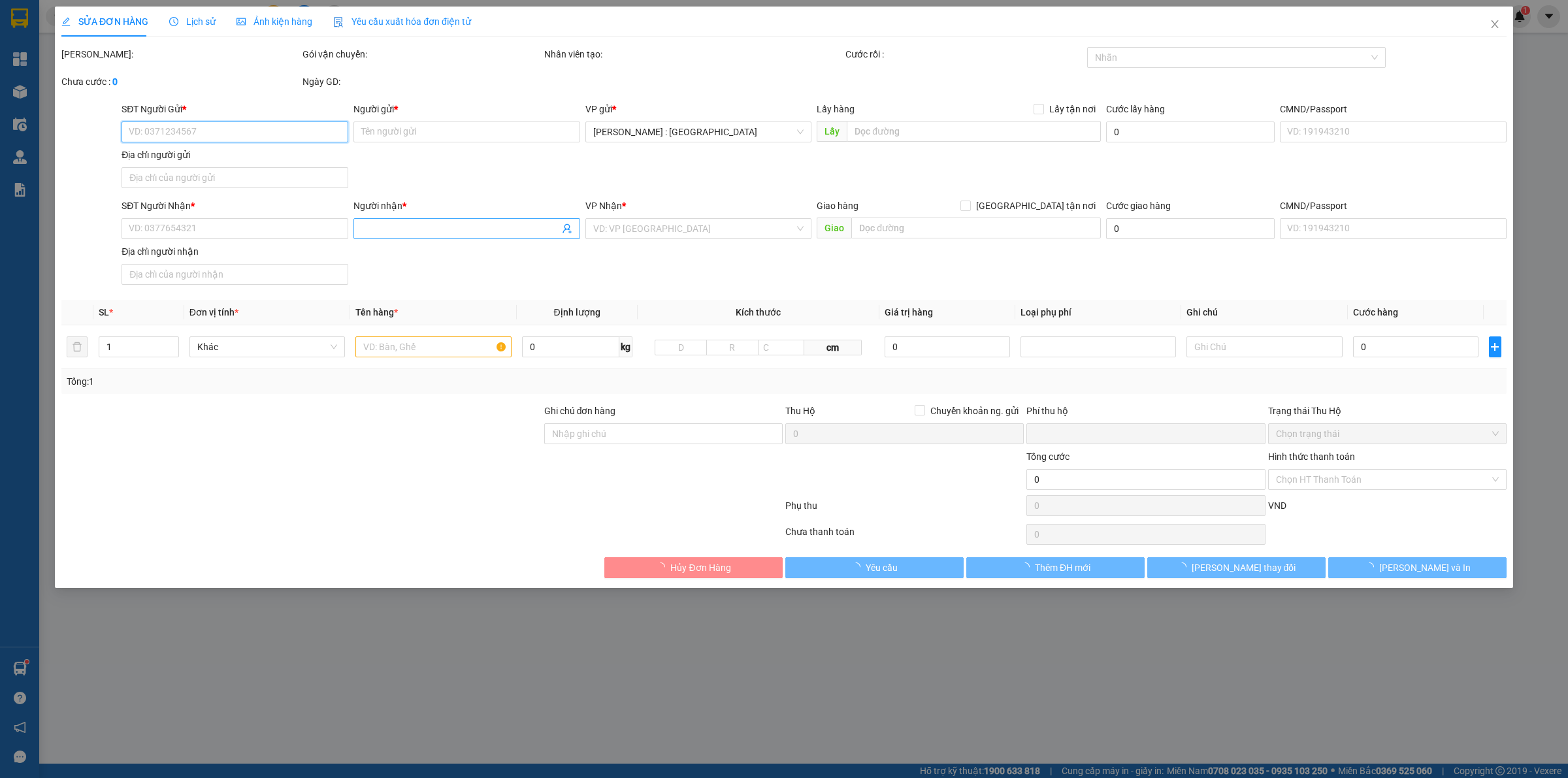
type input "170.000"
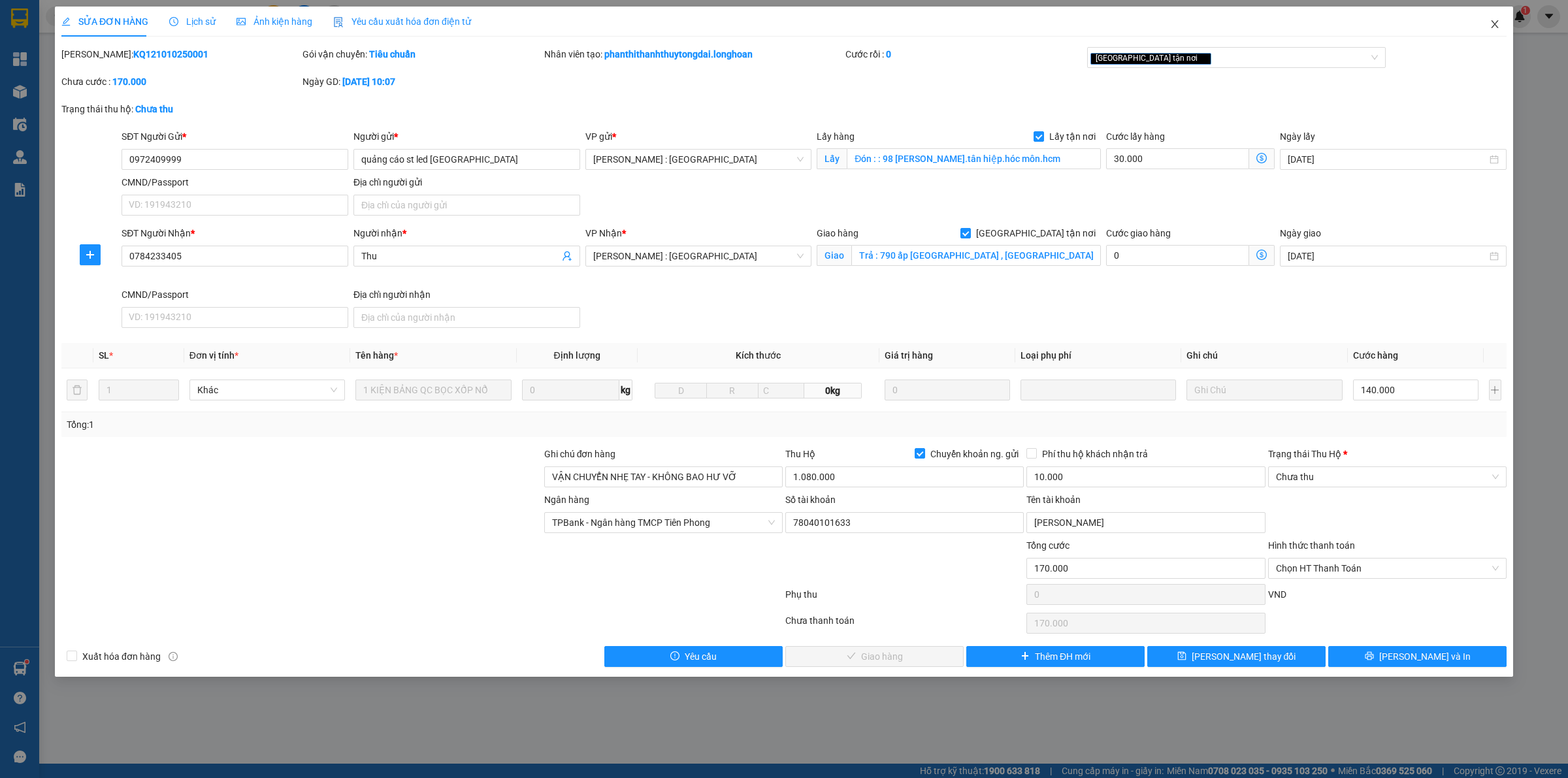
click at [1491, 24] on icon "close" at bounding box center [1495, 24] width 11 height 11
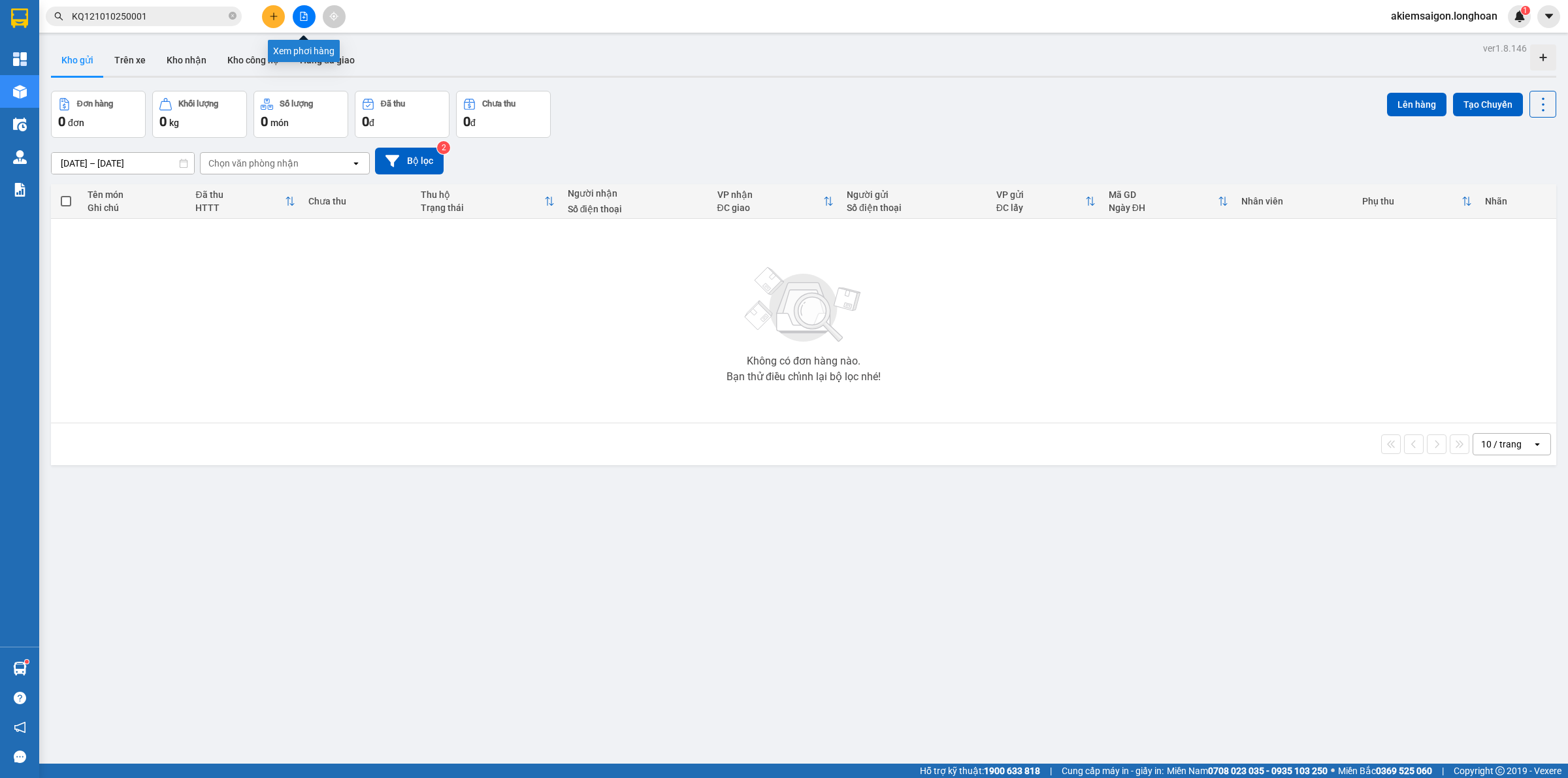
click at [301, 18] on icon "file-add" at bounding box center [304, 16] width 9 height 9
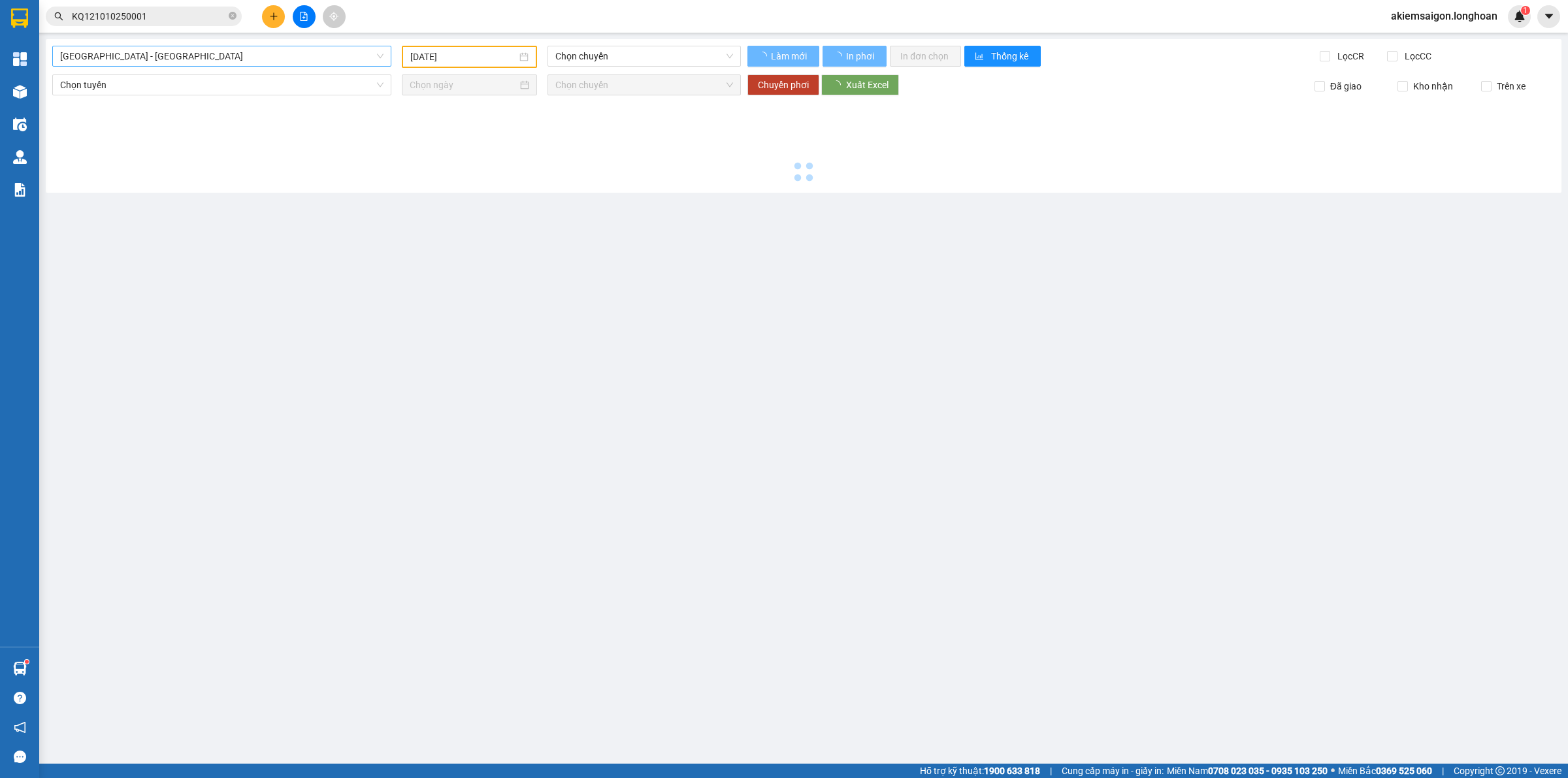
click at [278, 57] on span "[GEOGRAPHIC_DATA] - [GEOGRAPHIC_DATA]" at bounding box center [222, 56] width 323 height 20
type input "[DATE]"
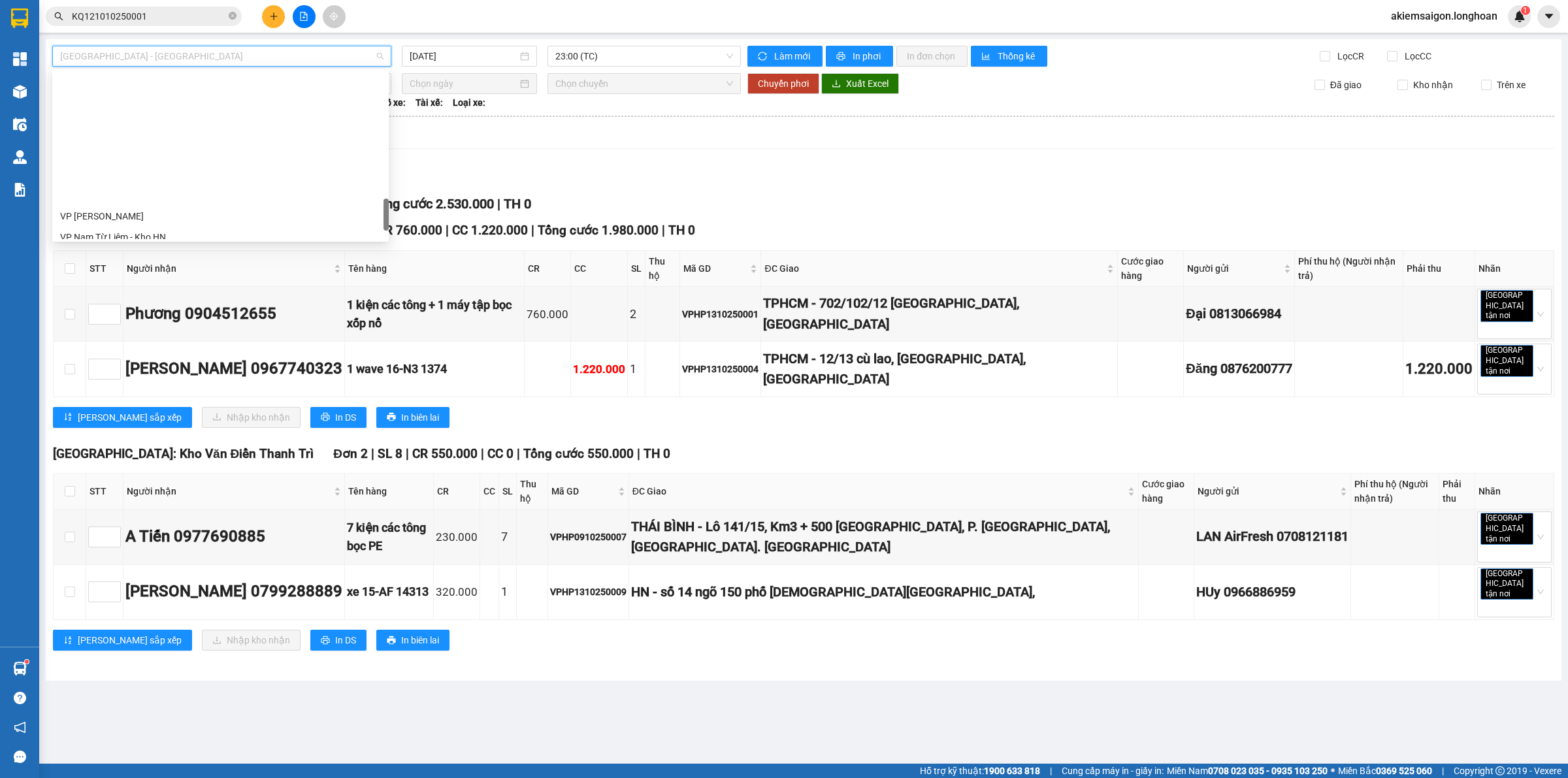
scroll to position [919, 0]
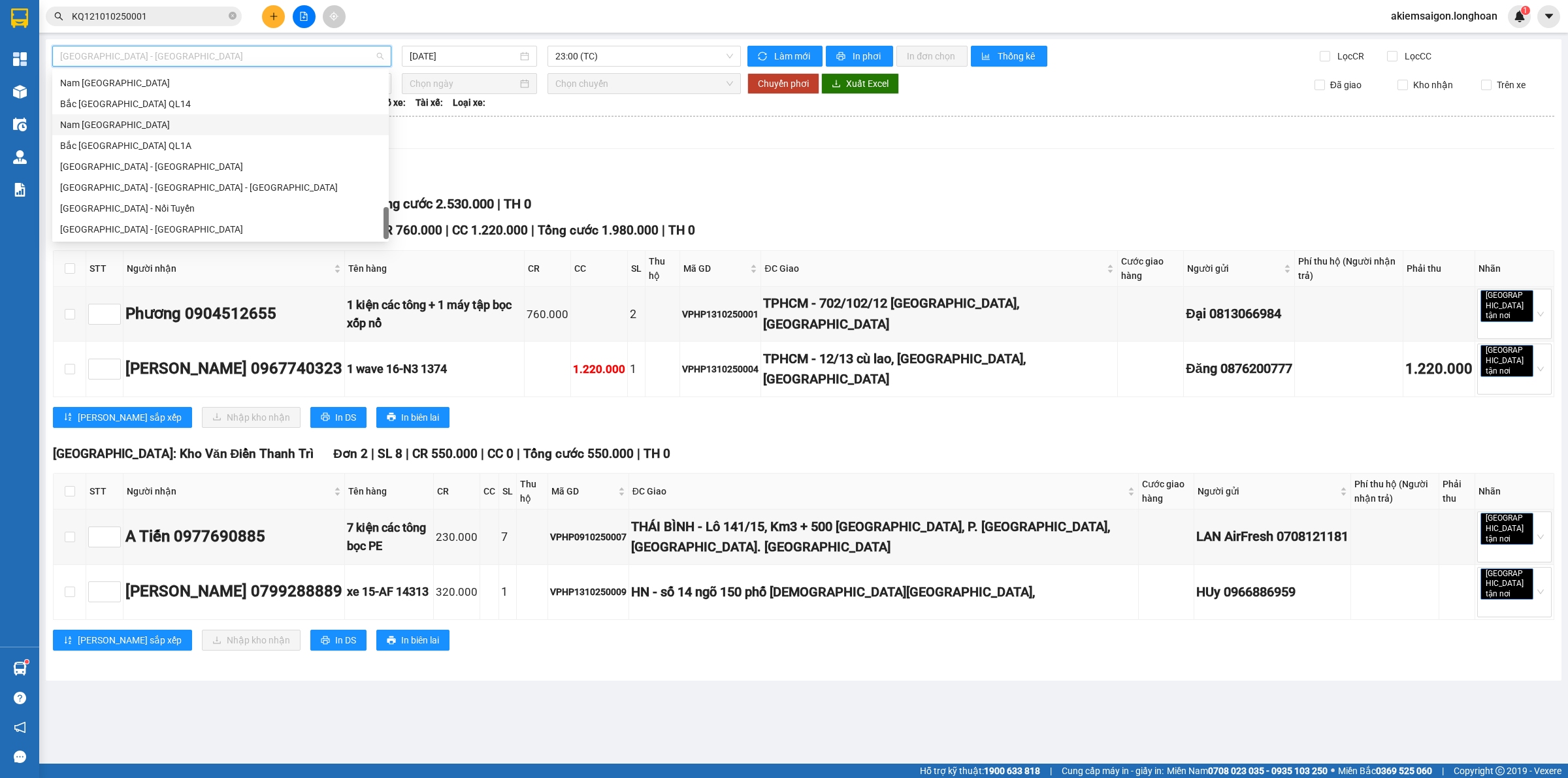
click at [200, 126] on div "Nam [GEOGRAPHIC_DATA]" at bounding box center [220, 124] width 321 height 14
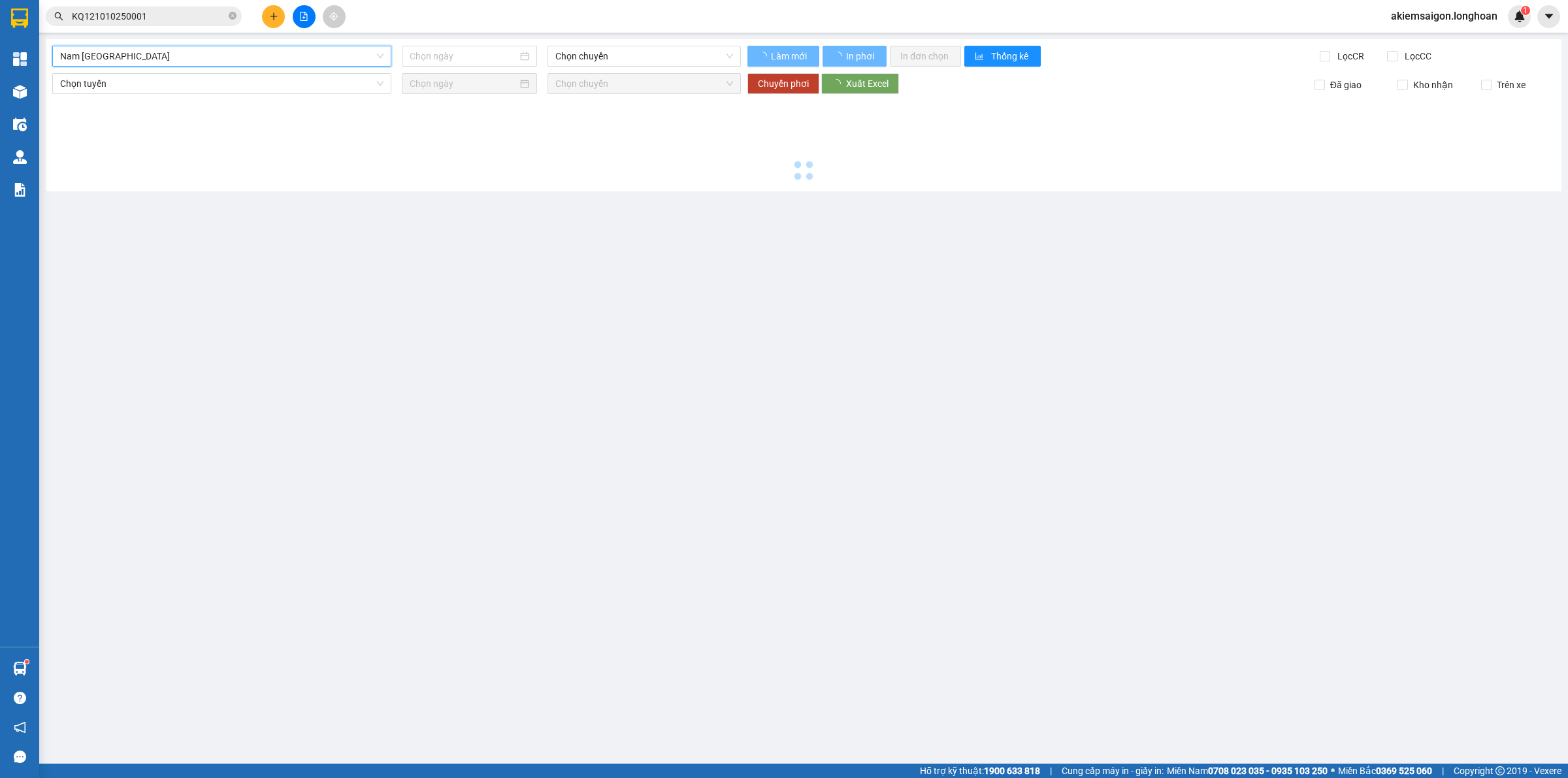
type input "[DATE]"
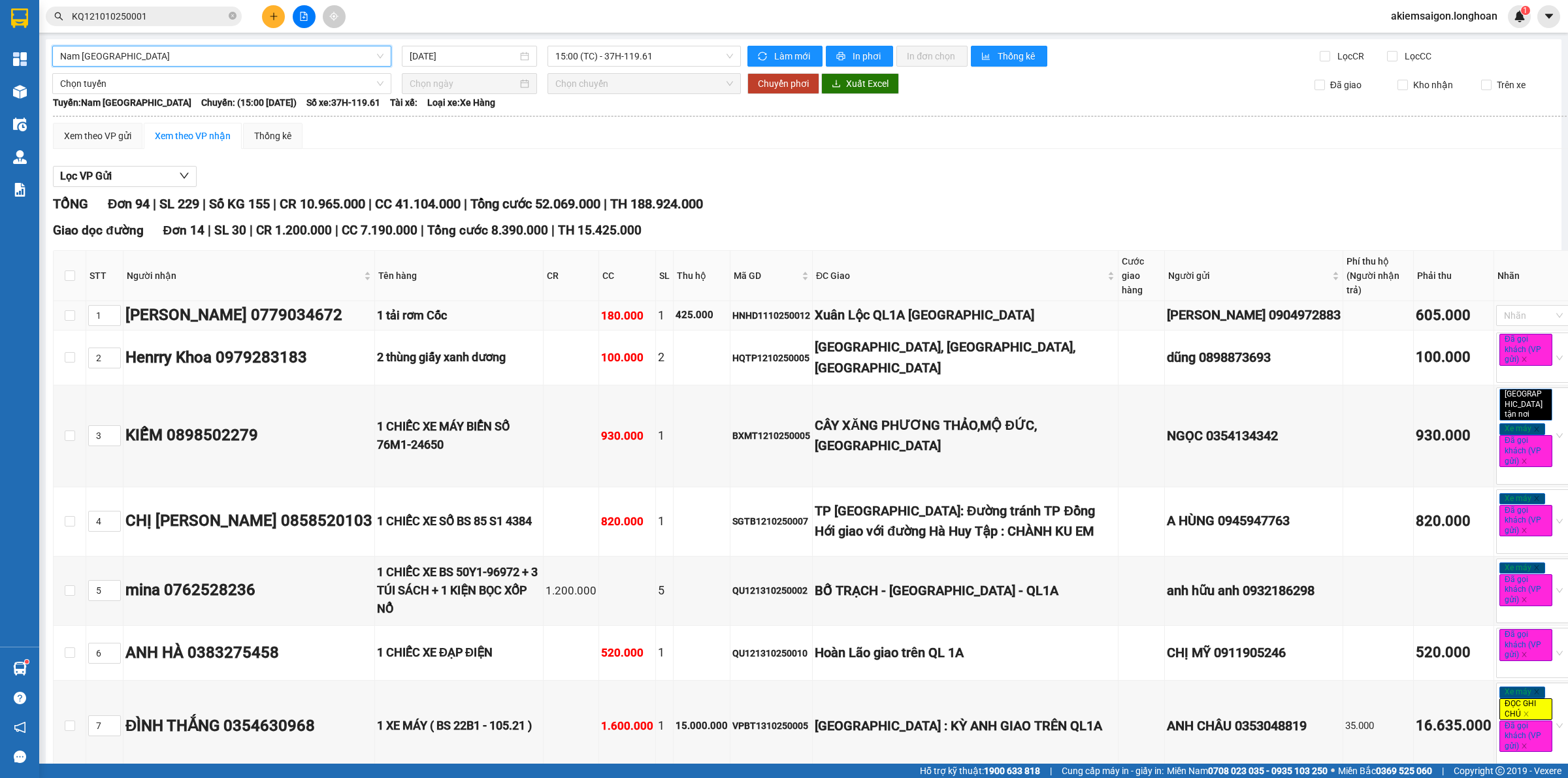
click at [749, 315] on div "HNHD1110250012" at bounding box center [771, 315] width 77 height 14
copy div "HNHD1110250012"
click at [281, 315] on div "[PERSON_NAME] 0779034672" at bounding box center [249, 315] width 247 height 25
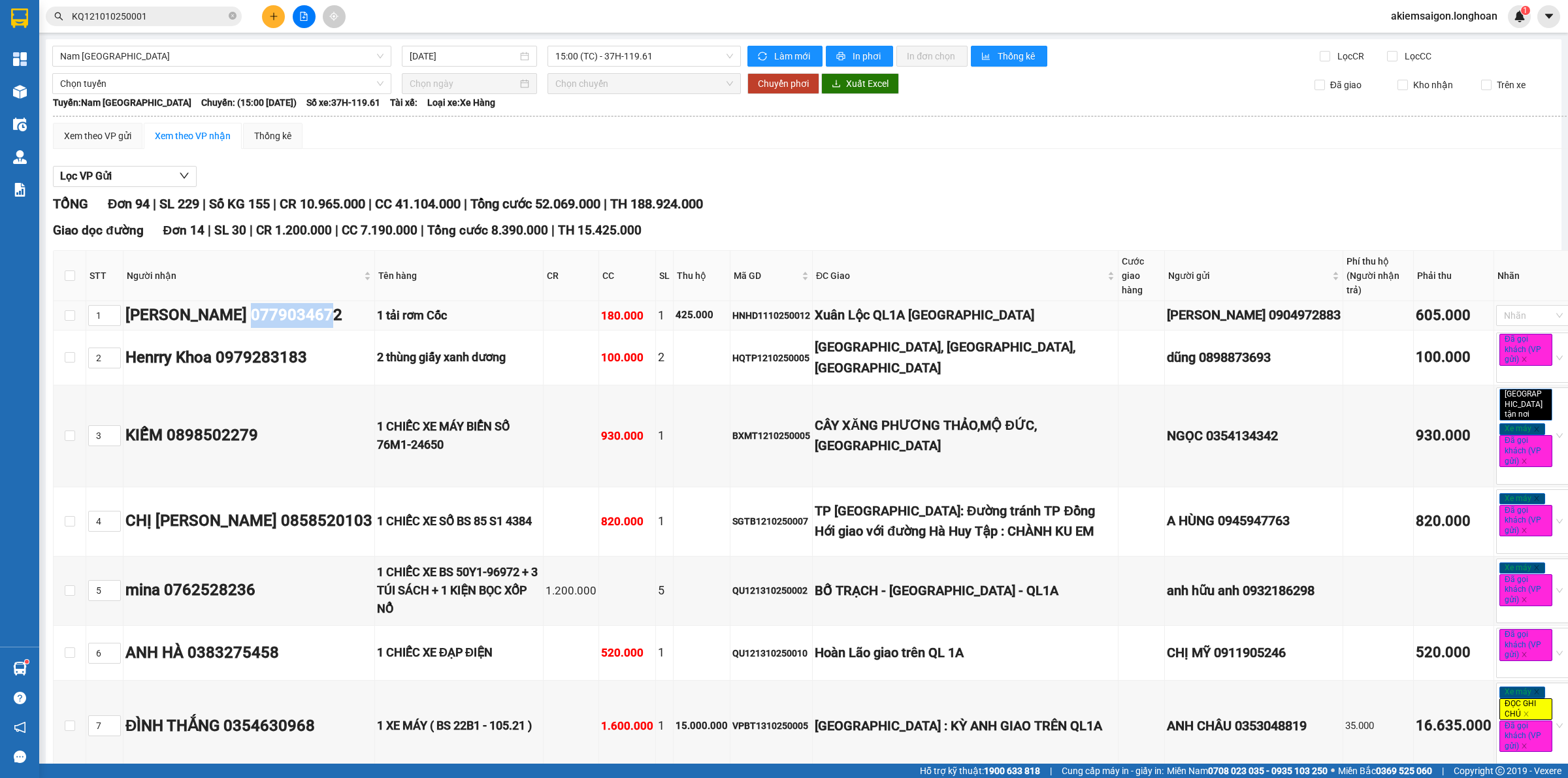
copy div "0779034672"
